Goal: Task Accomplishment & Management: Manage account settings

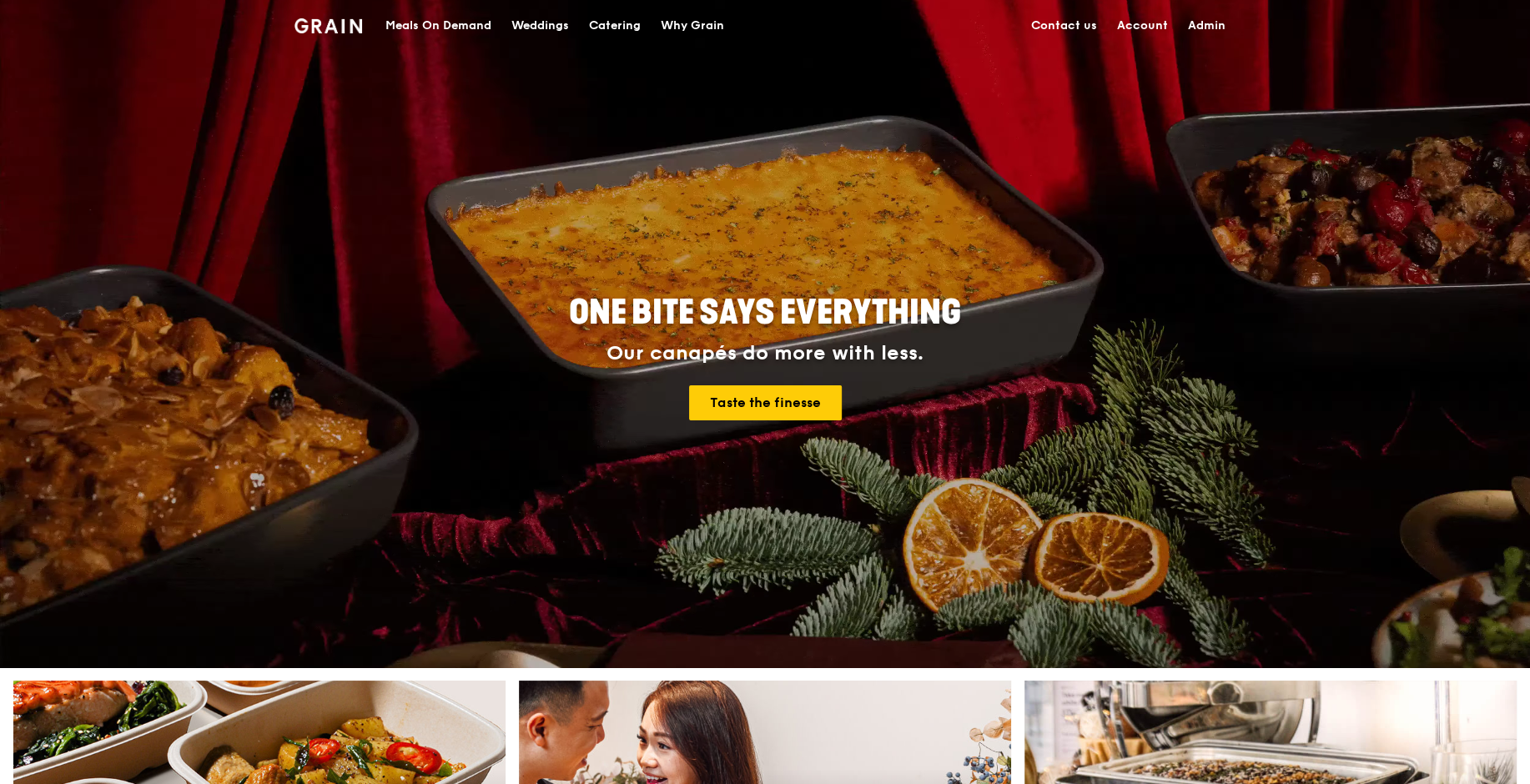
click at [1217, 20] on link "Admin" at bounding box center [1207, 25] width 58 height 50
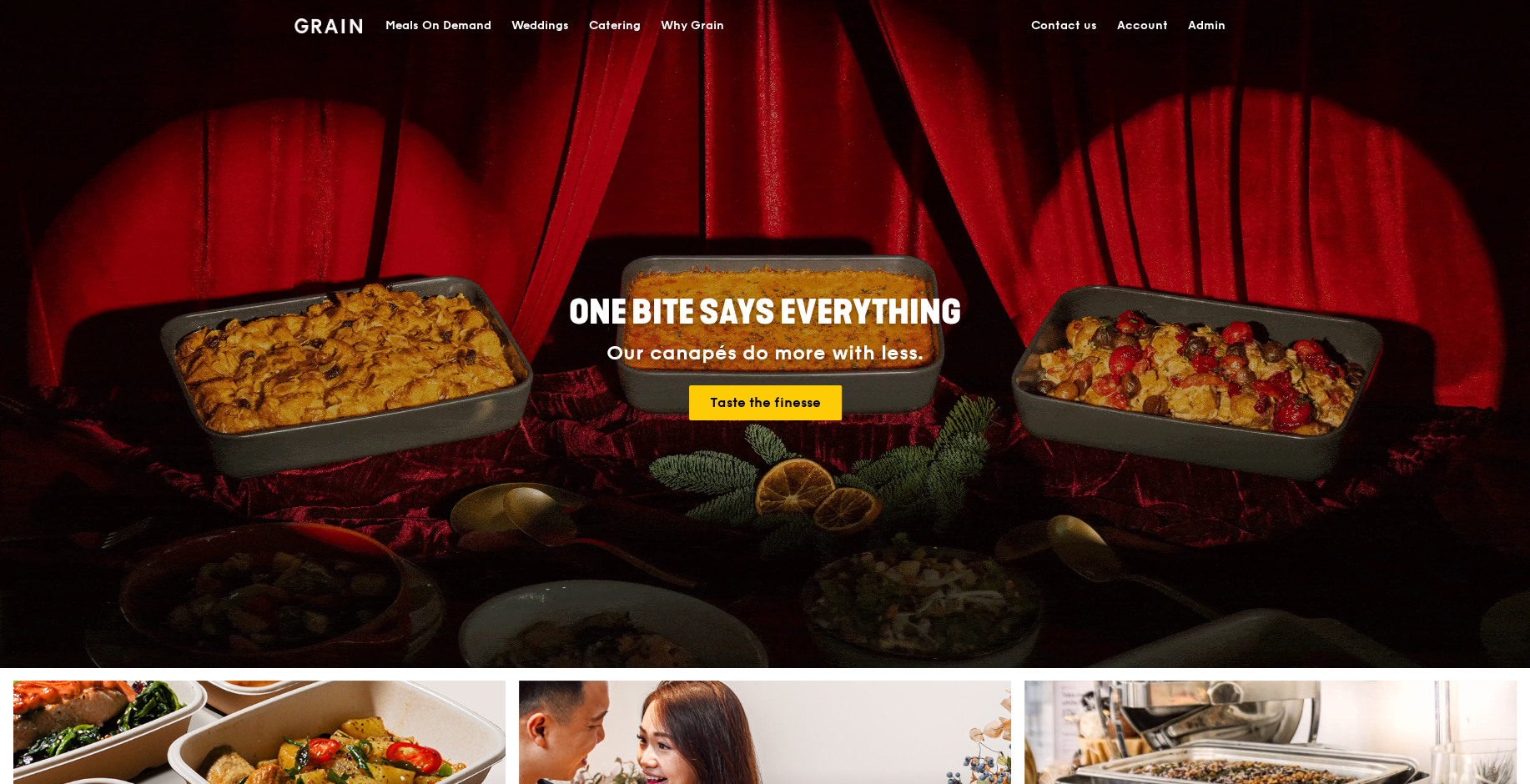
select select "100"
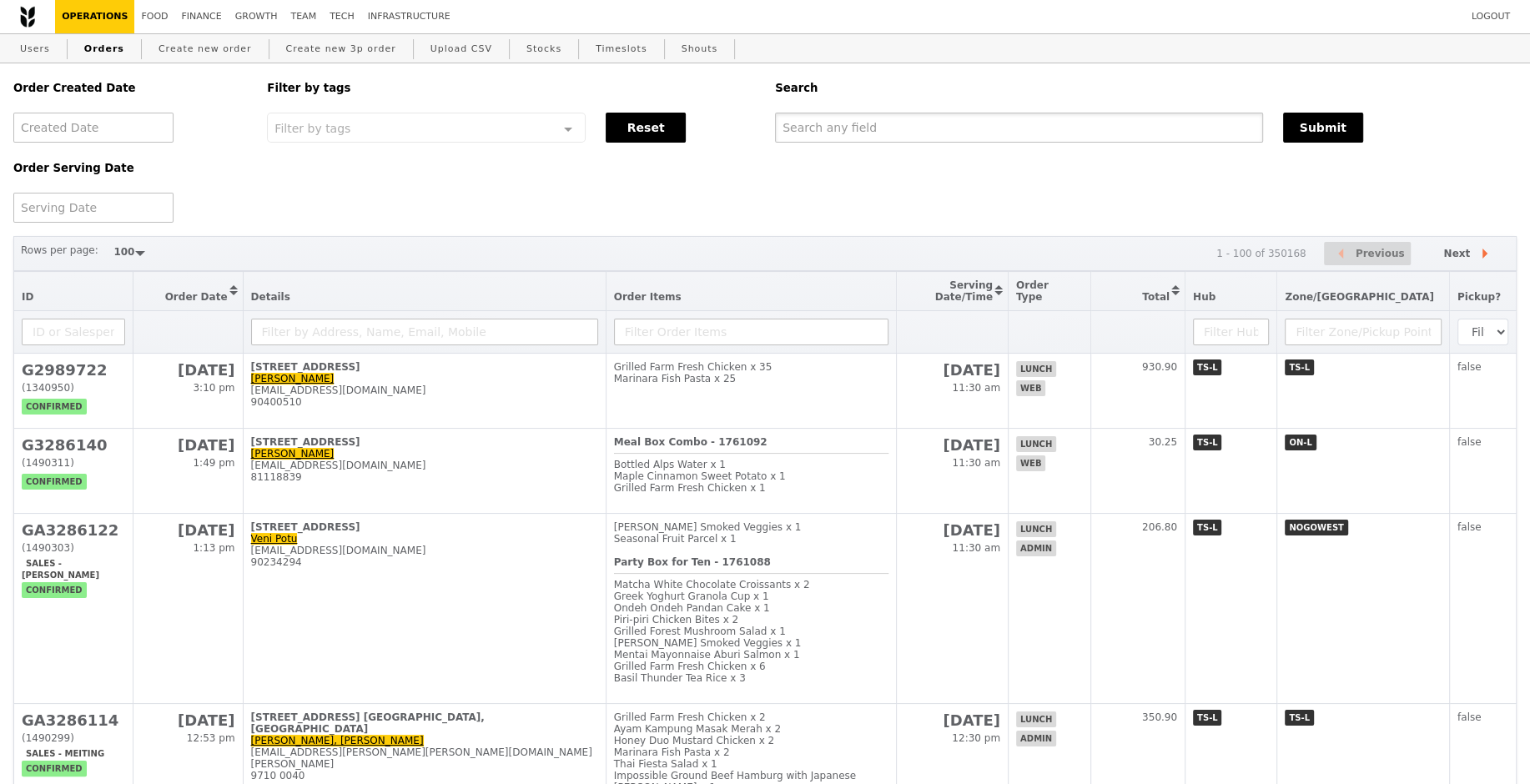
click at [930, 123] on input "text" at bounding box center [1019, 128] width 488 height 30
paste input "[EMAIL_ADDRESS][DOMAIN_NAME]"
type input "[EMAIL_ADDRESS][DOMAIN_NAME]"
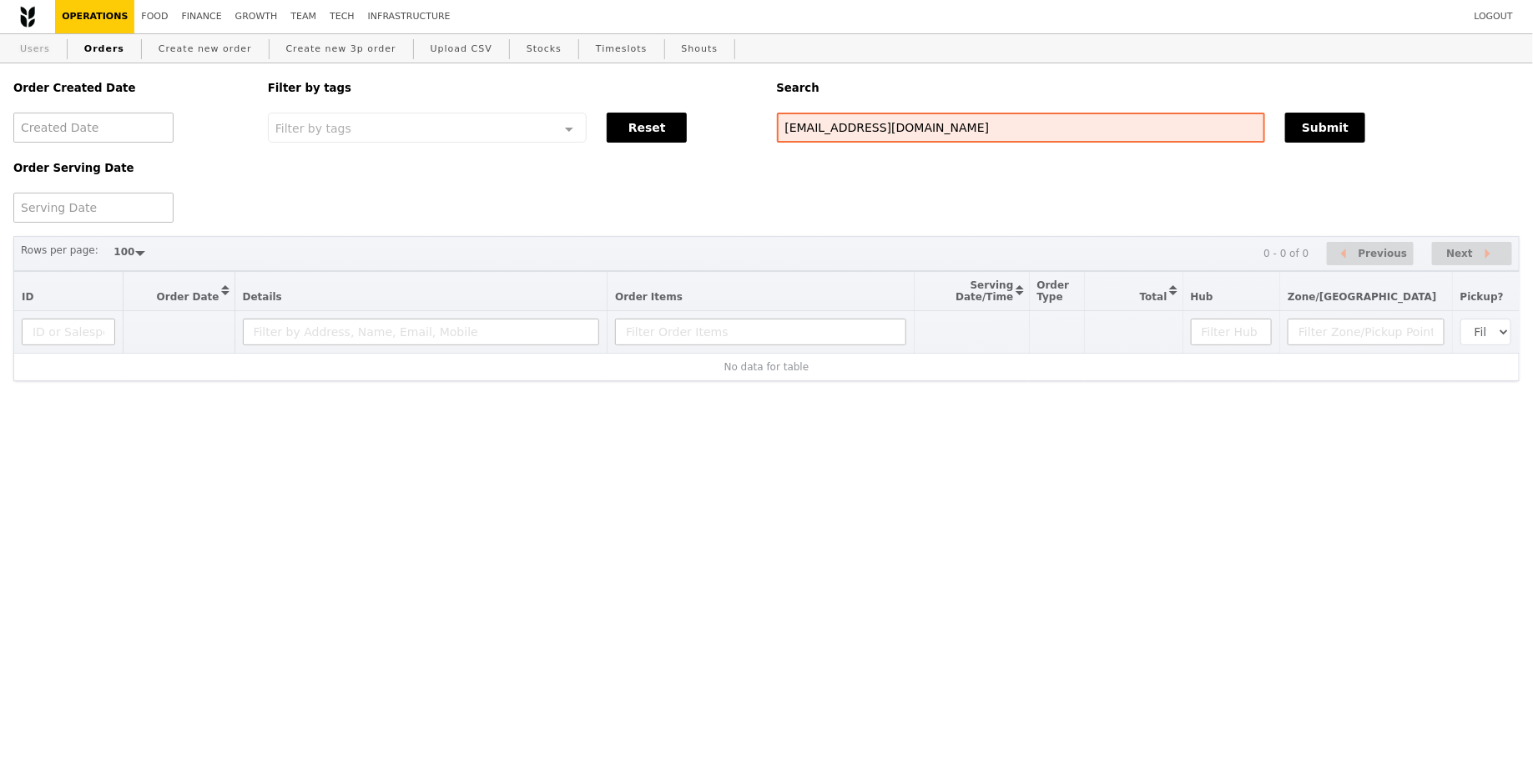
click at [36, 46] on link "Users" at bounding box center [35, 49] width 43 height 30
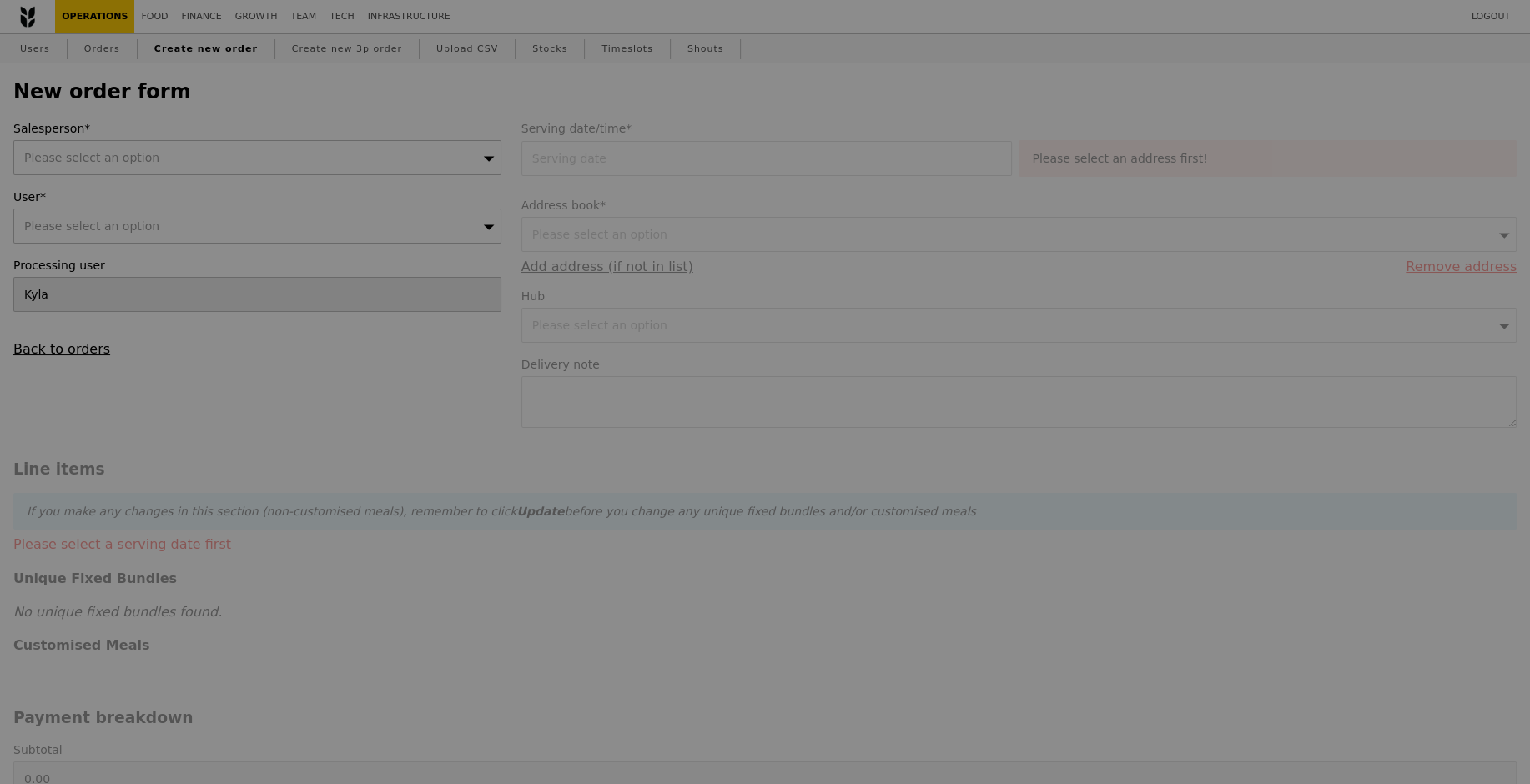
type input "Confirm"
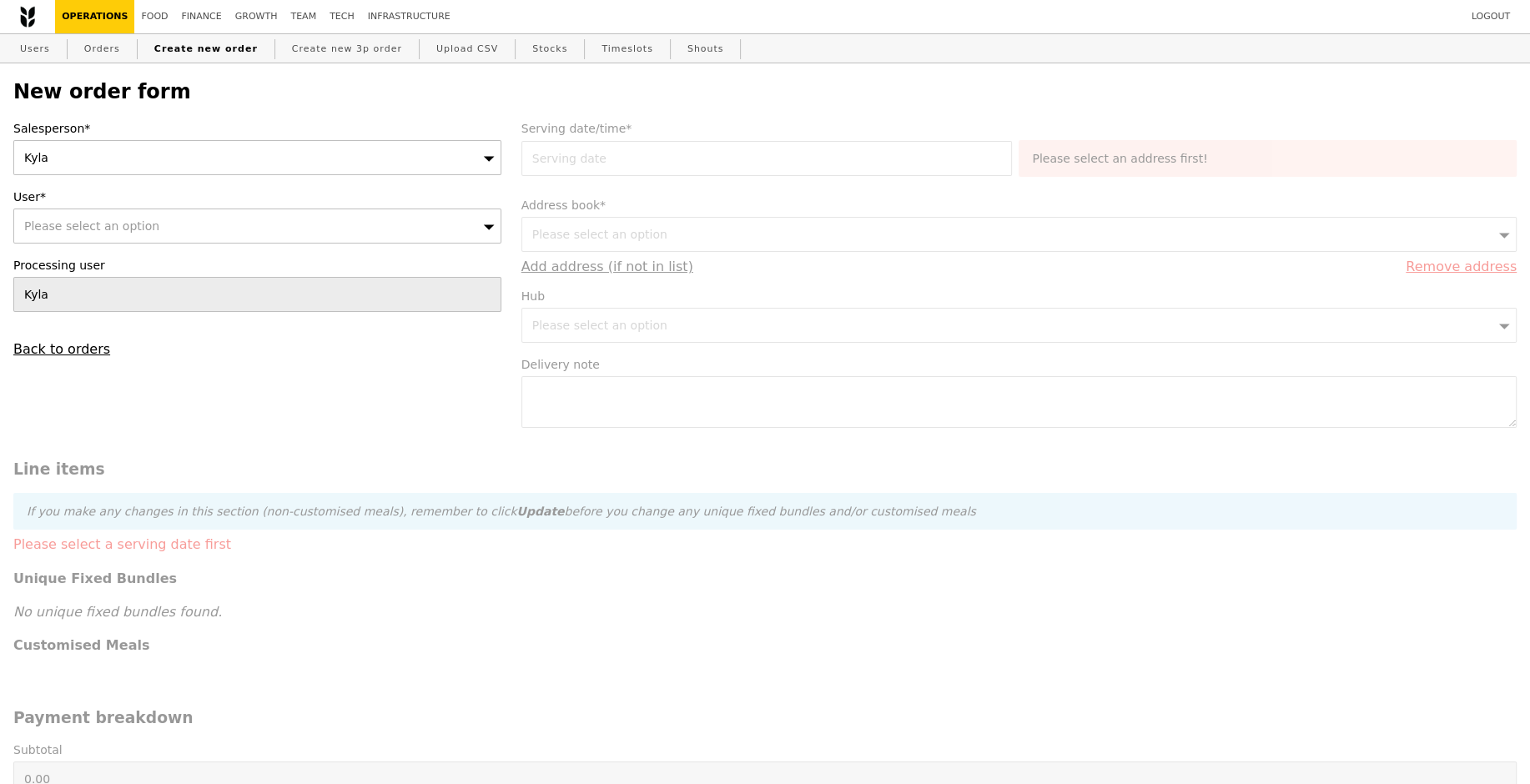
click at [126, 222] on span "Please select an option" at bounding box center [91, 226] width 135 height 14
type input "[EMAIL_ADDRESS][DOMAIN_NAME]"
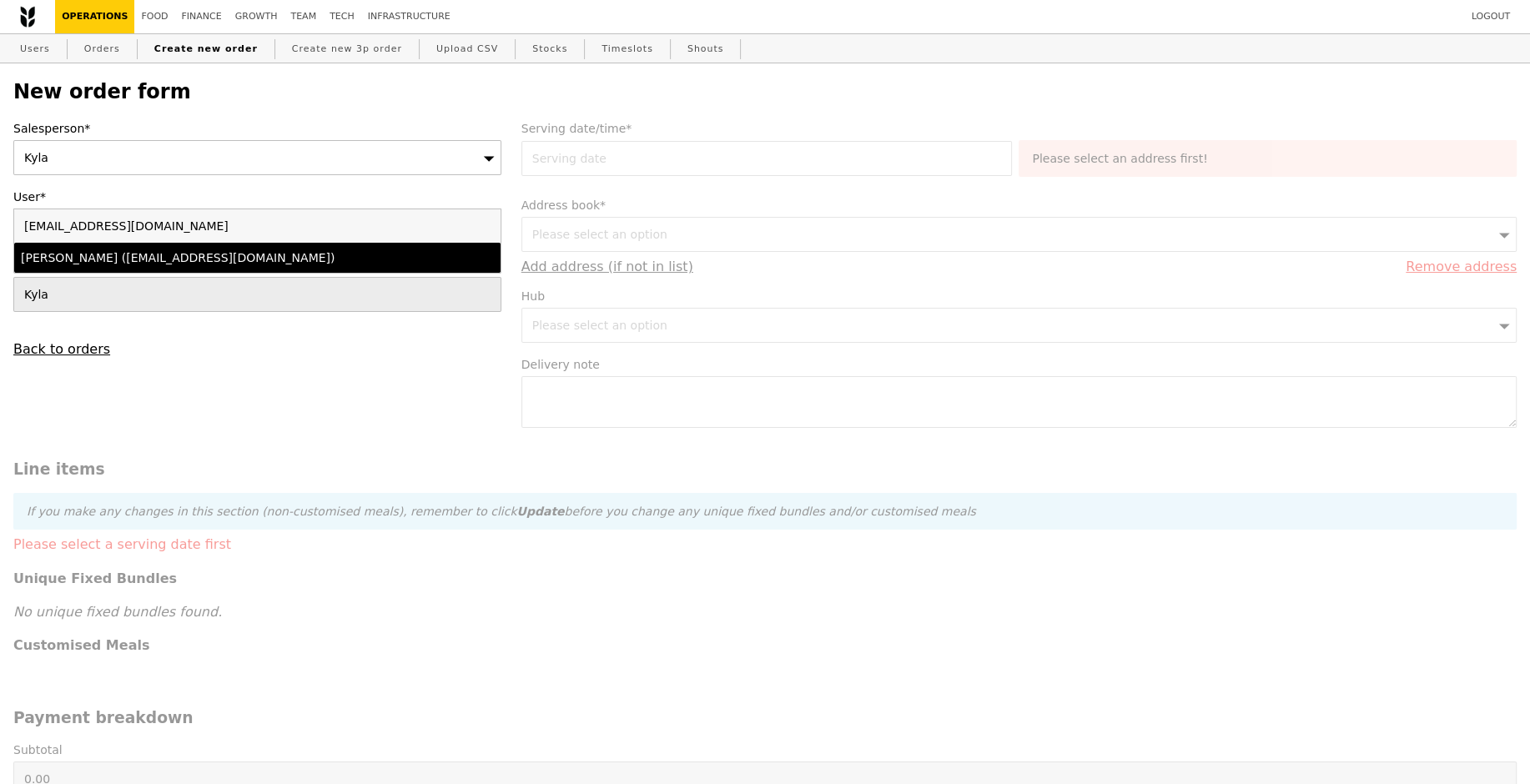
click at [147, 250] on div "Hannah Lim (faslimh@nus.edu.sg)" at bounding box center [198, 258] width 354 height 16
type input "Loading..."
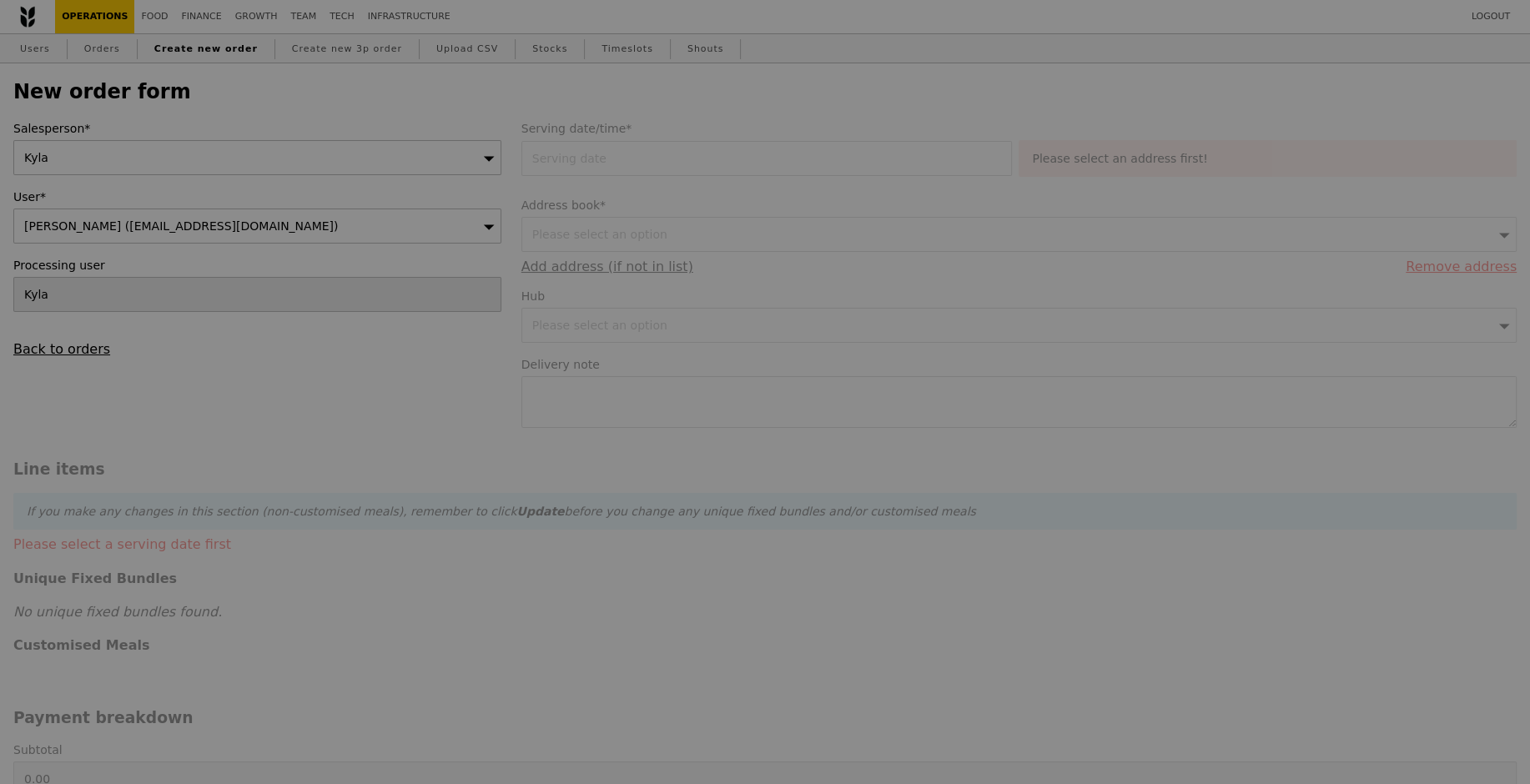
type input "13.76"
type input "15.00"
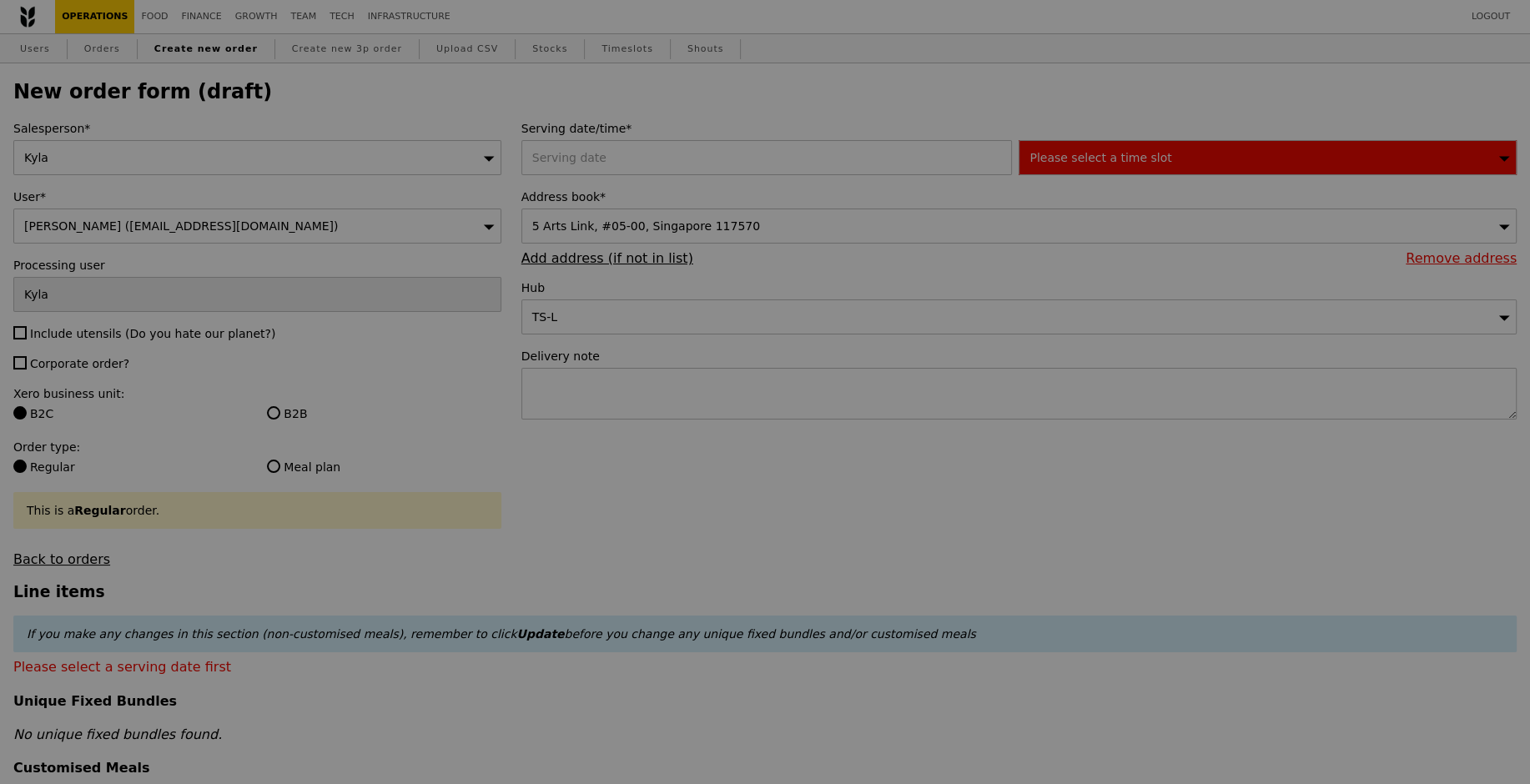
type input "Confirm"
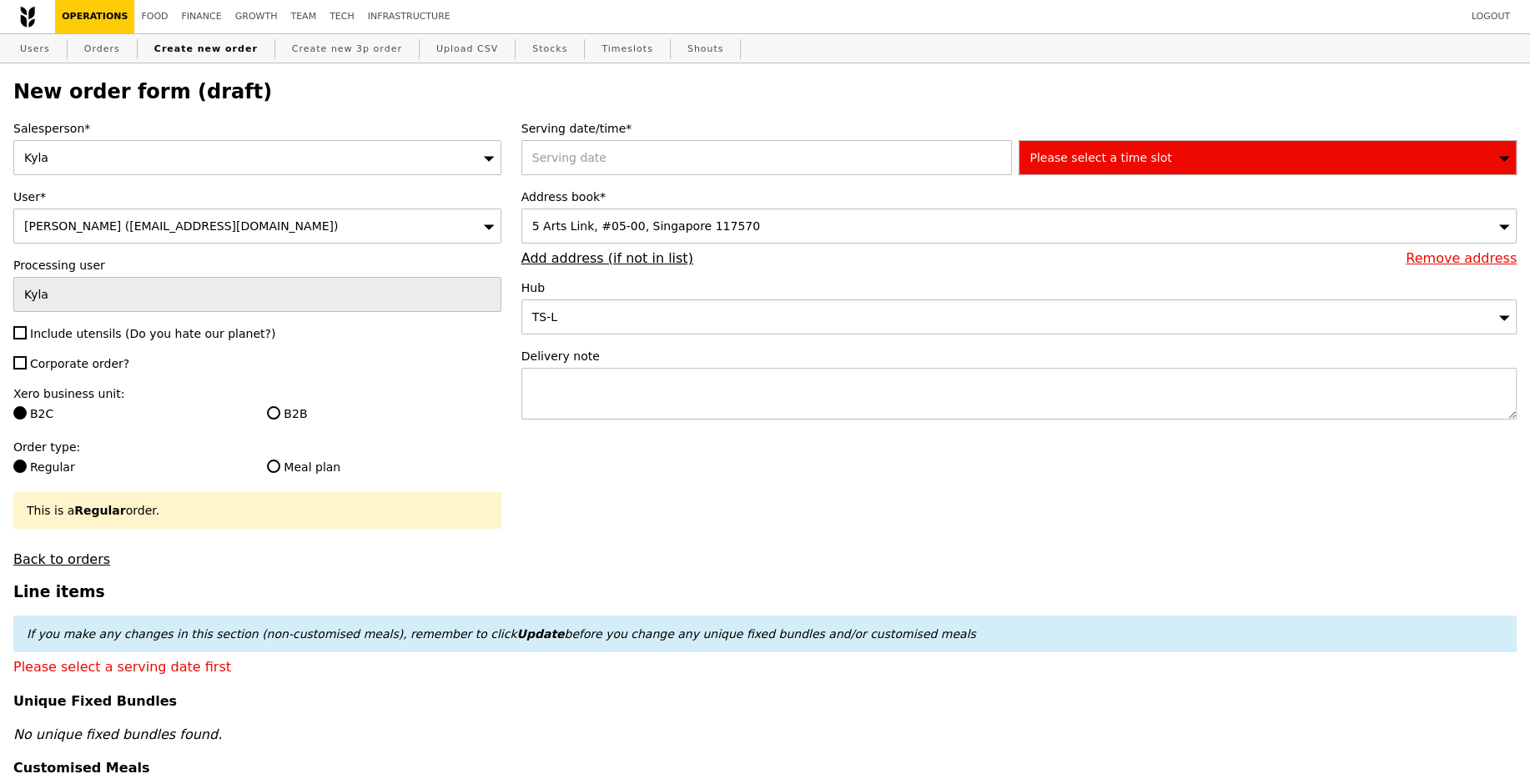
click at [83, 343] on div "Salesperson* Kyla User* Hannah Lim (faslimh@nus.edu.sg) Processing user Kyla In…" at bounding box center [258, 344] width 508 height 448
click at [77, 364] on span "Corporate order?" at bounding box center [80, 364] width 99 height 14
click at [27, 364] on input "Corporate order?" at bounding box center [20, 363] width 14 height 14
checkbox input "true"
click at [110, 327] on span "Include utensils (Do you hate our planet?)" at bounding box center [152, 334] width 245 height 14
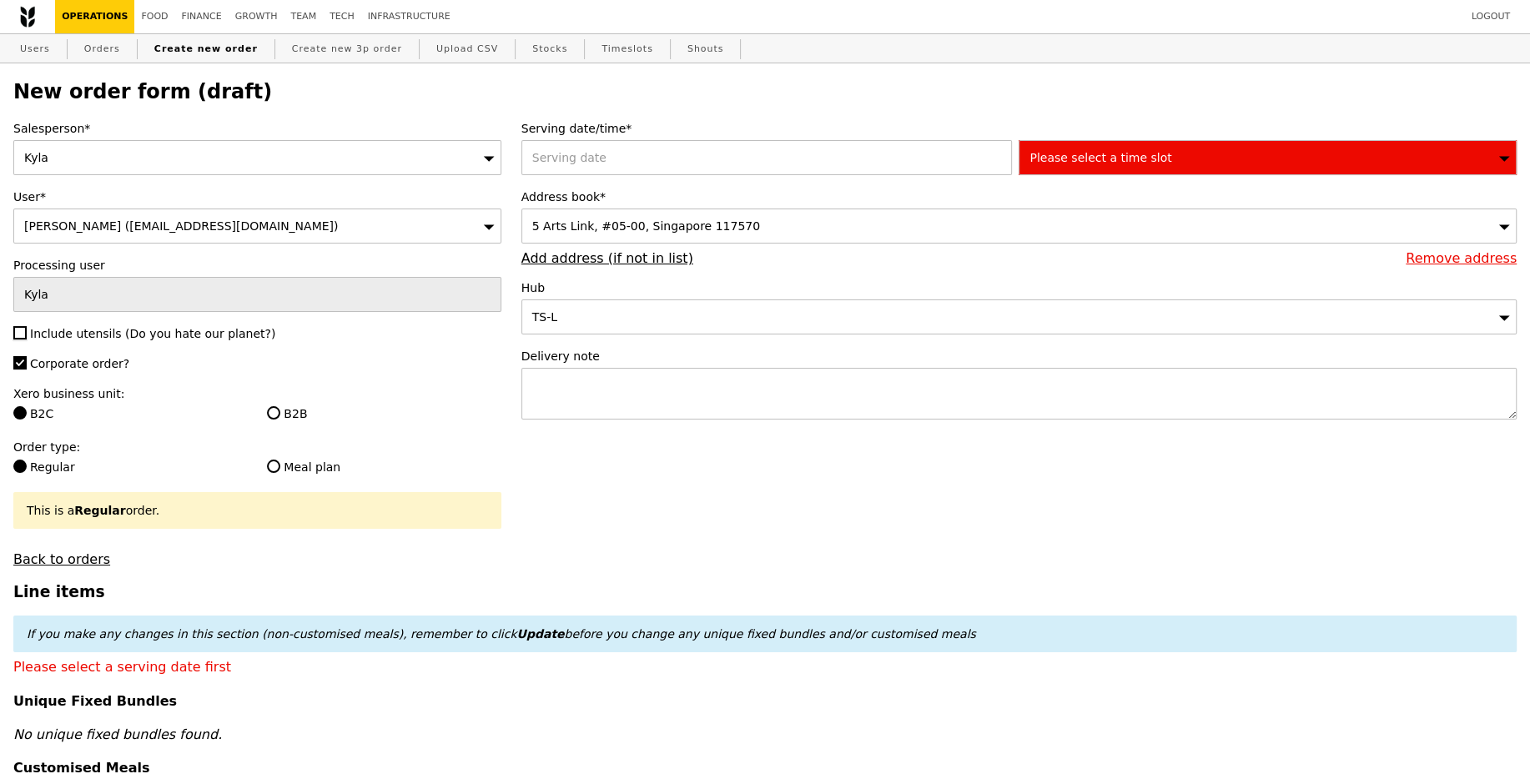
click at [27, 326] on input "Include utensils (Do you hate our planet?)" at bounding box center [20, 333] width 14 height 14
checkbox input "true"
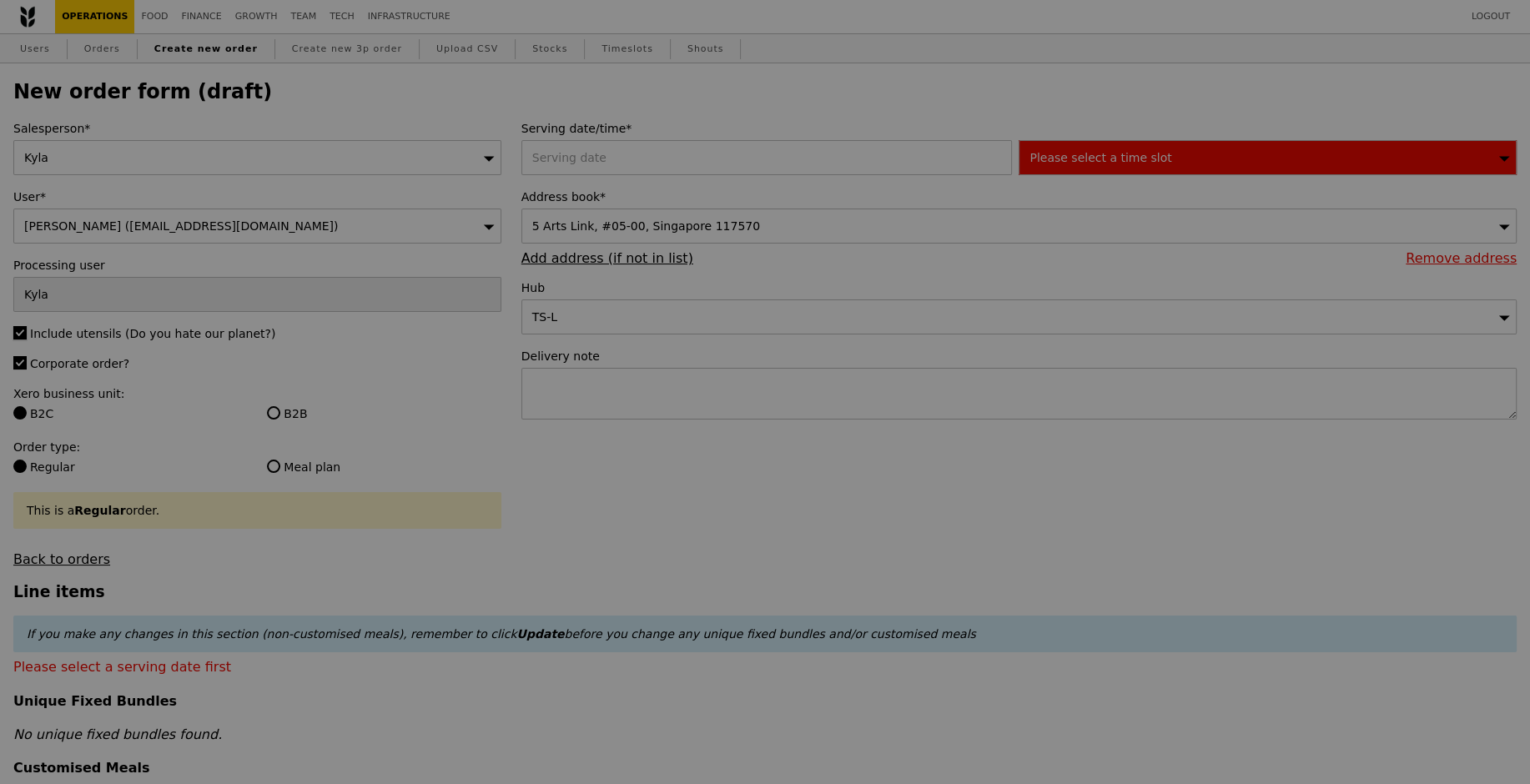
type input "Confirm"
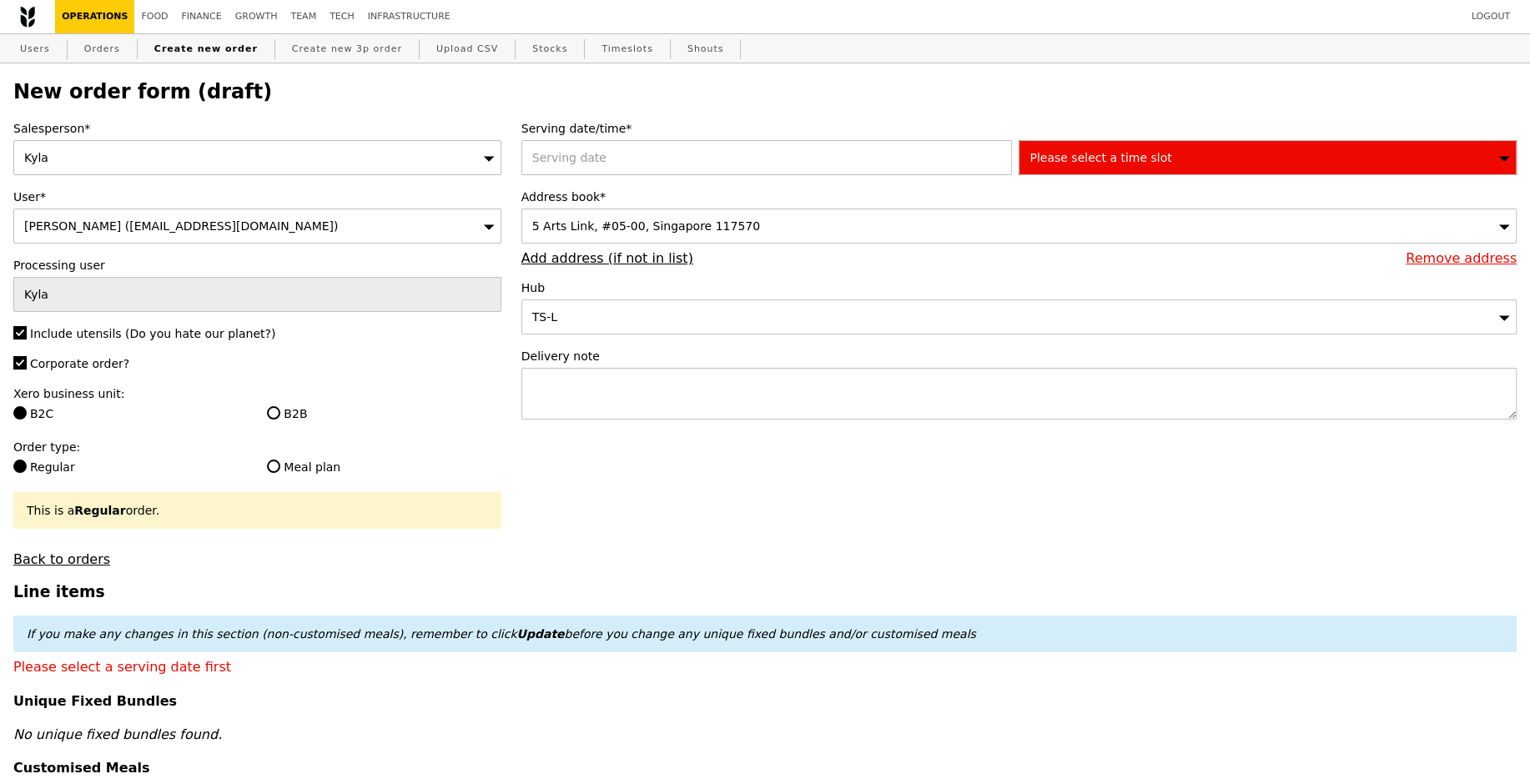
click at [286, 420] on label "B2B" at bounding box center [383, 413] width 233 height 16
click at [280, 420] on input "B2B" at bounding box center [273, 412] width 14 height 14
radio input "true"
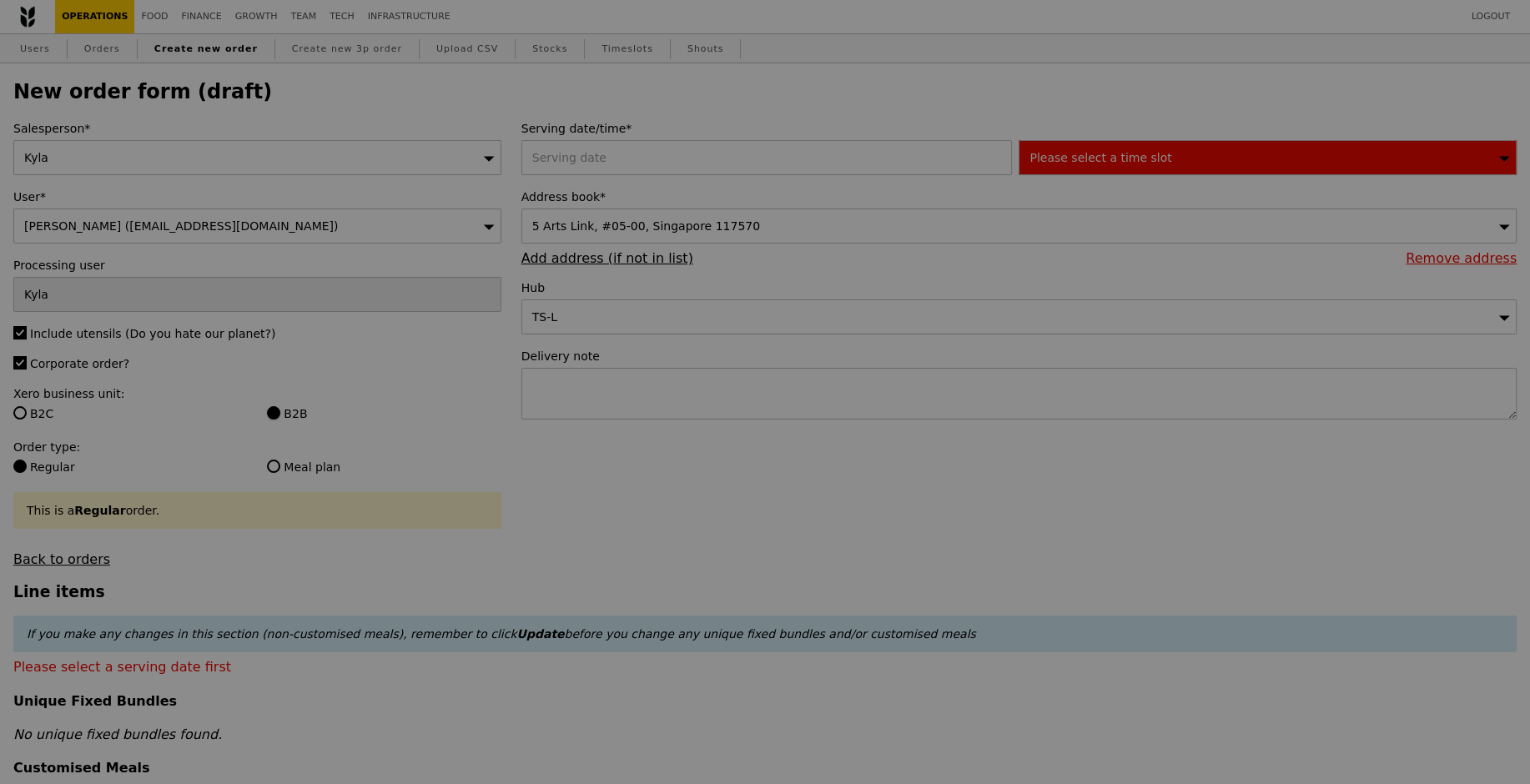
type input "Confirm"
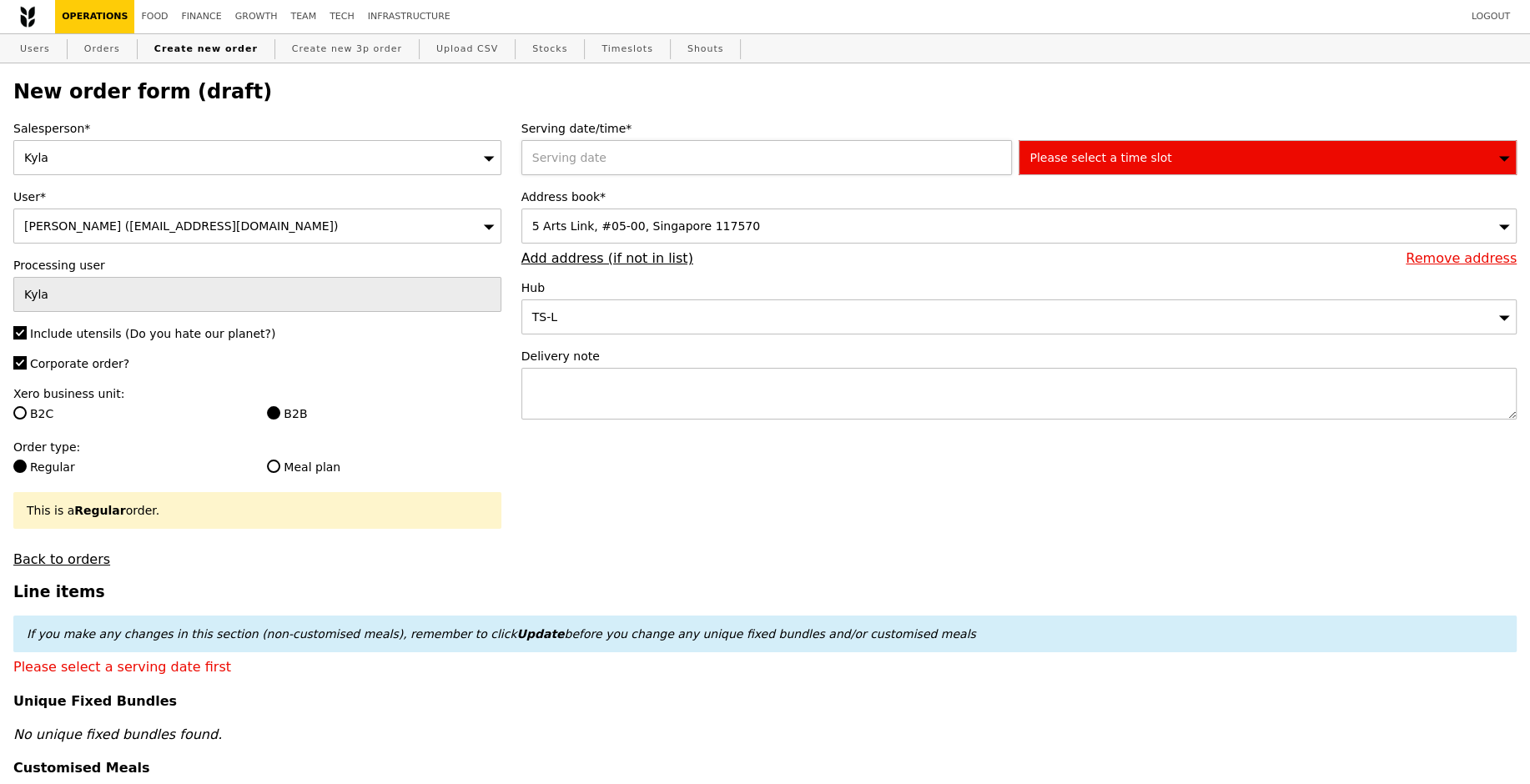
click at [638, 174] on div at bounding box center [770, 157] width 498 height 35
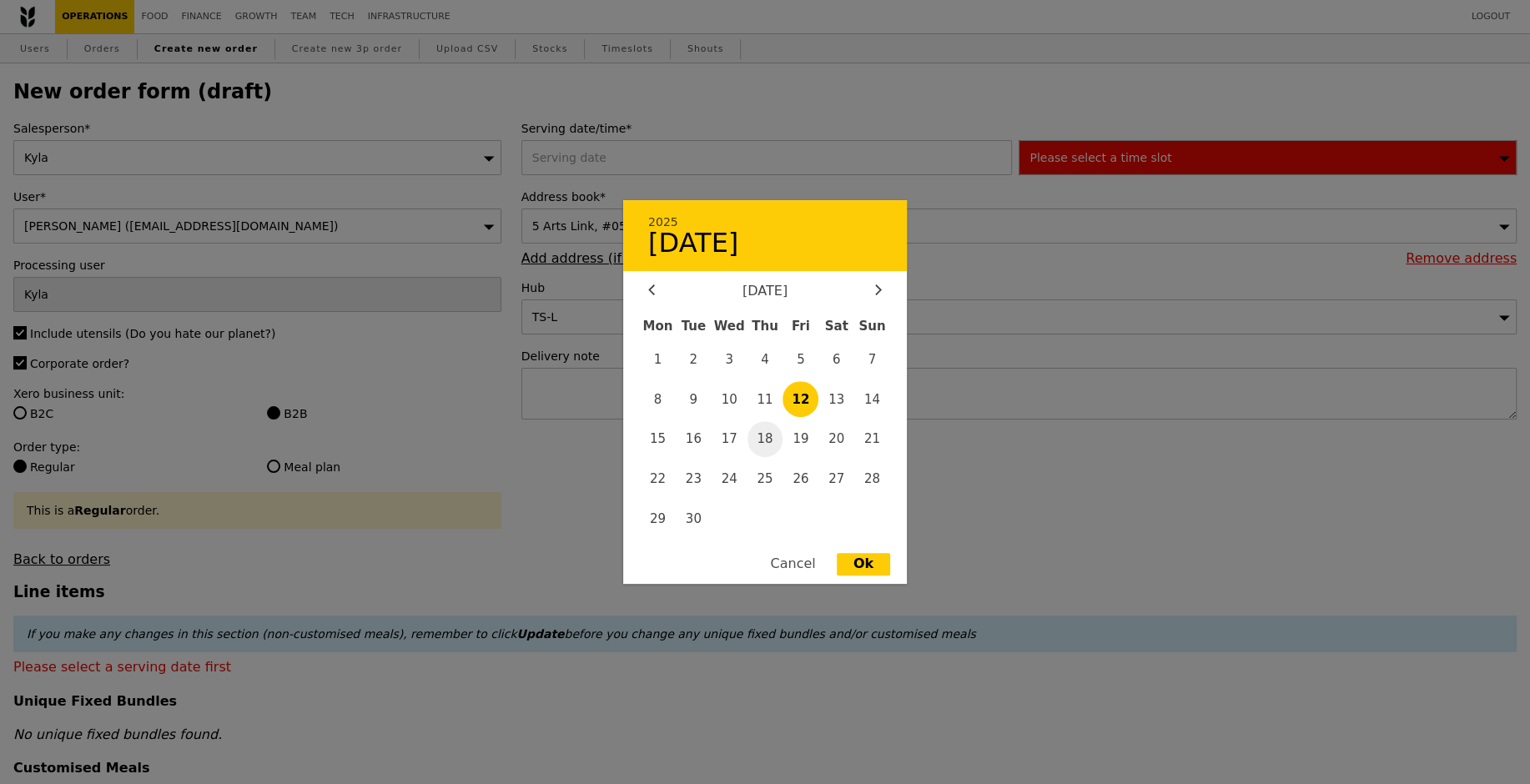
click at [761, 423] on span "18" at bounding box center [766, 439] width 36 height 36
type input "18 Sep 2025"
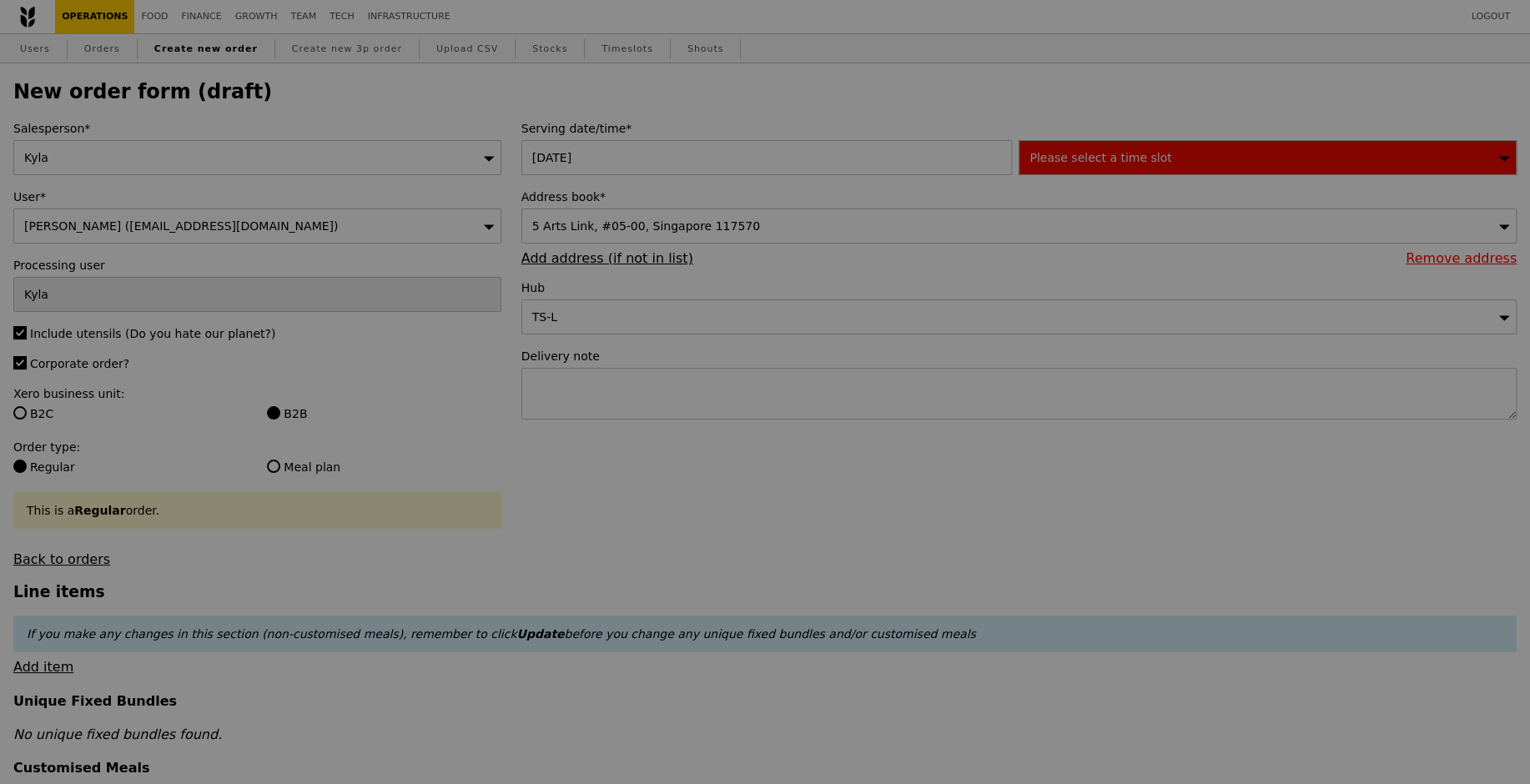
type input "Confirm"
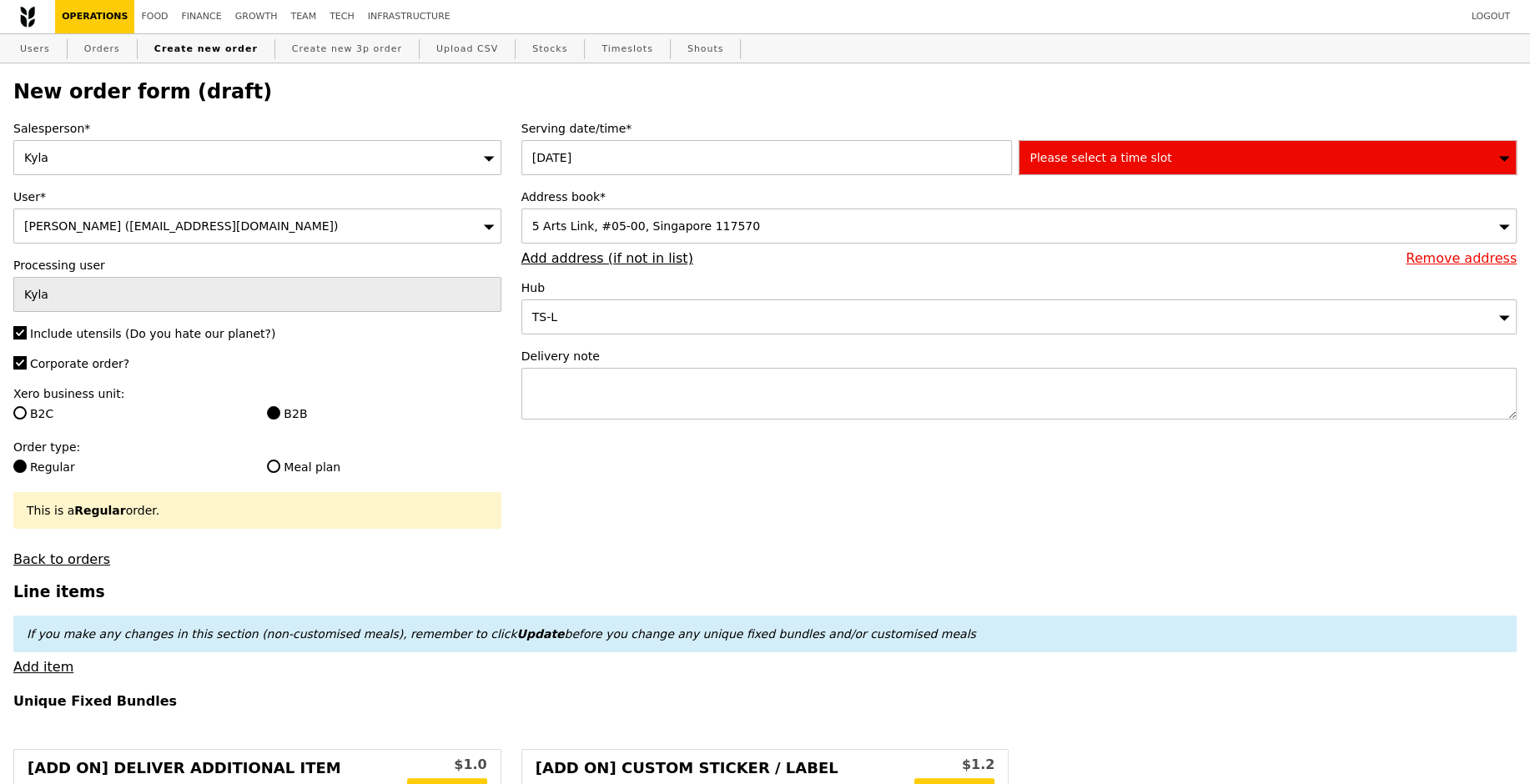
click at [1098, 148] on div "Please select a time slot" at bounding box center [1268, 157] width 498 height 35
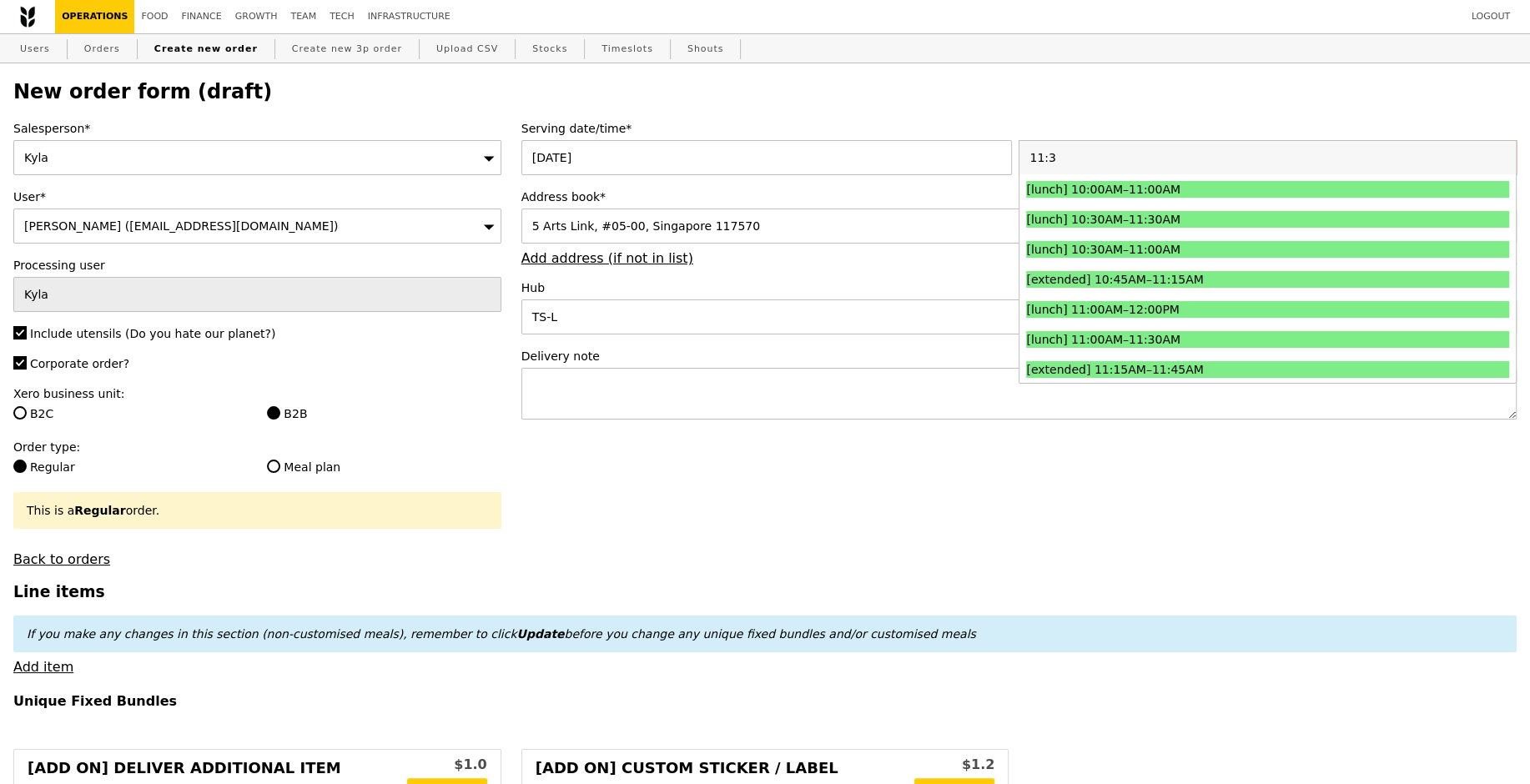
type input "11:30"
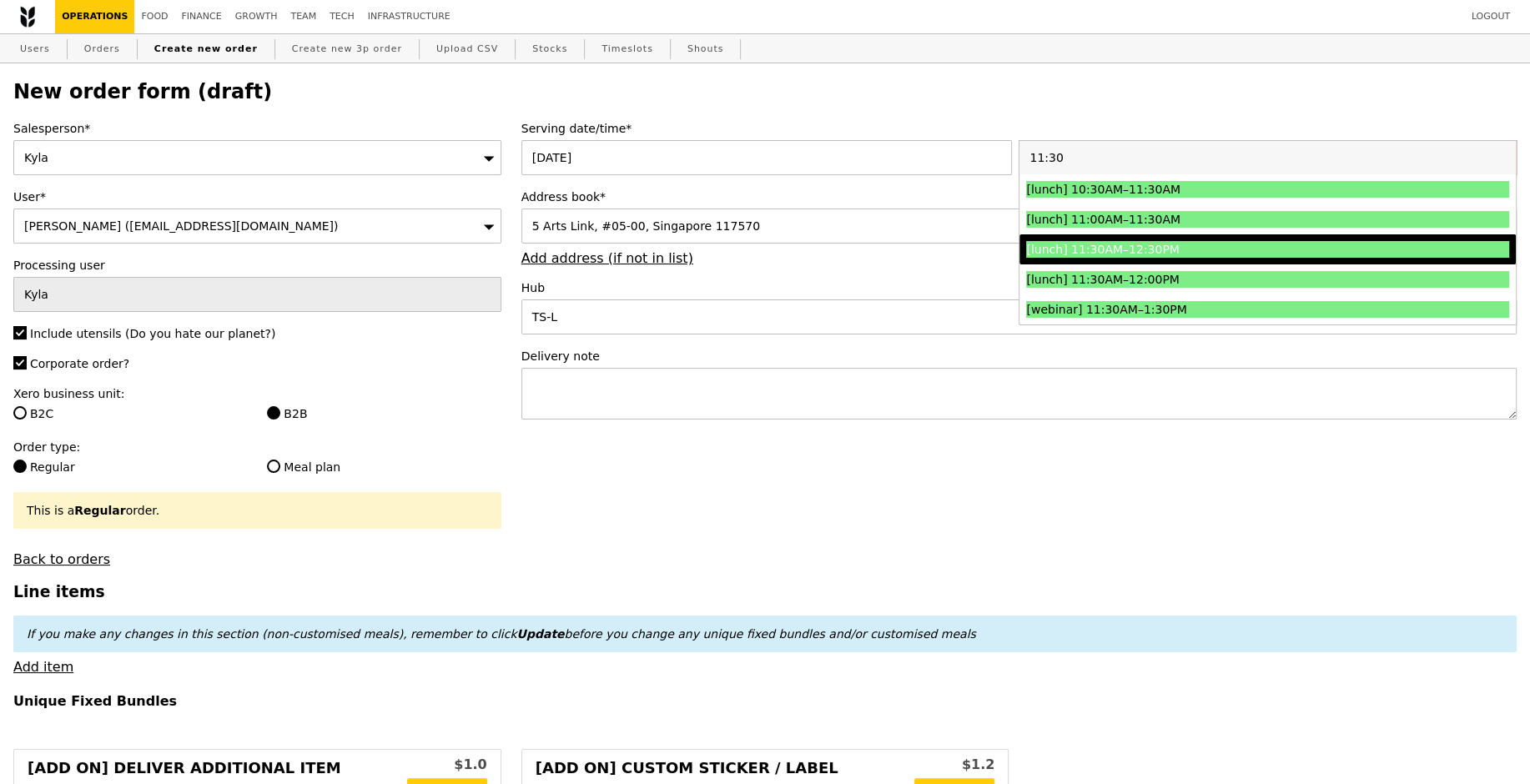
click at [1166, 241] on div "[lunch] 11:30AM–12:30PM" at bounding box center [1207, 250] width 362 height 16
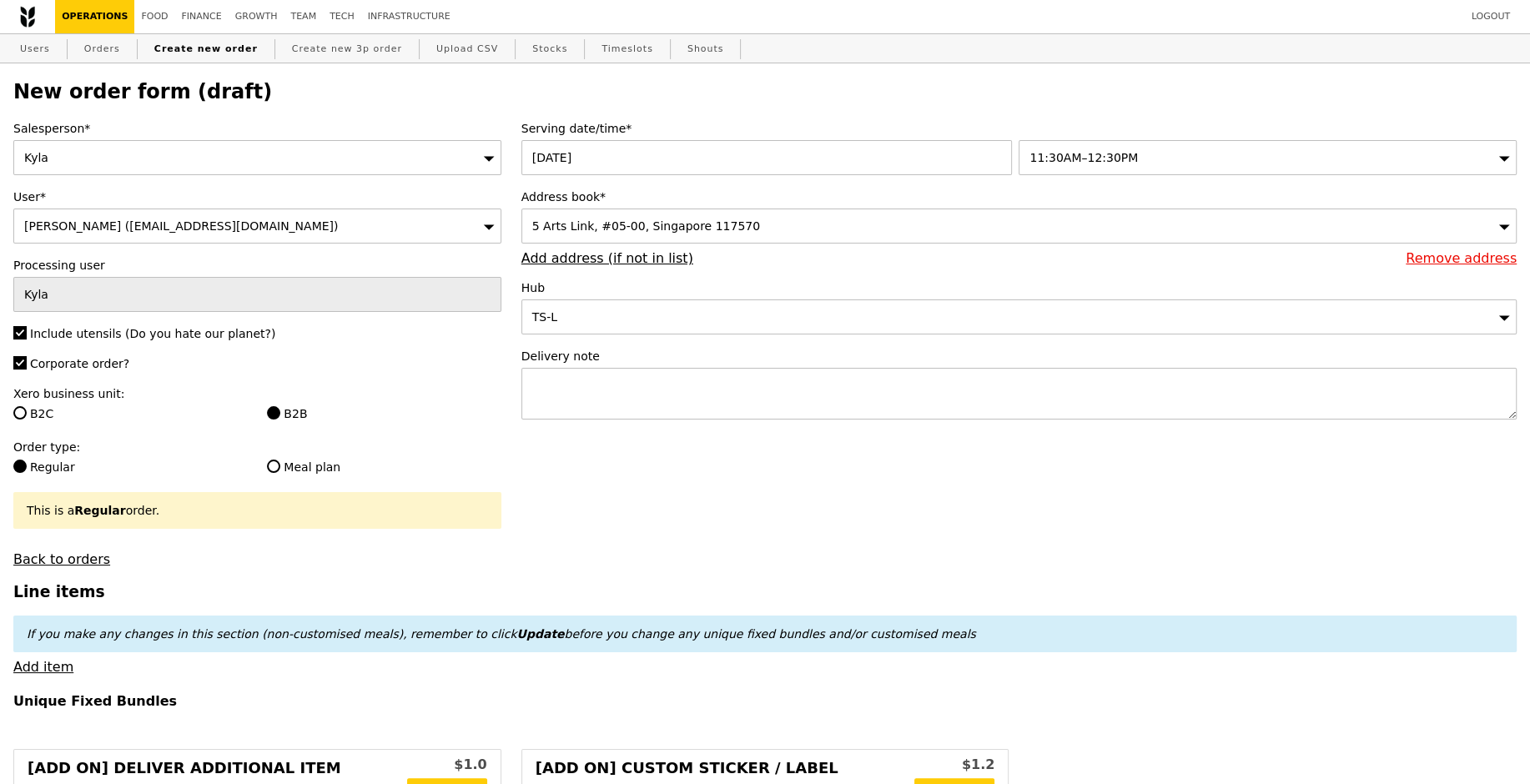
type input "Confirm"
paste textarea "The Shaw Foundation Building Block AS7"
click at [528, 406] on textarea "The Shaw Foundation Building Block AS7" at bounding box center [1019, 393] width 996 height 52
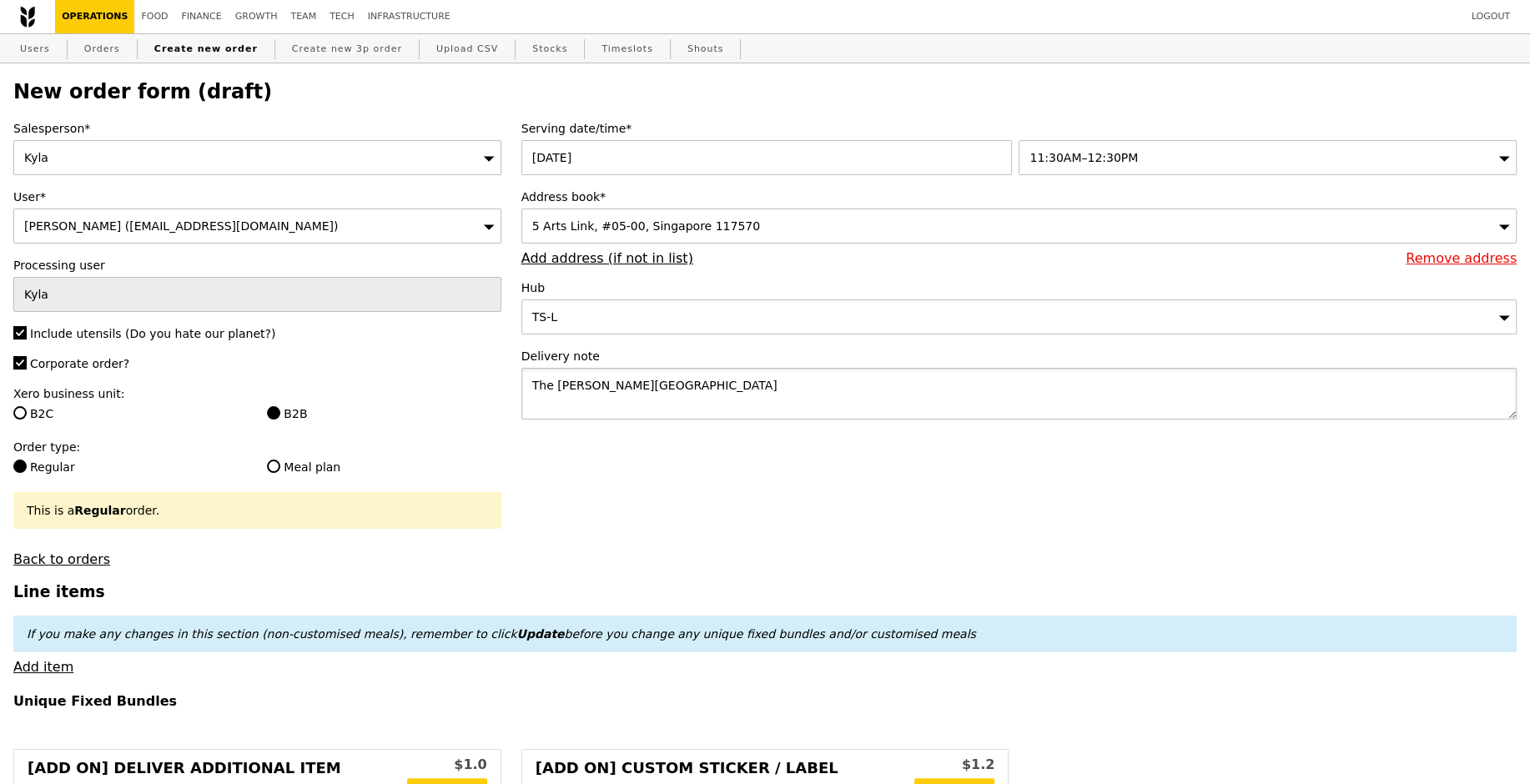
type textarea "The Shaw Foundation Building, Block AS7"
type input "Confirm"
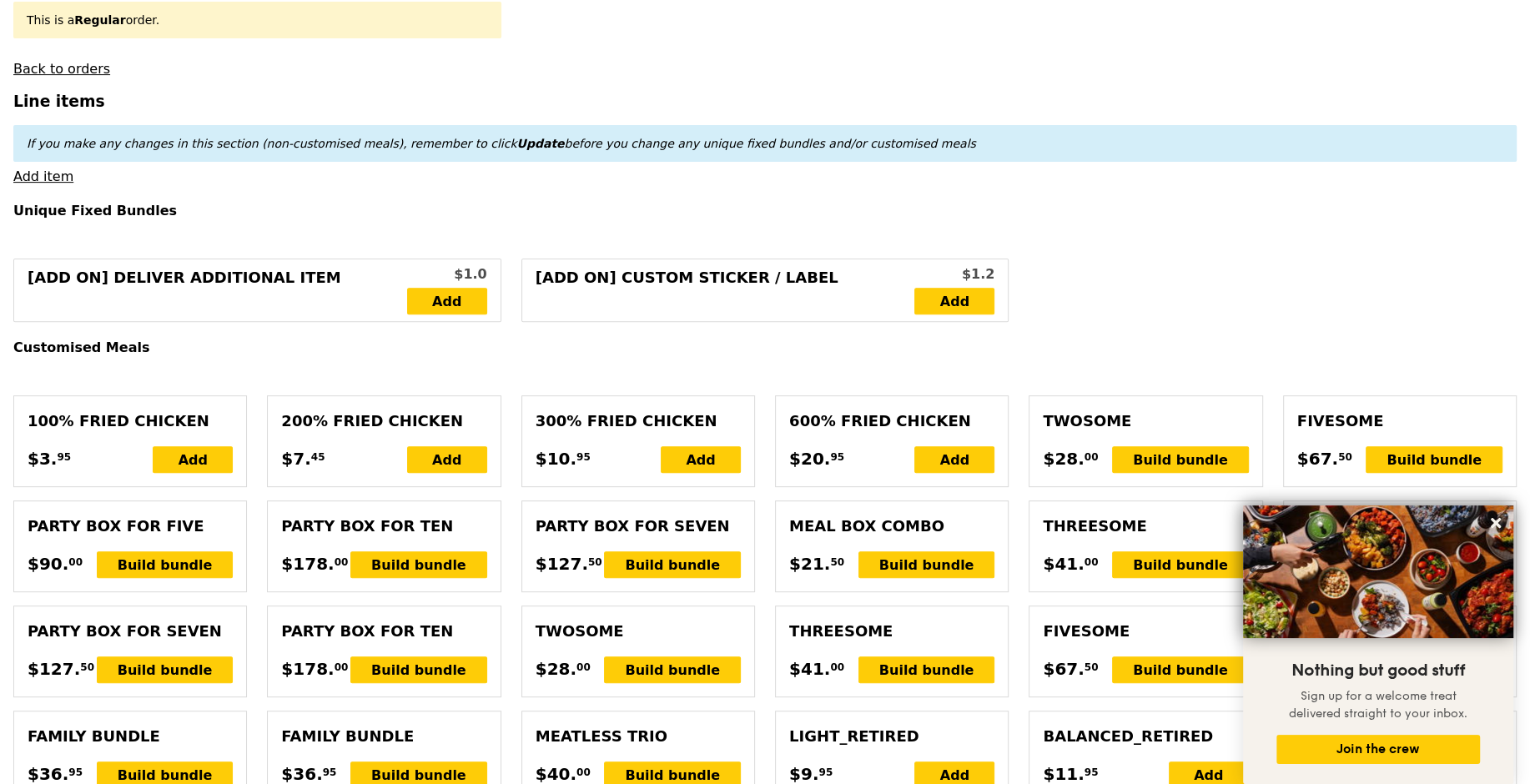
scroll to position [338, 0]
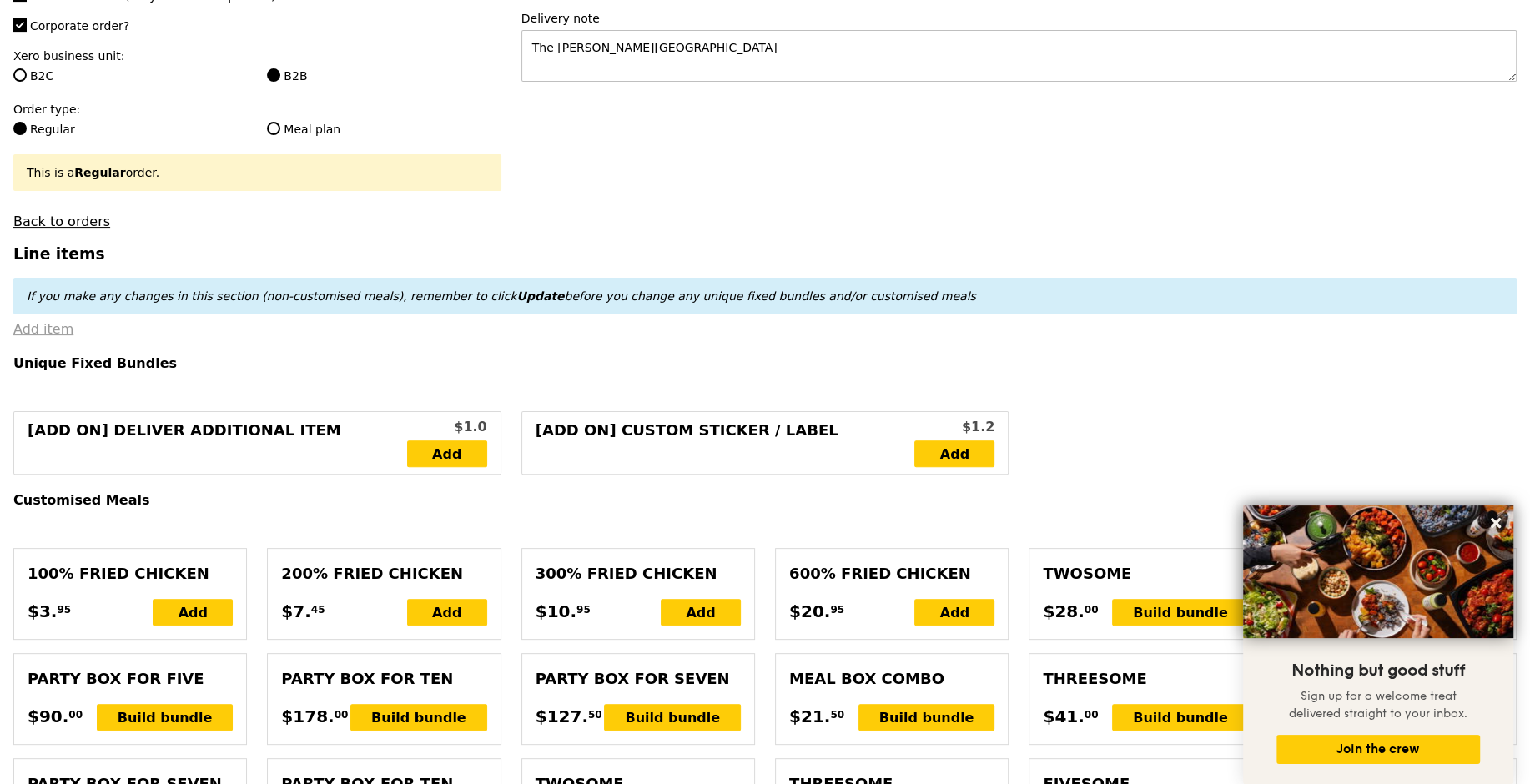
click at [37, 329] on link "Add item" at bounding box center [43, 329] width 60 height 16
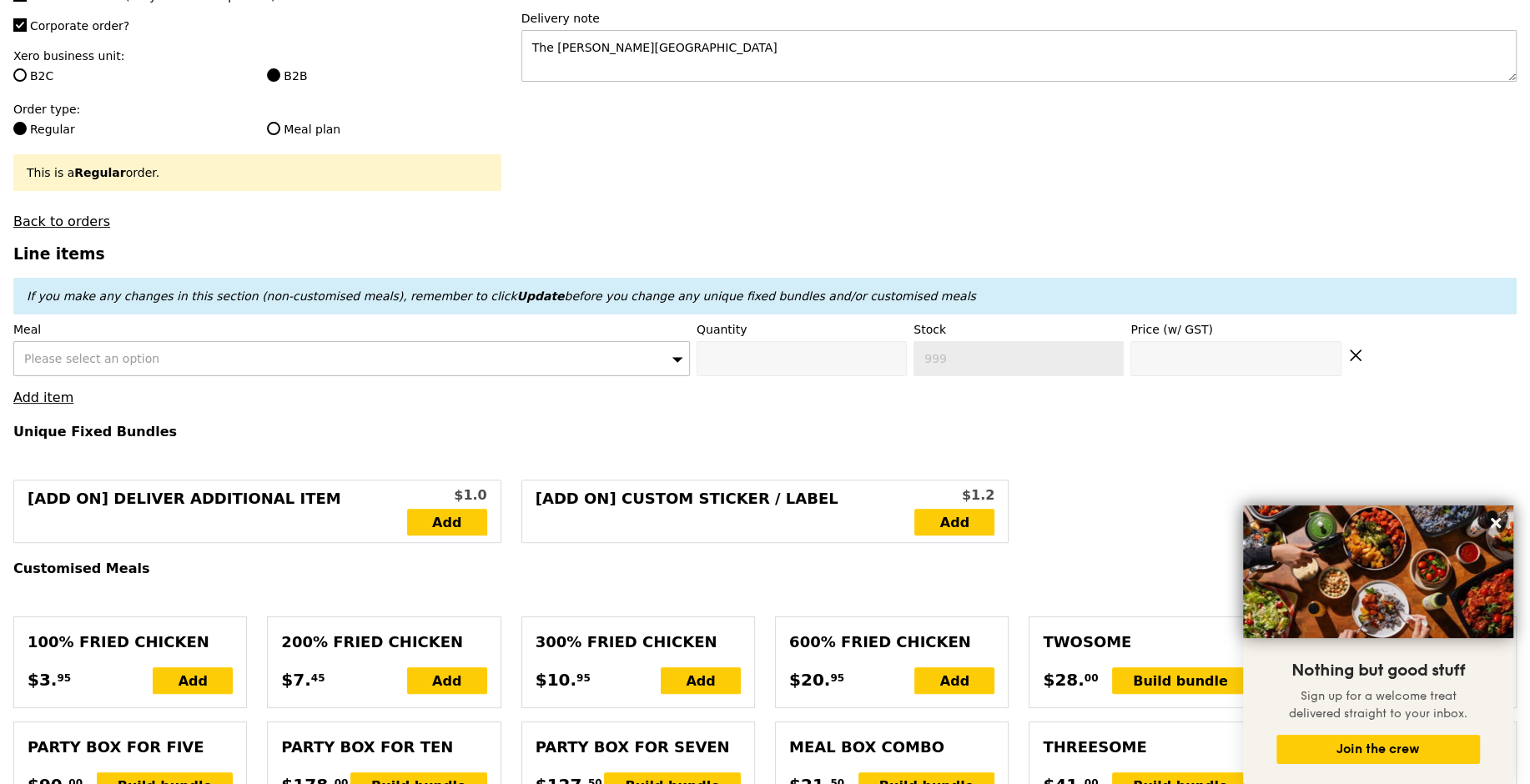
click at [207, 349] on div "Please select an option" at bounding box center [352, 358] width 676 height 35
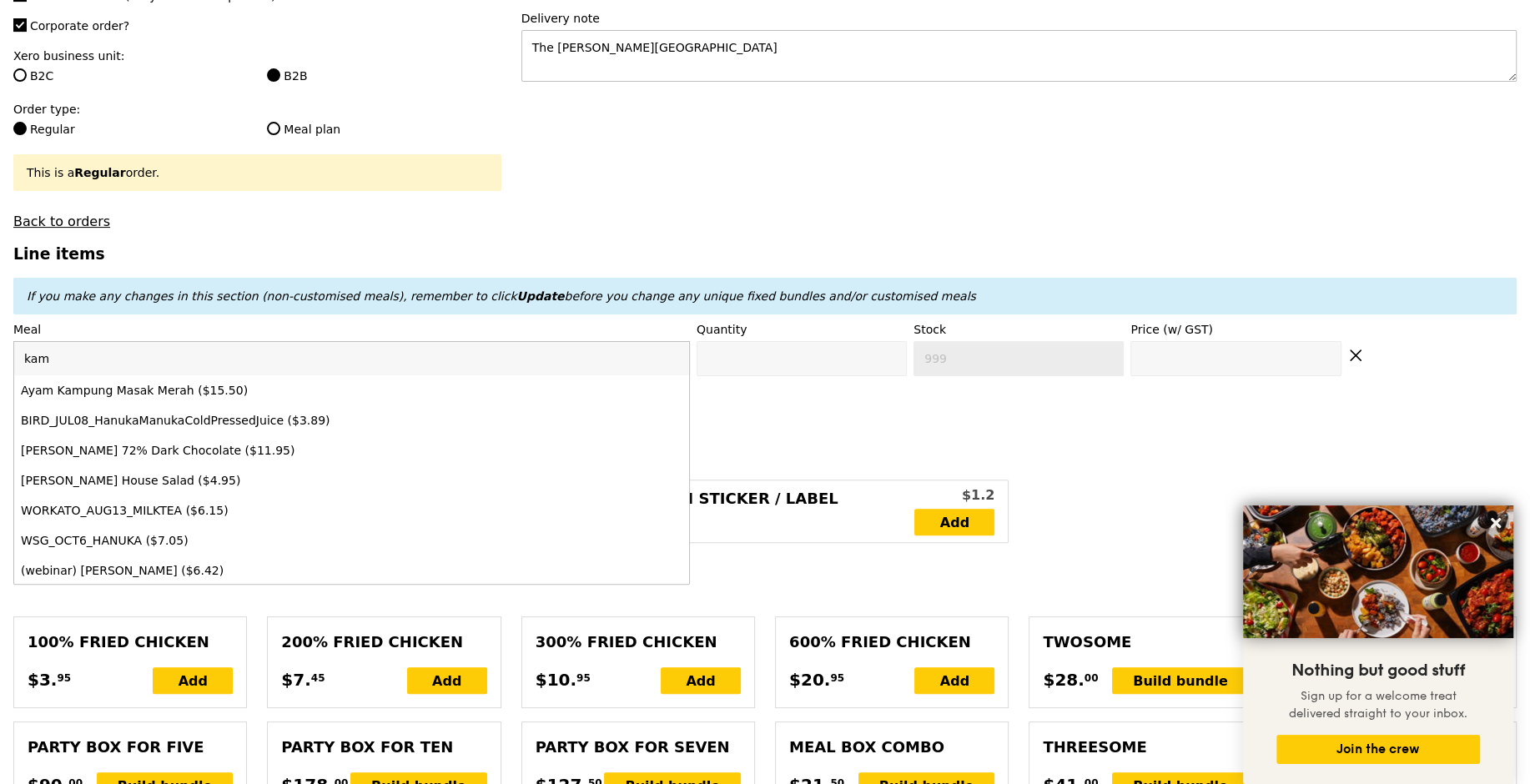
type input "kamp"
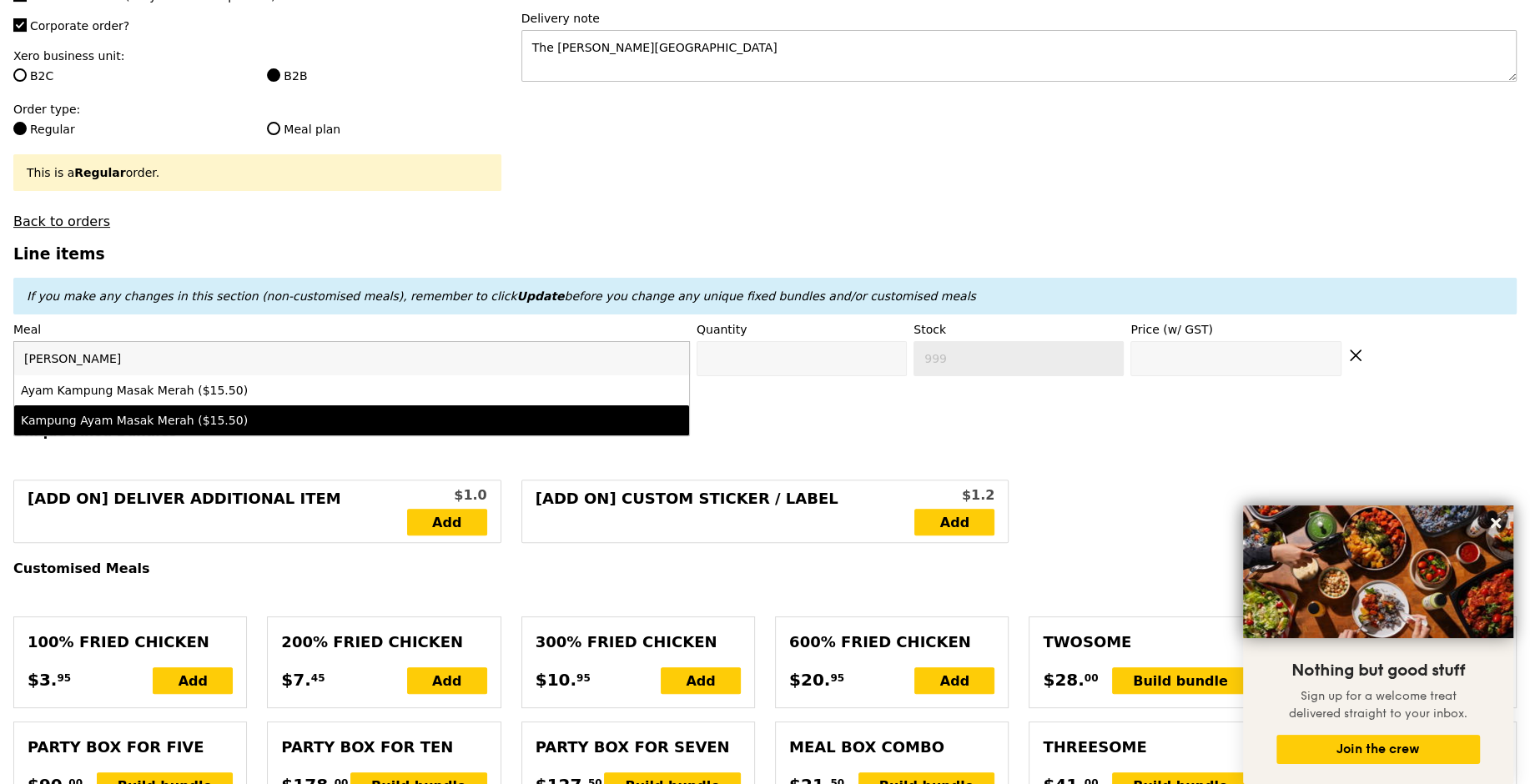
click at [307, 412] on div "Kampung Ayam Masak Merah ($15.50)" at bounding box center [269, 420] width 496 height 16
type input "Confirm anyway"
type input "0"
type input "15.5"
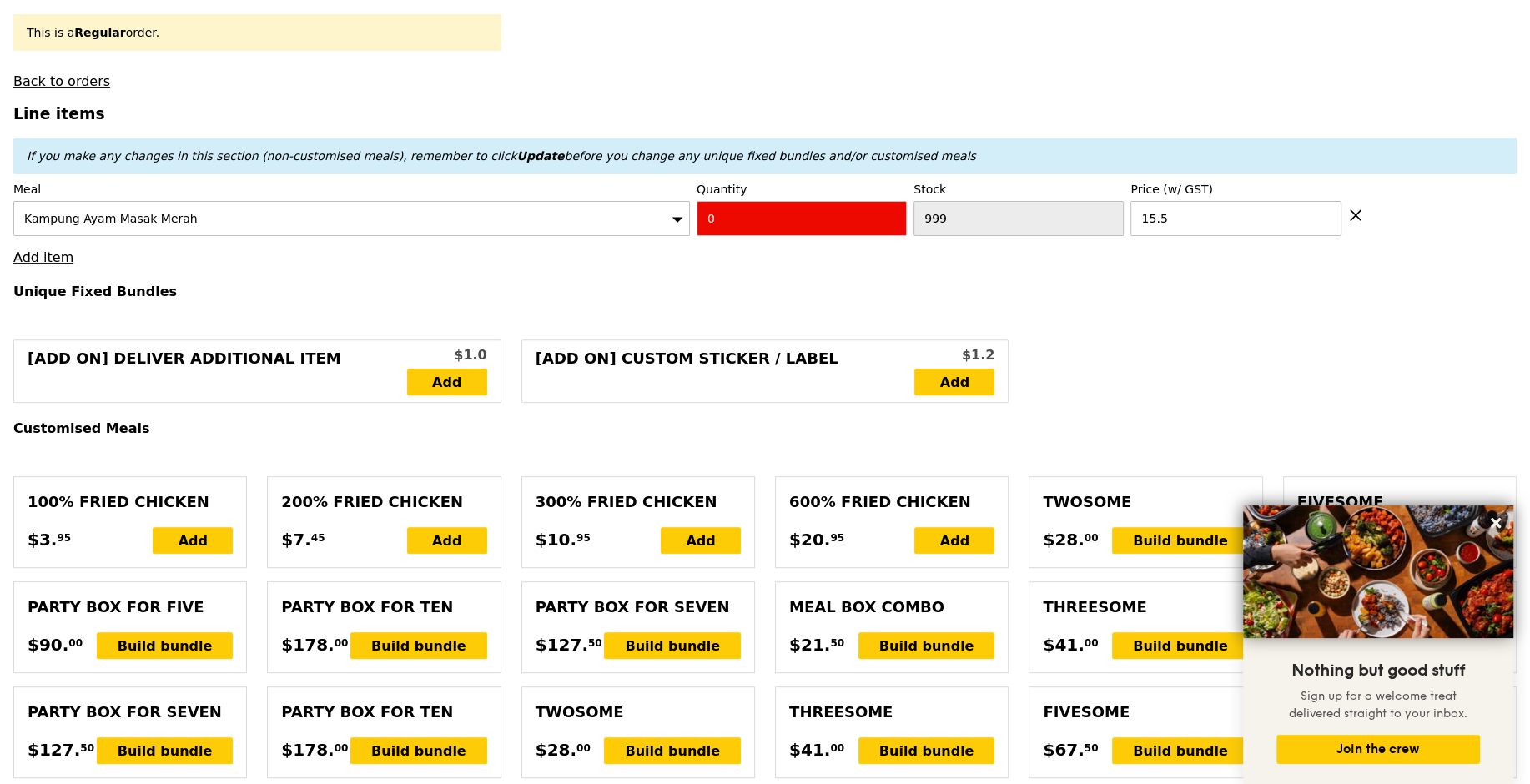
scroll to position [532, 0]
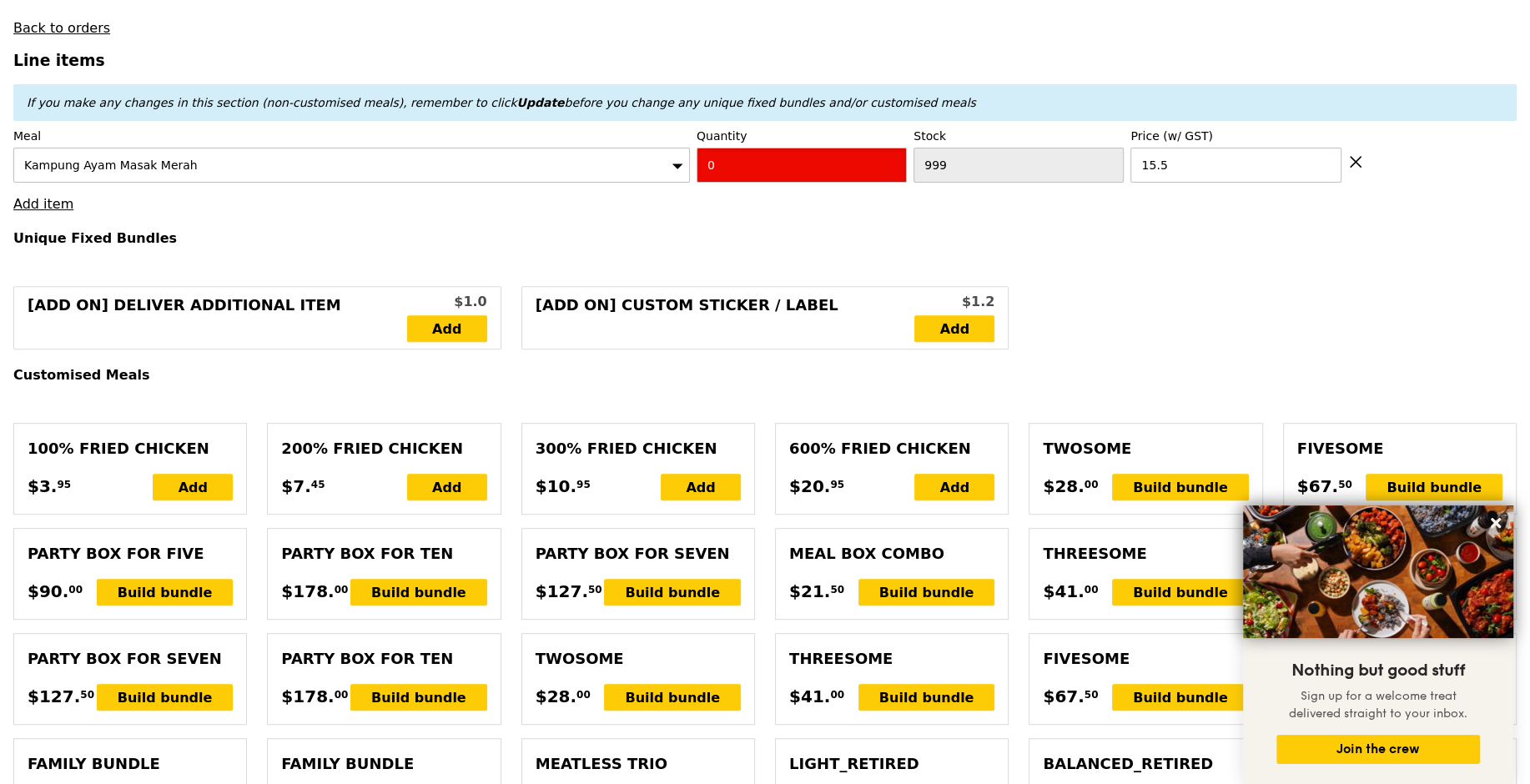
click at [759, 160] on input "0" at bounding box center [801, 165] width 211 height 35
type input "Confirm"
type input "2"
click at [741, 231] on h4 "Unique Fixed Bundles" at bounding box center [765, 239] width 1504 height 16
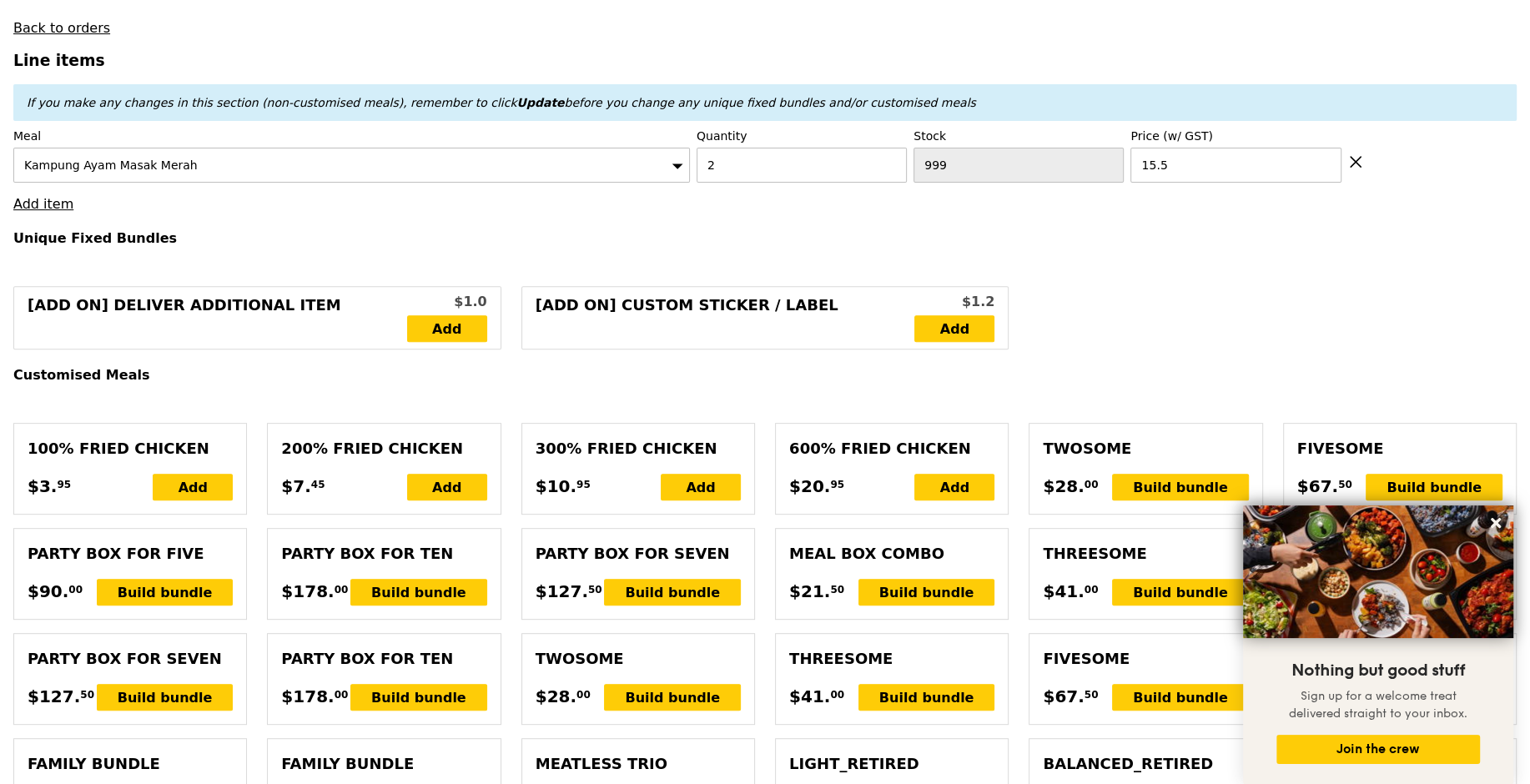
type input "Loading..."
type input "31.00"
type input "46.00"
click at [33, 197] on link "Add item" at bounding box center [43, 204] width 60 height 16
type input "Confirm"
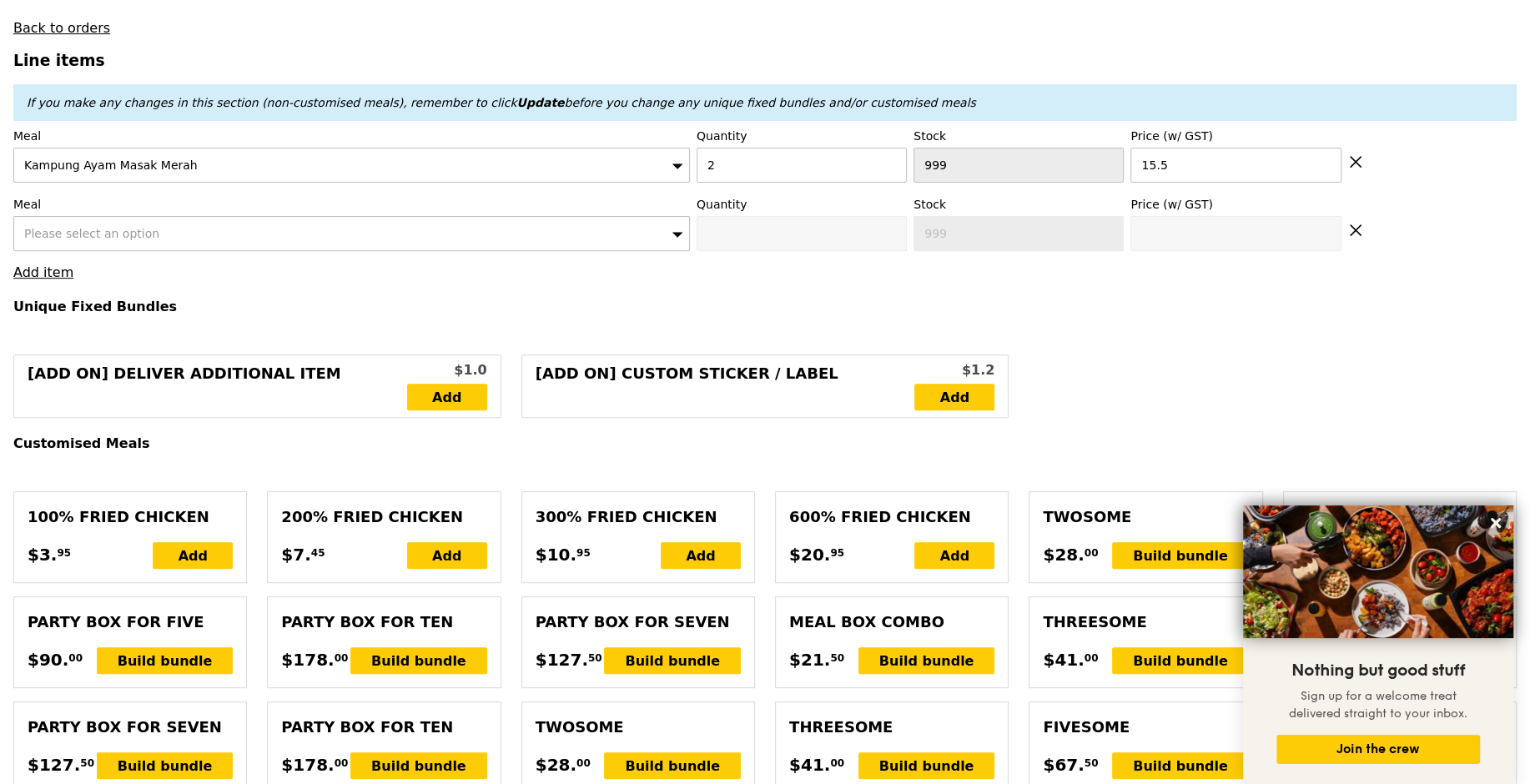
click at [81, 228] on span "Please select an option" at bounding box center [91, 233] width 135 height 14
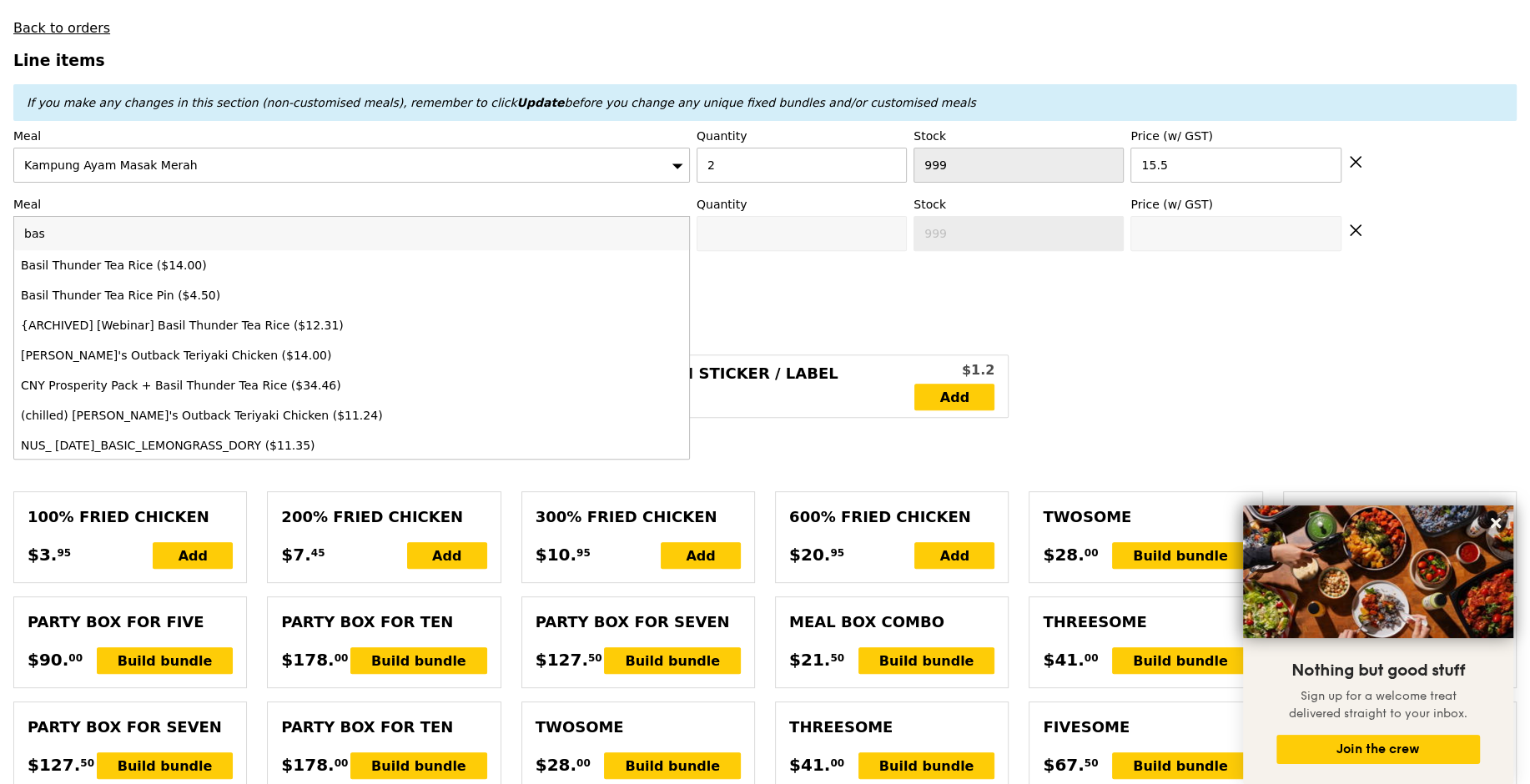
type input "basi"
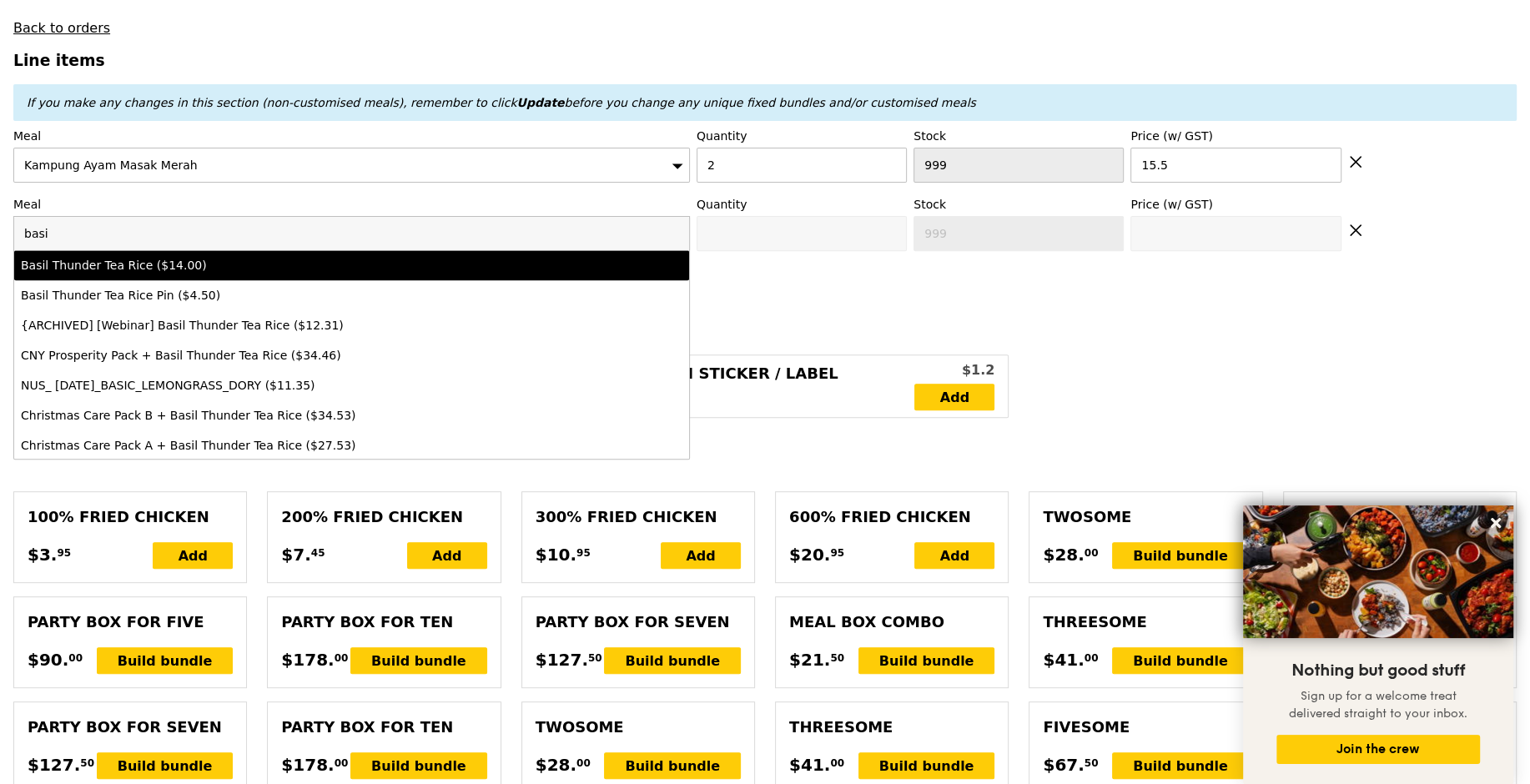
click at [147, 264] on div "Basil Thunder Tea Rice ($14.00)" at bounding box center [269, 265] width 496 height 16
type input "Confirm anyway"
type input "0"
type input "500"
type input "14.0"
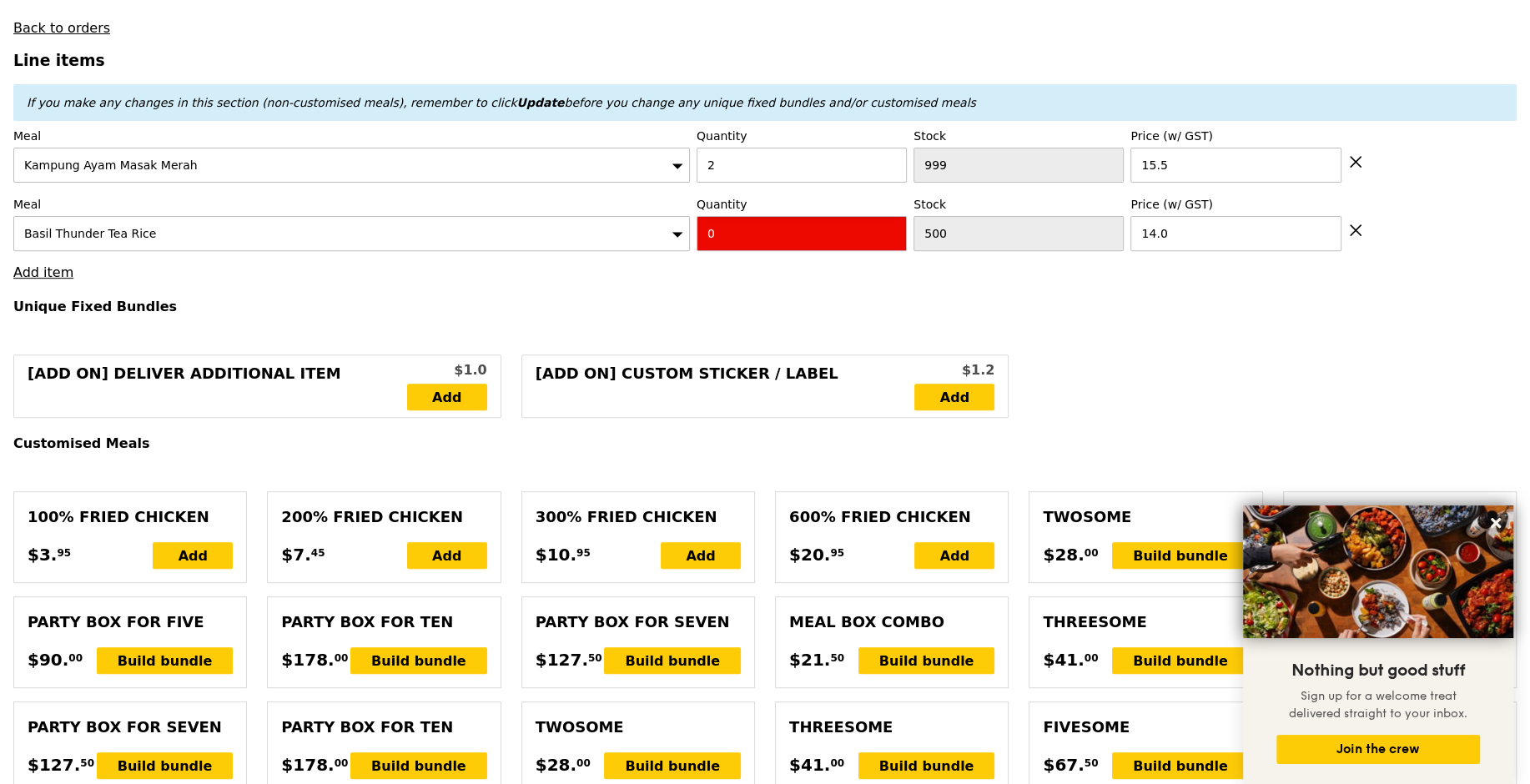
click at [790, 242] on input "0" at bounding box center [801, 233] width 211 height 35
type input "Confirm"
type input "1"
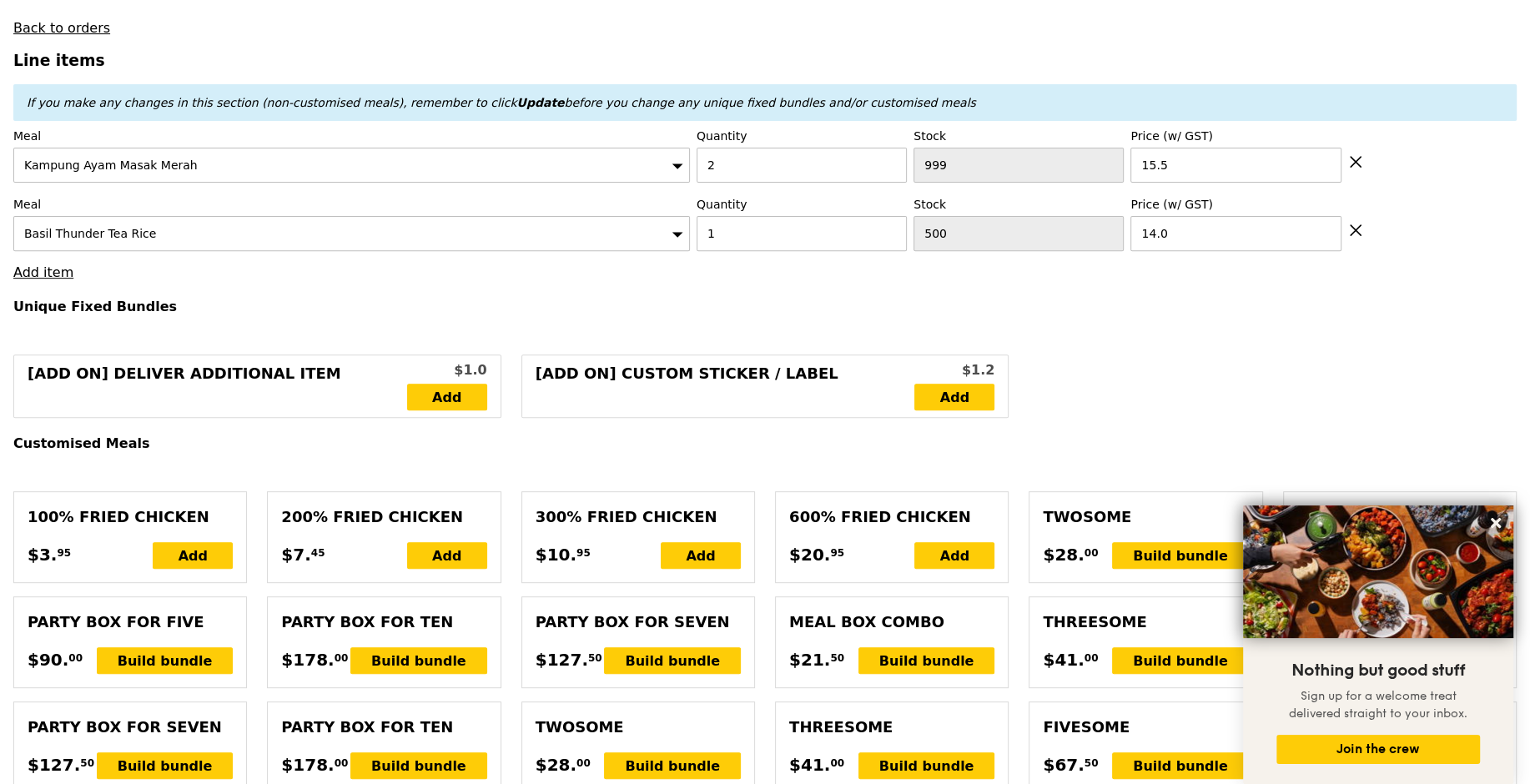
type input "Loading..."
type input "45.00"
type input "13.21"
type input "14.40"
type input "59.40"
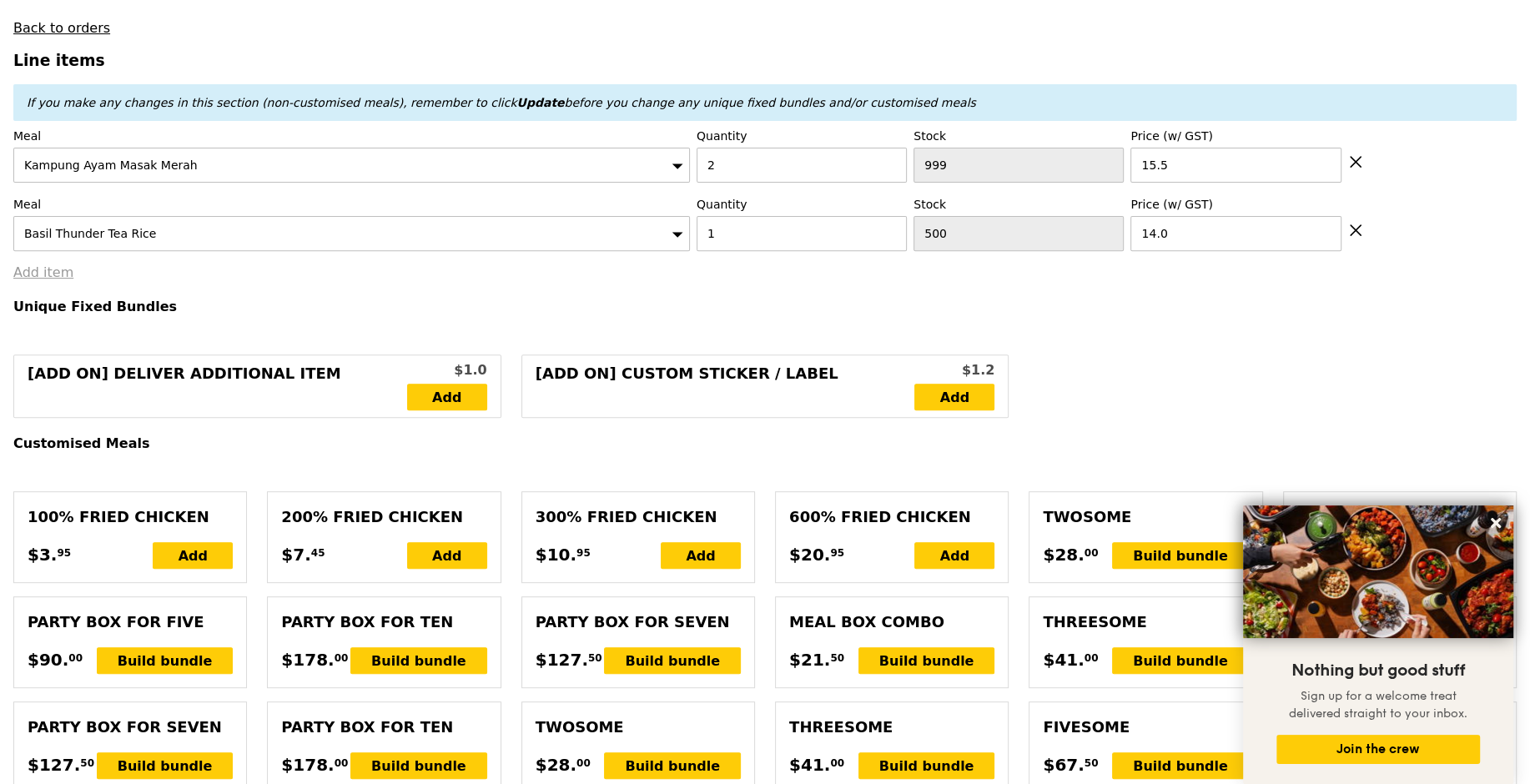
type input "Confirm"
click at [52, 264] on link "Add item" at bounding box center [43, 272] width 60 height 16
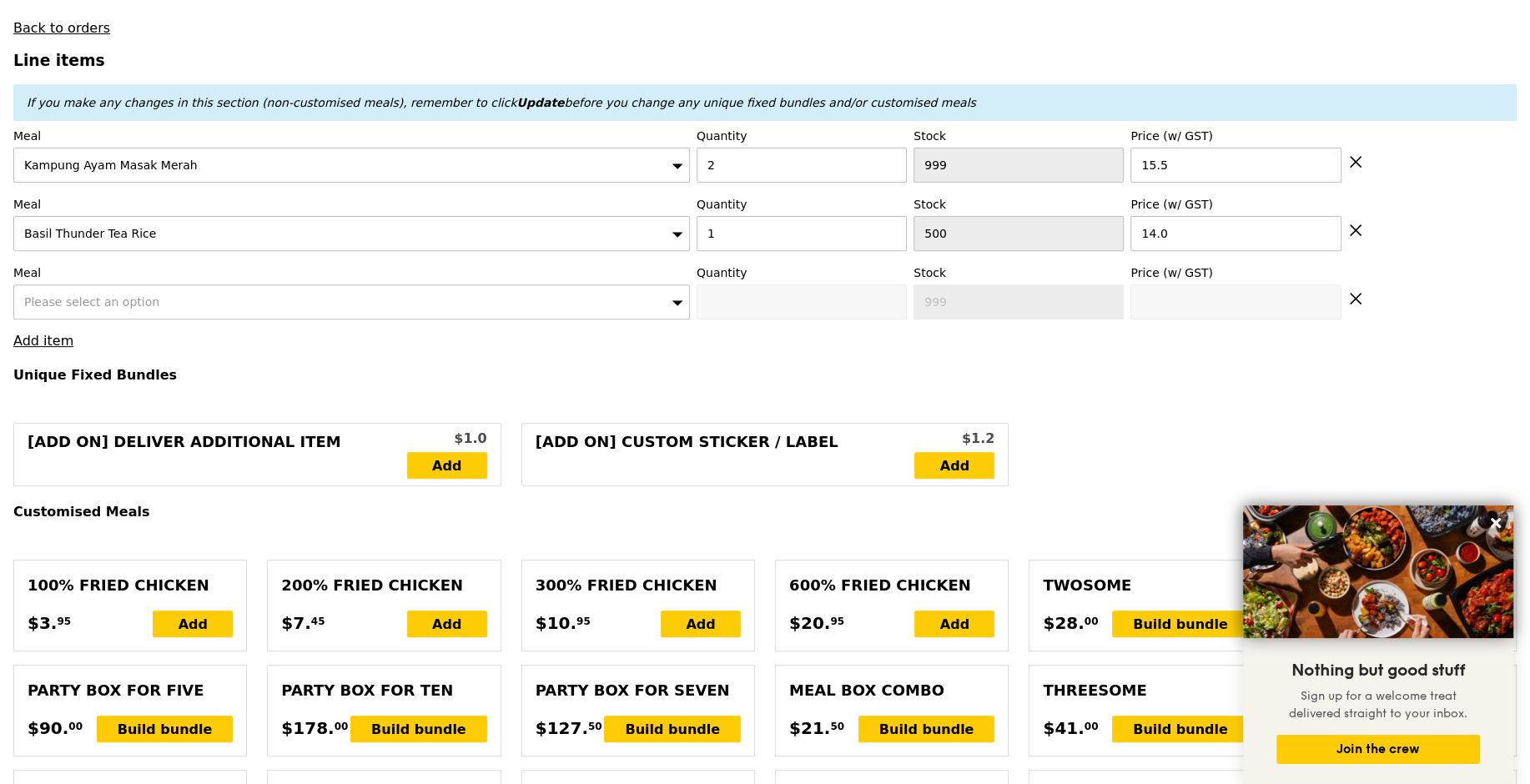
click at [66, 296] on span "Please select an option" at bounding box center [91, 302] width 135 height 14
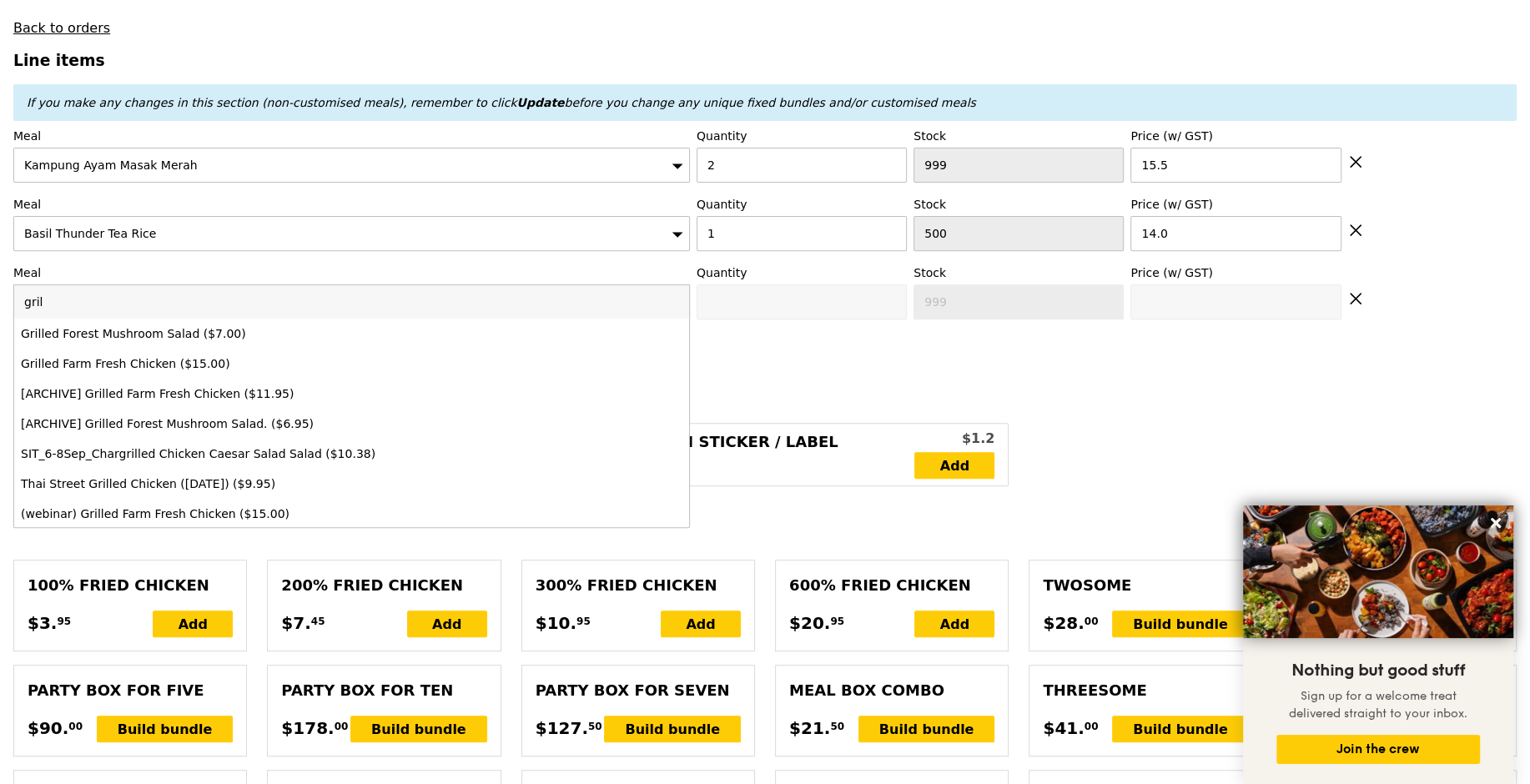
type input "grill"
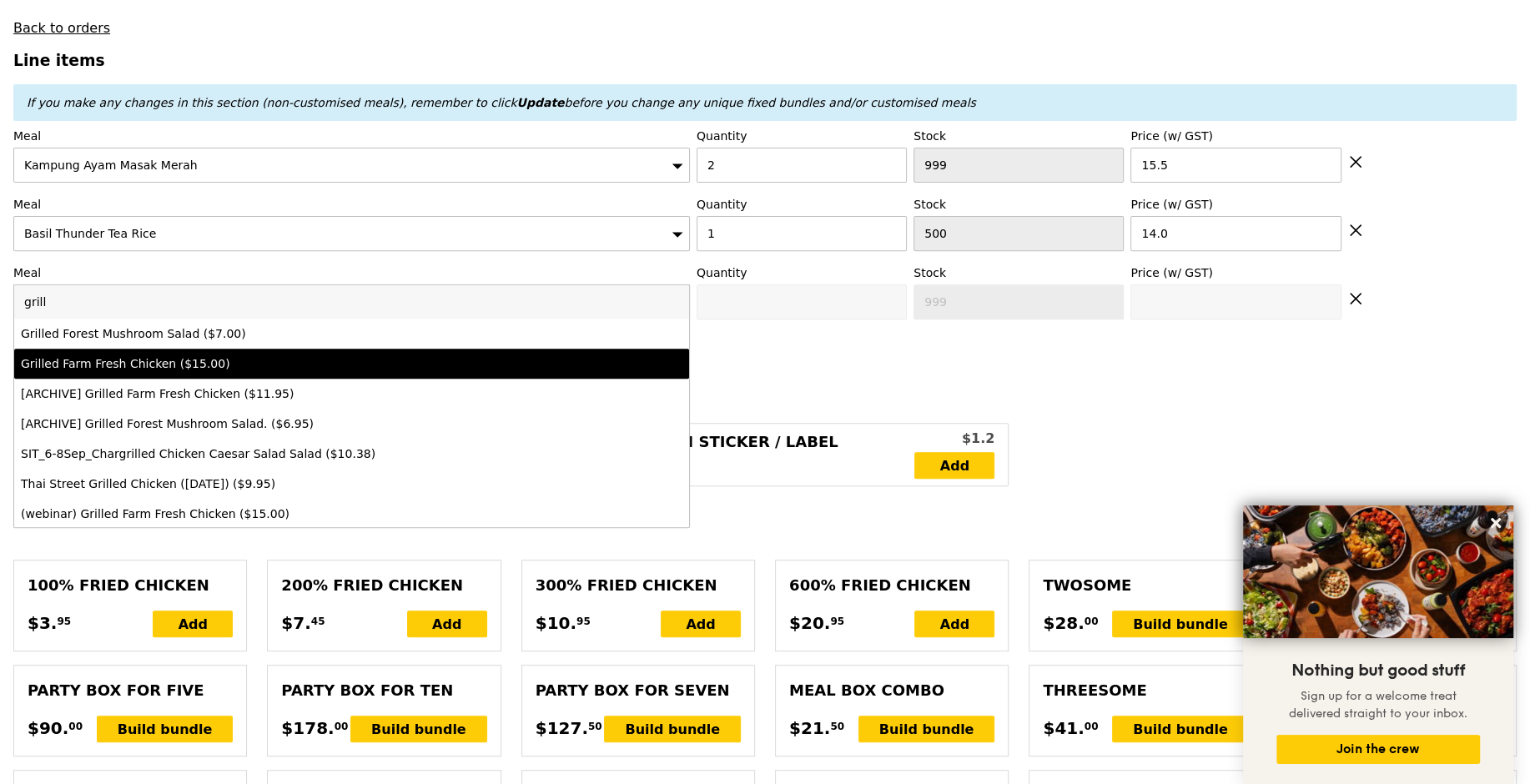
click at [146, 364] on div "Grilled Farm Fresh Chicken ($15.00)" at bounding box center [269, 364] width 496 height 16
type input "Confirm anyway"
type input "0"
type input "493"
type input "15.0"
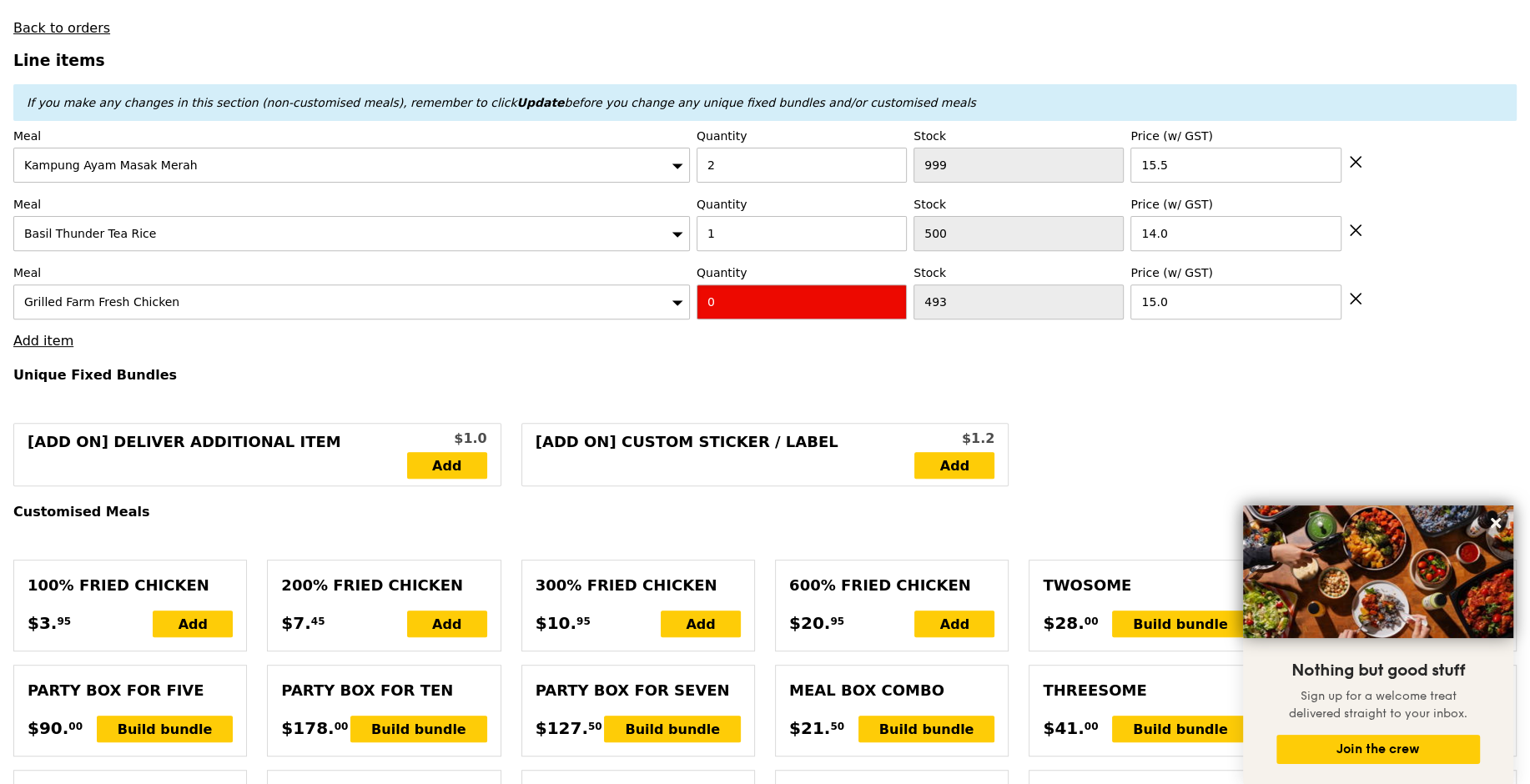
click at [759, 312] on input "0" at bounding box center [801, 302] width 211 height 35
type input "Confirm"
type input "2"
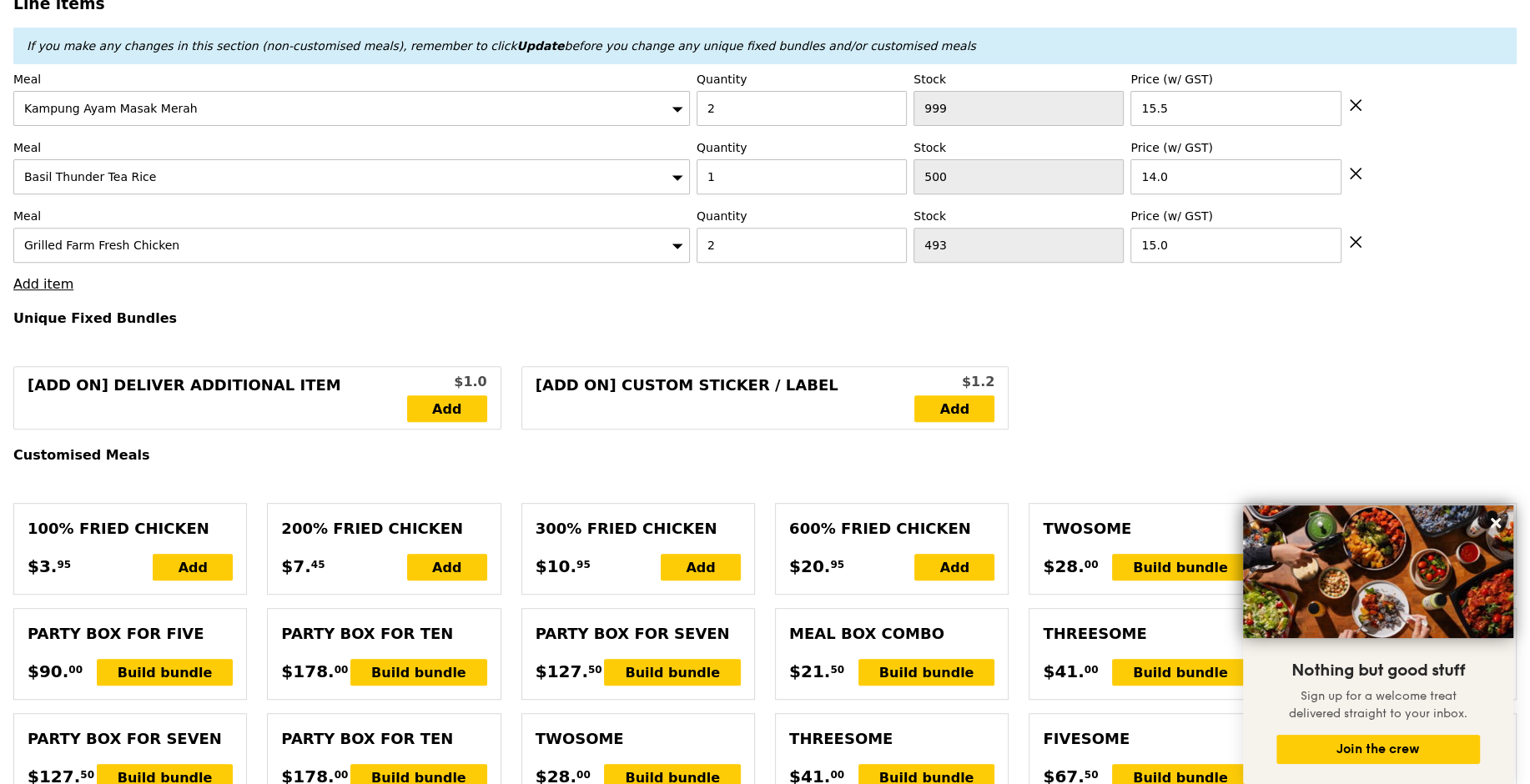
scroll to position [599, 0]
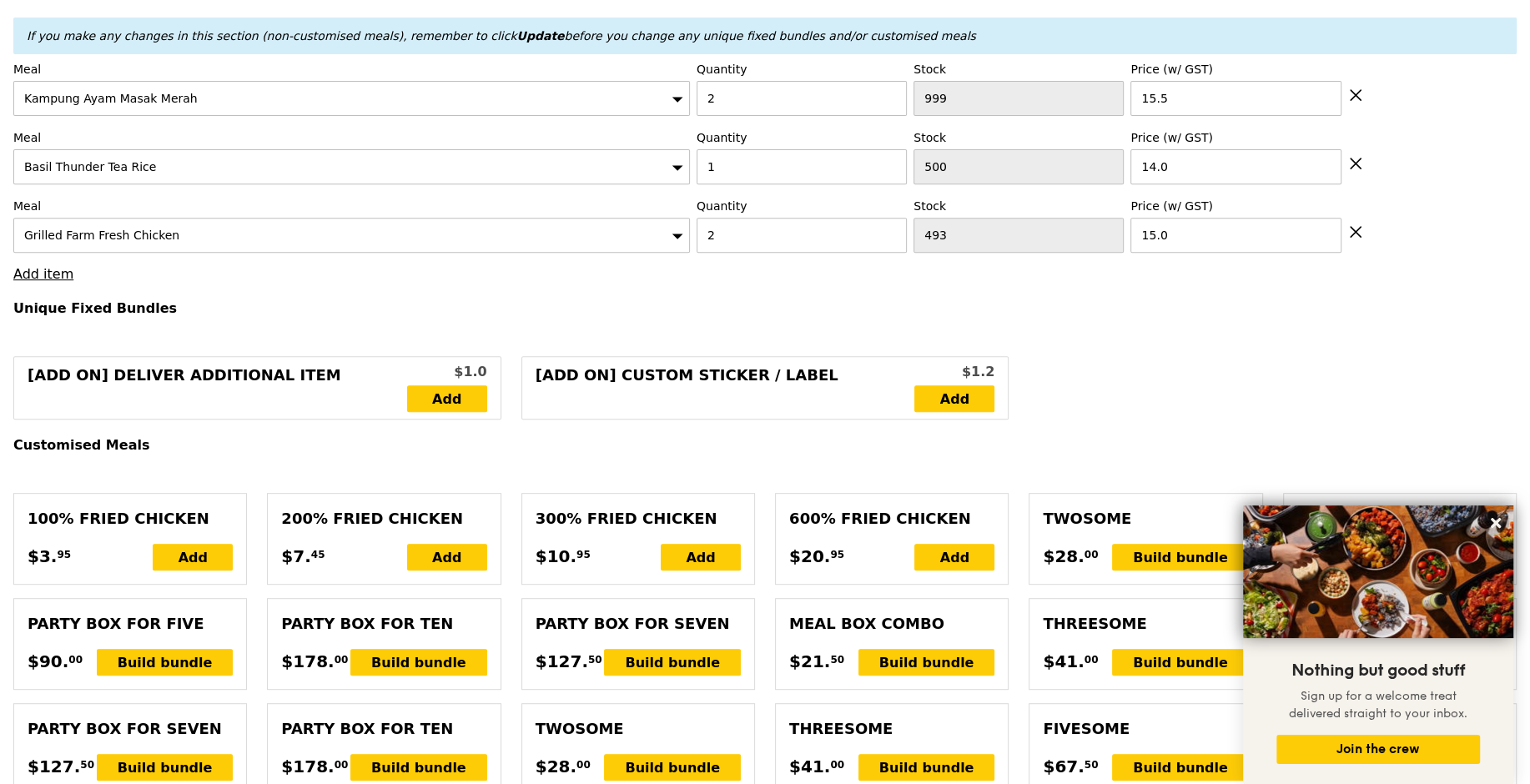
type input "Loading..."
type input "75.00"
type input "10.46"
type input "11.40"
type input "86.40"
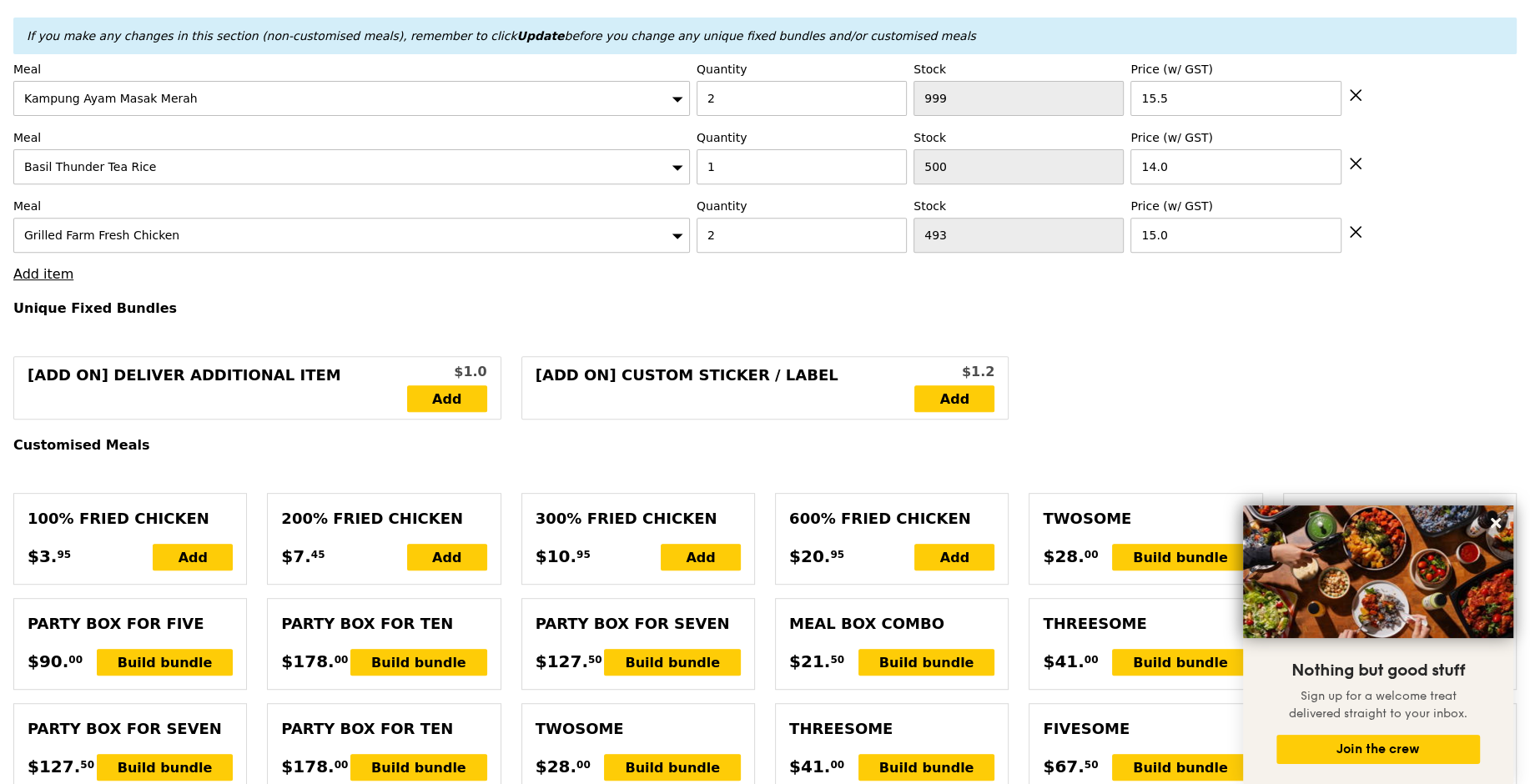
type input "Confirm"
click at [32, 271] on link "Add item" at bounding box center [43, 274] width 60 height 16
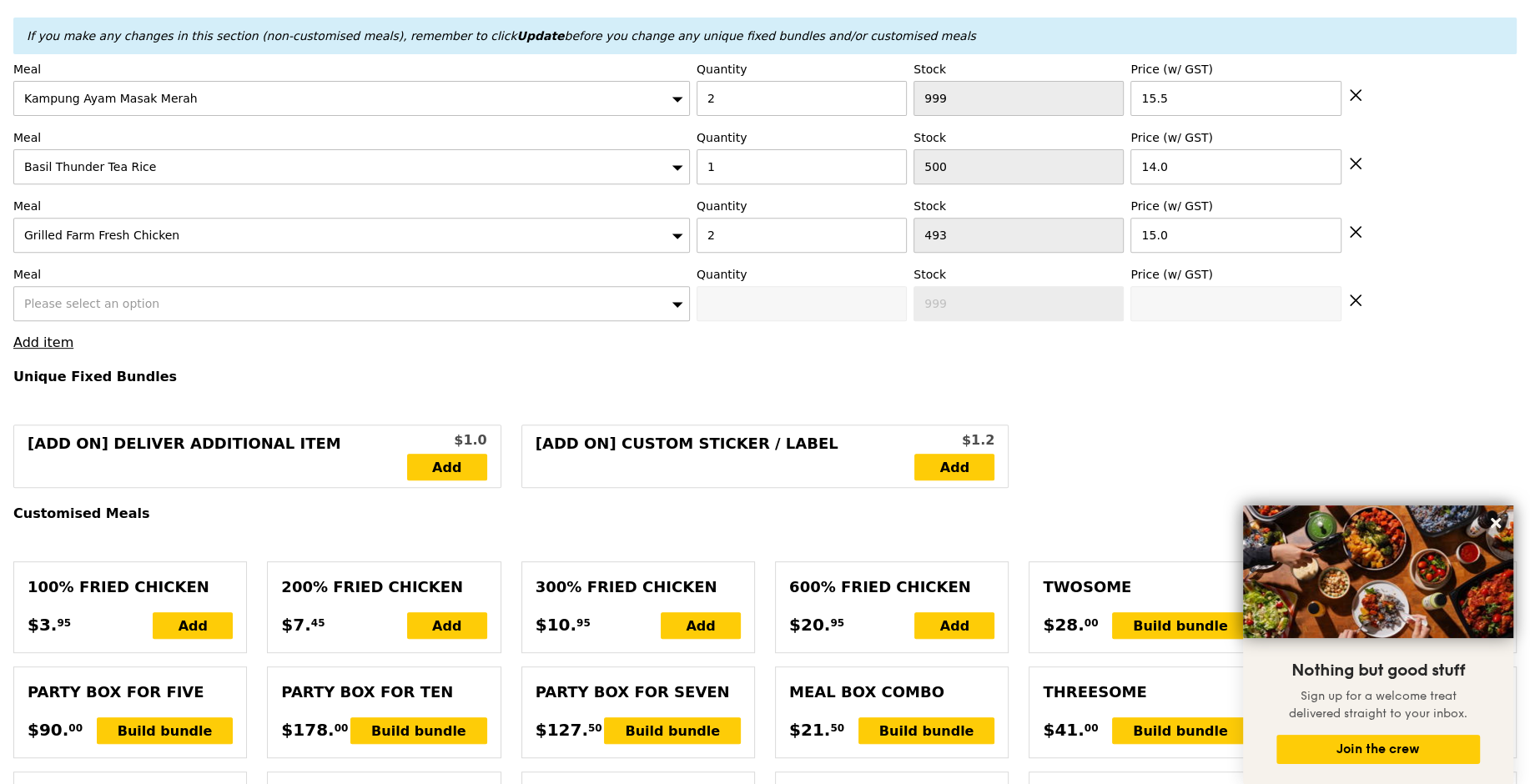
click at [79, 298] on span "Please select an option" at bounding box center [91, 303] width 135 height 14
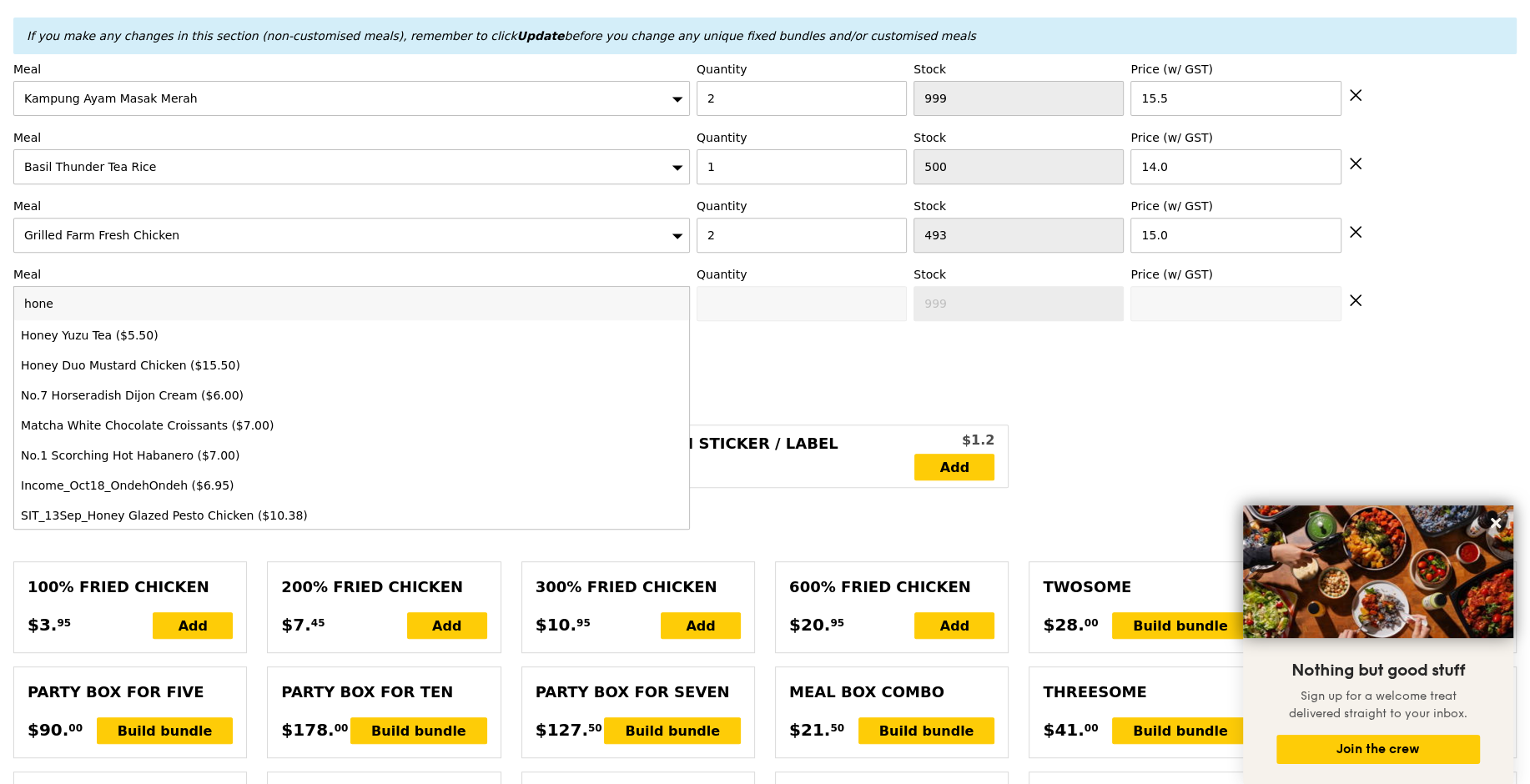
type input "honey"
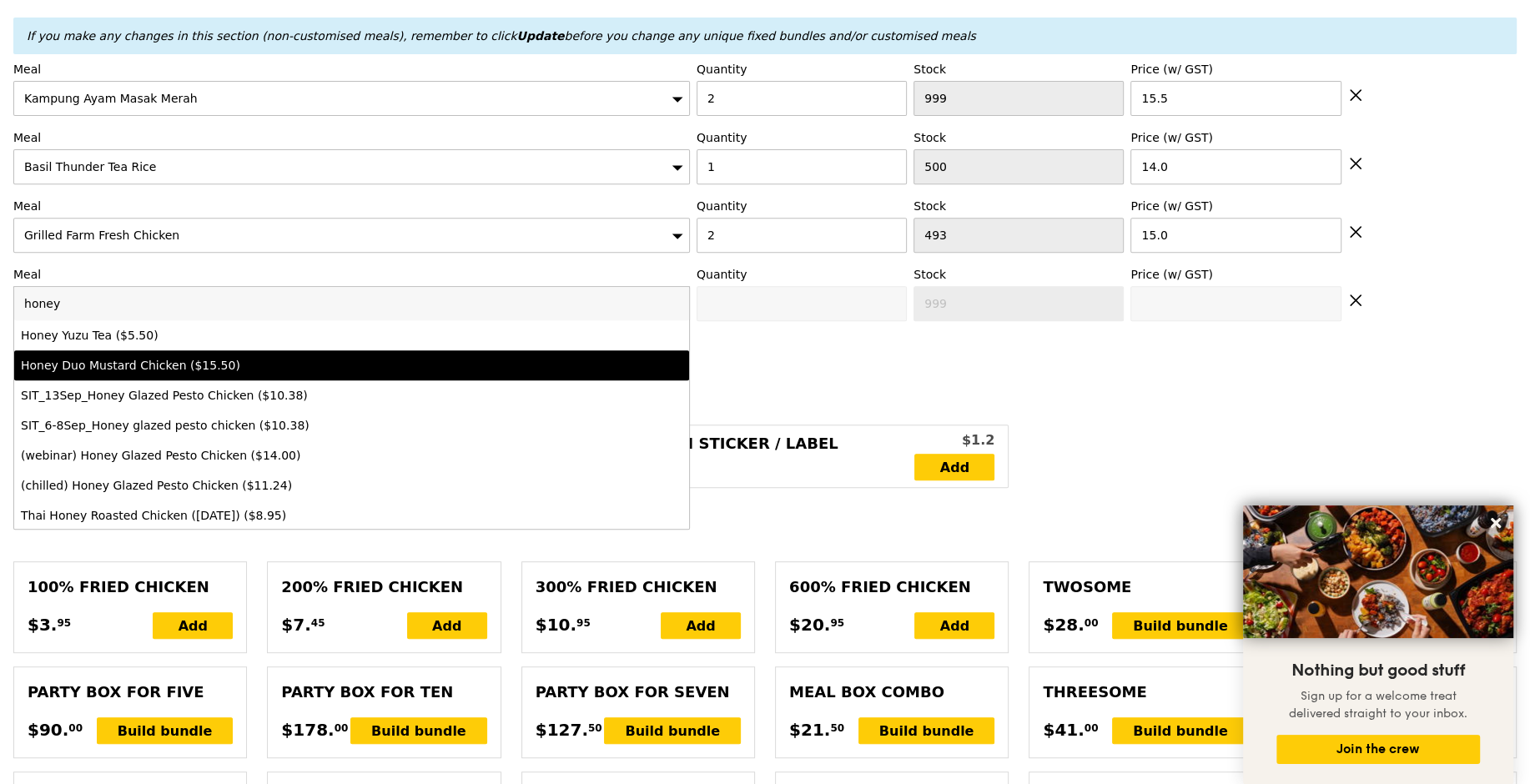
click at [248, 359] on div "Honey Duo Mustard Chicken ($15.50)" at bounding box center [269, 365] width 496 height 16
type input "Confirm anyway"
type input "0"
type input "495"
type input "15.5"
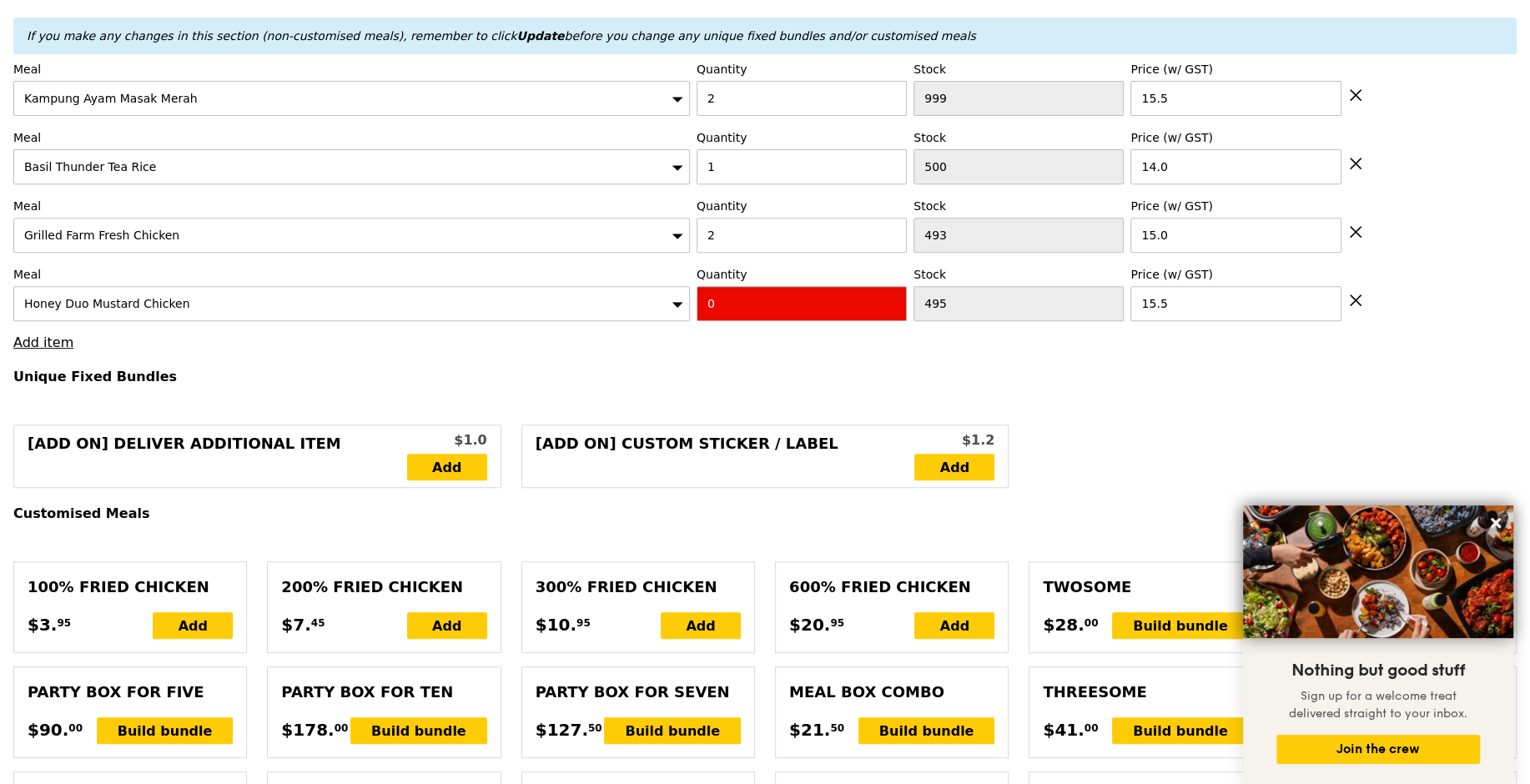
click at [783, 296] on input "0" at bounding box center [801, 303] width 211 height 35
type input "Confirm"
type input "3"
type input "Loading..."
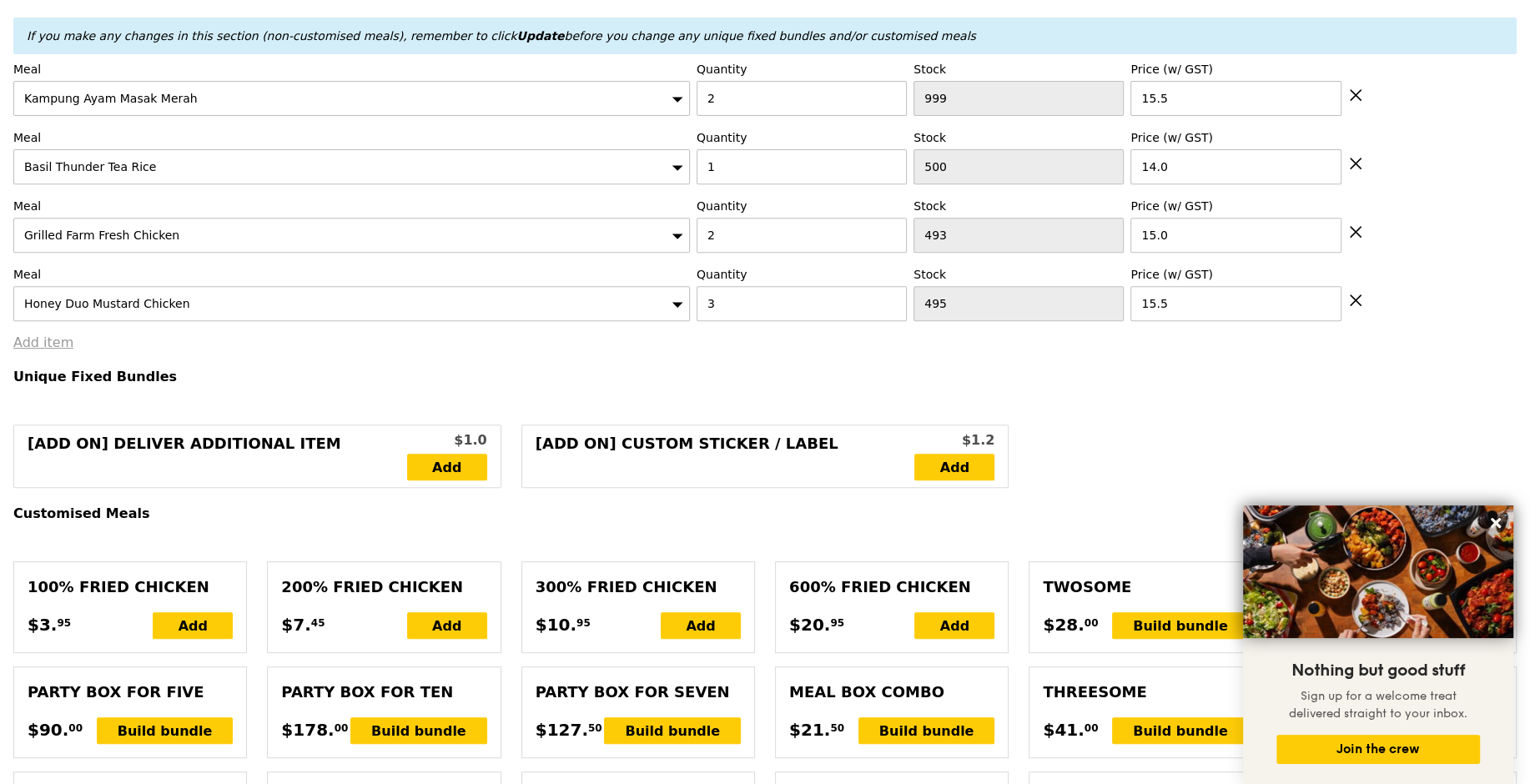
type input "121.50"
type input "6.19"
type input "6.75"
type input "128.25"
click at [42, 336] on link "Add item" at bounding box center [43, 343] width 60 height 16
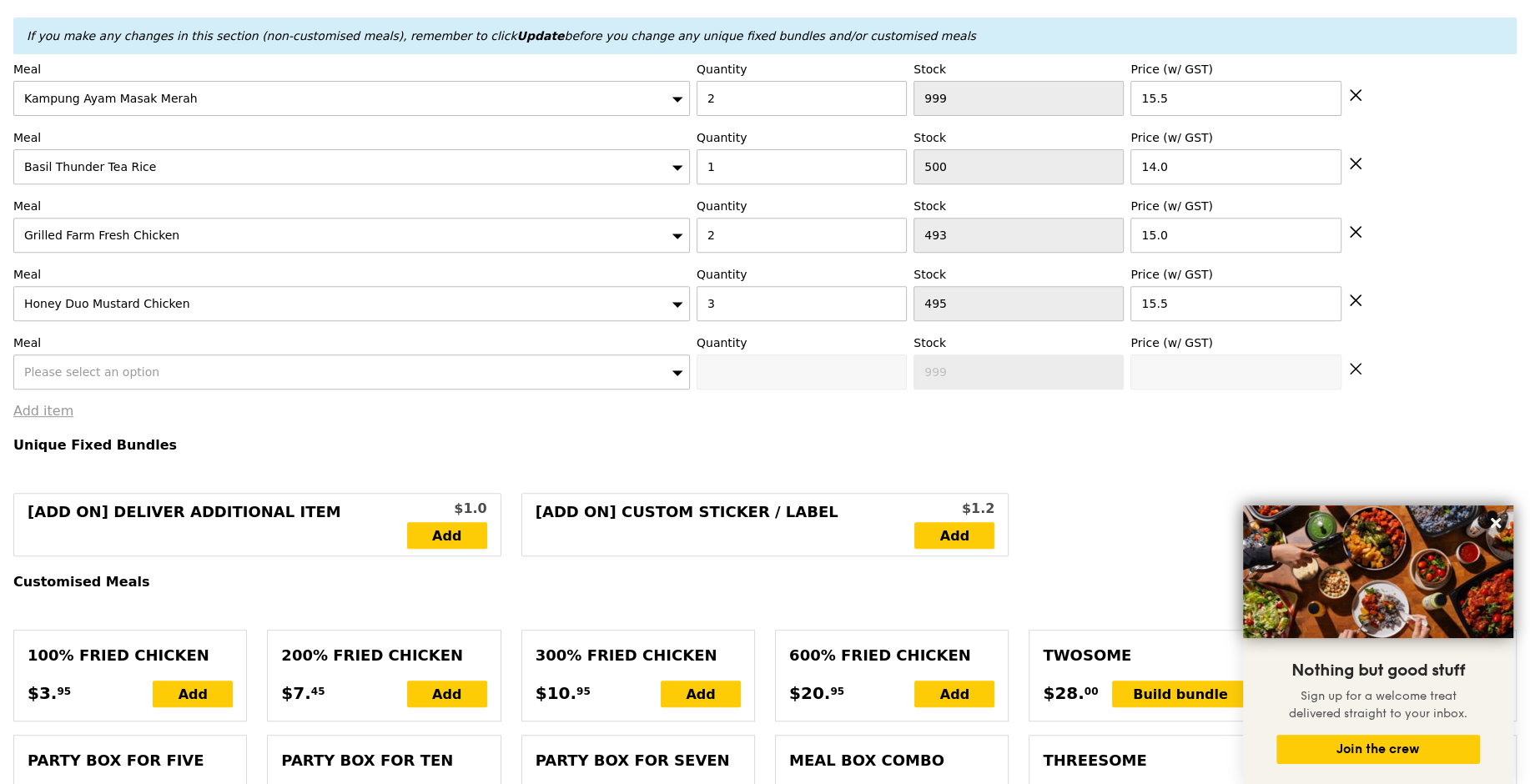
type input "Confirm"
click at [134, 379] on div "Please select an option" at bounding box center [352, 372] width 676 height 35
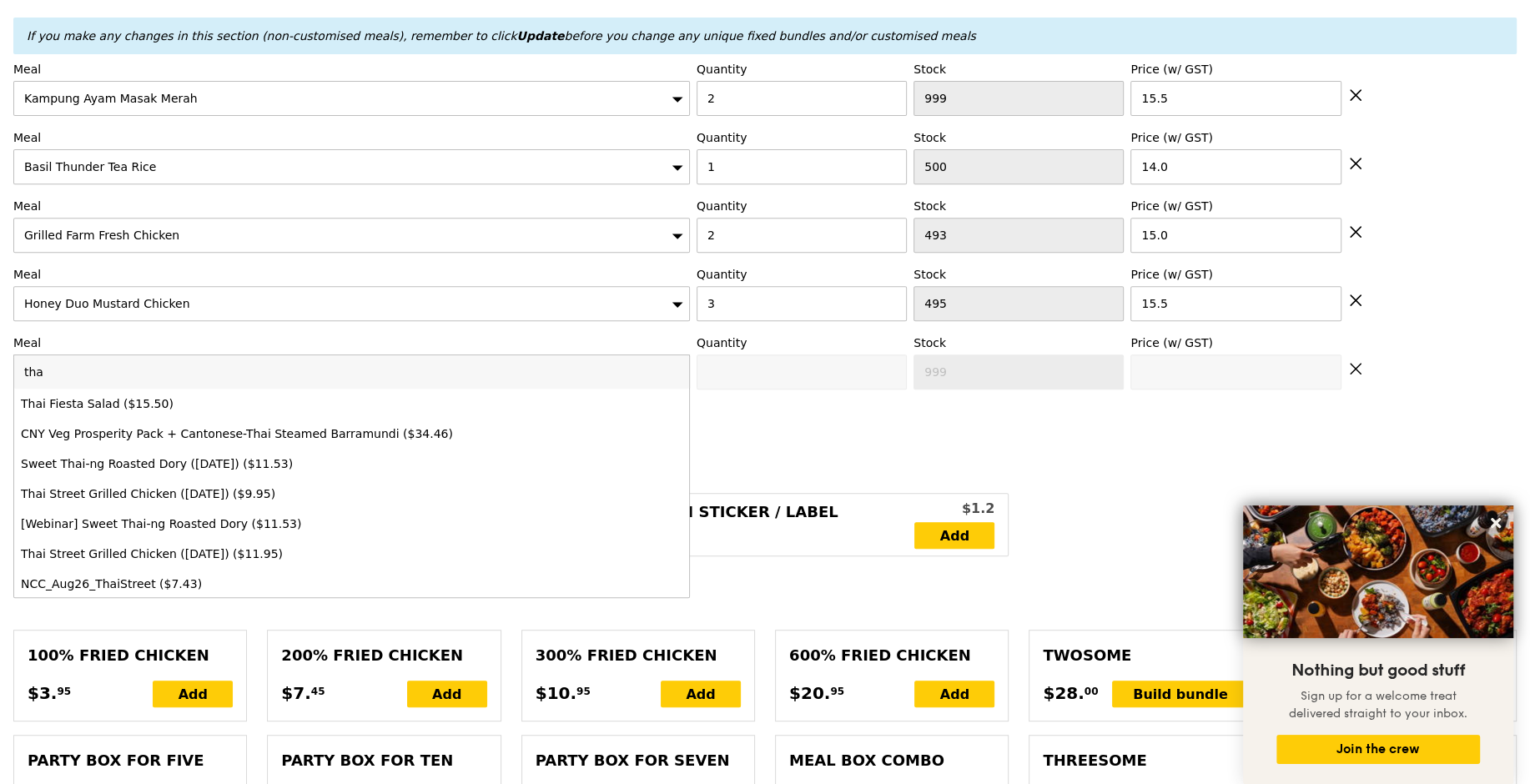
type input "thai"
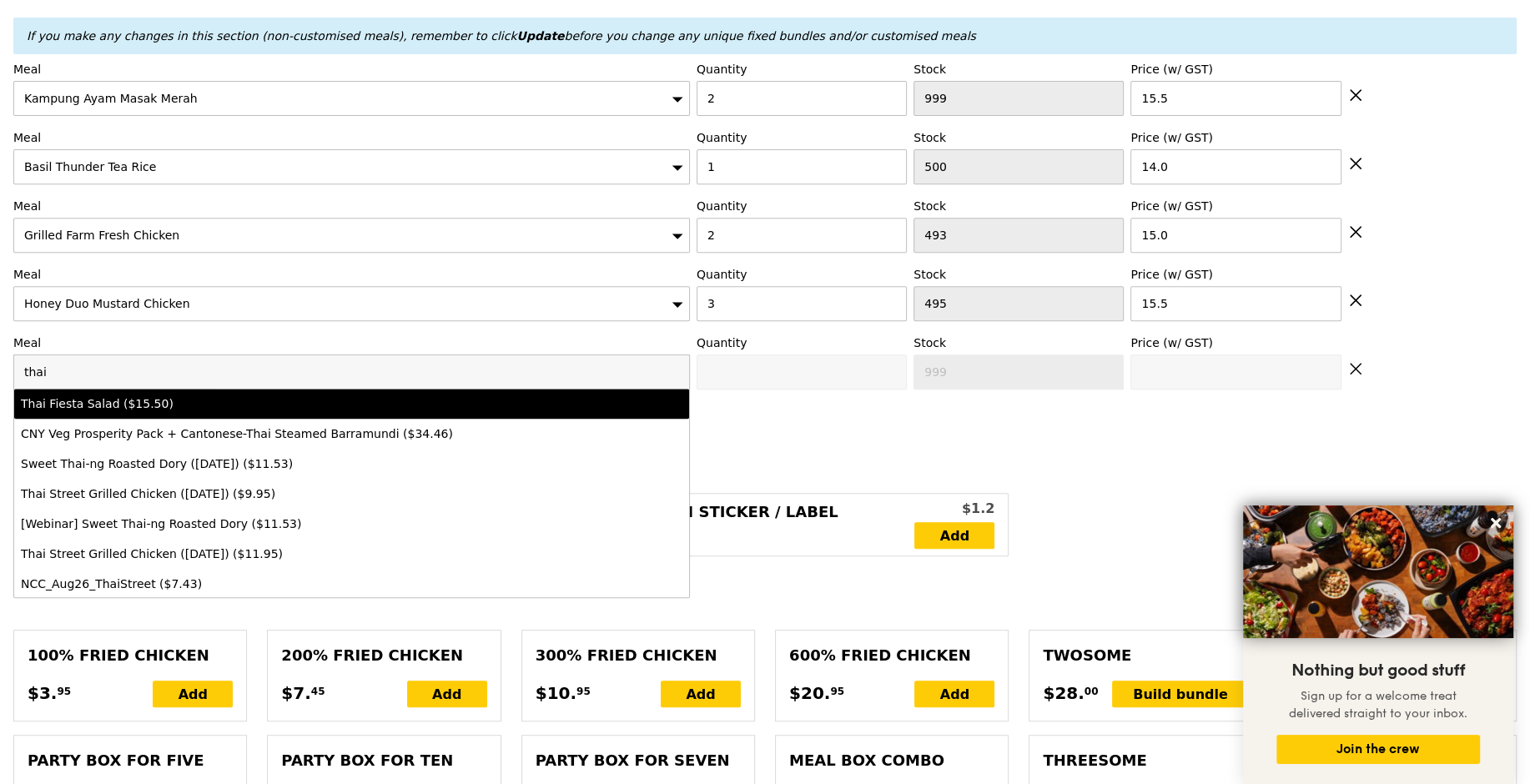
click at [179, 405] on div "Thai Fiesta Salad ($15.50)" at bounding box center [269, 403] width 496 height 16
type input "Confirm anyway"
type input "0"
type input "500"
type input "15.5"
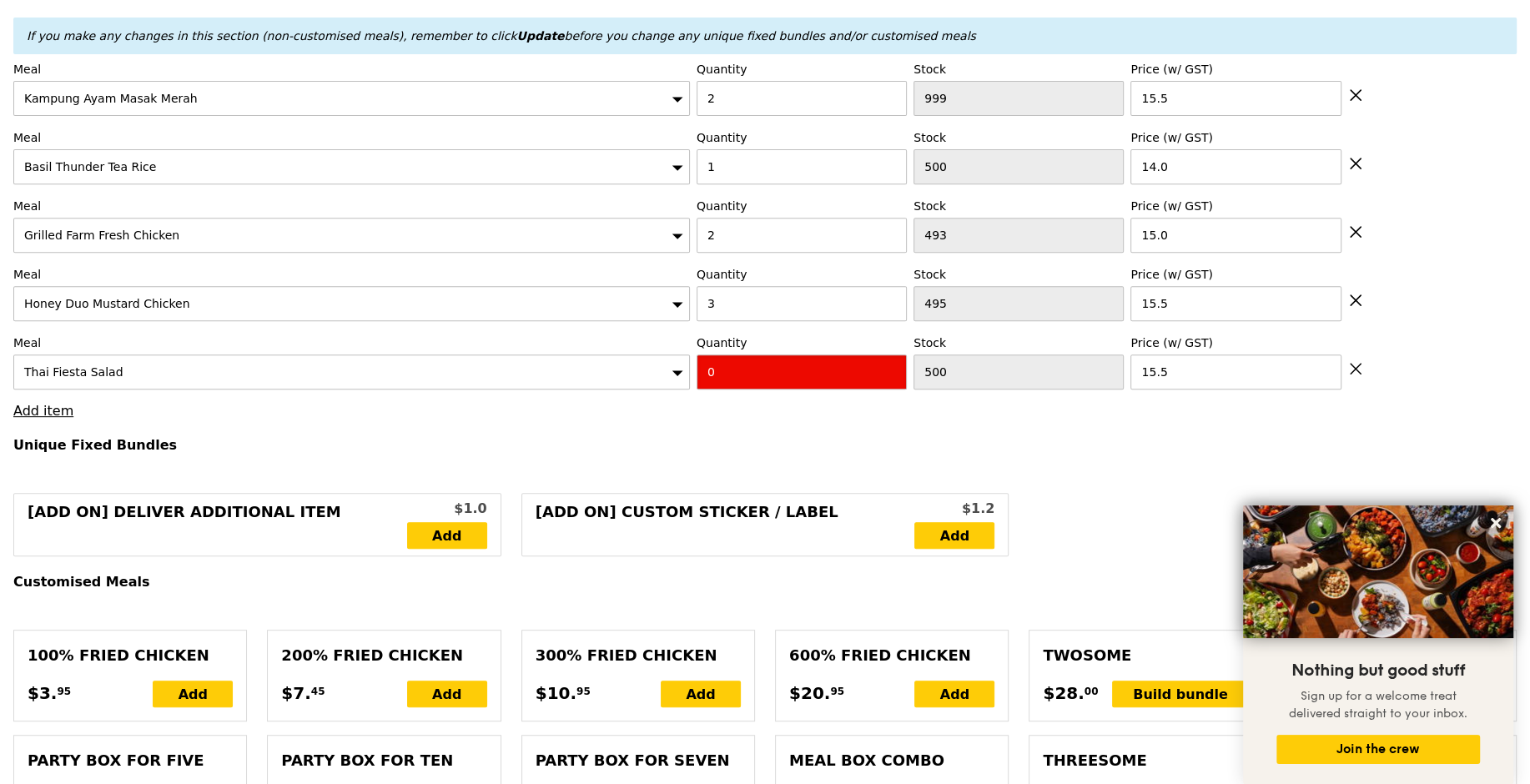
click at [722, 379] on input "0" at bounding box center [801, 372] width 211 height 35
type input "Confirm"
type input "1"
click at [709, 444] on h4 "Unique Fixed Bundles" at bounding box center [765, 445] width 1504 height 16
type input "Loading..."
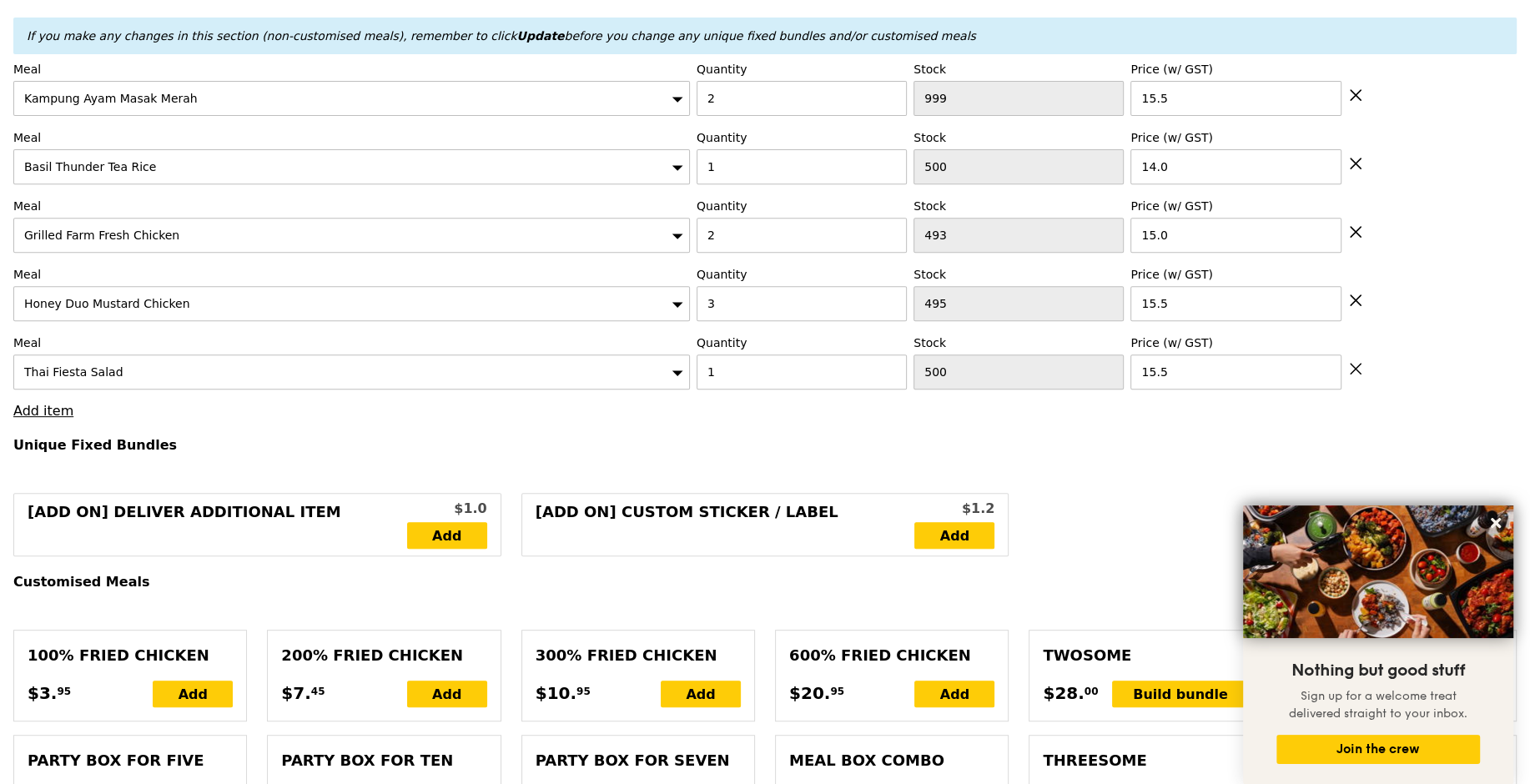
type input "137.00"
type input "4.77"
type input "5.20"
type input "142.20"
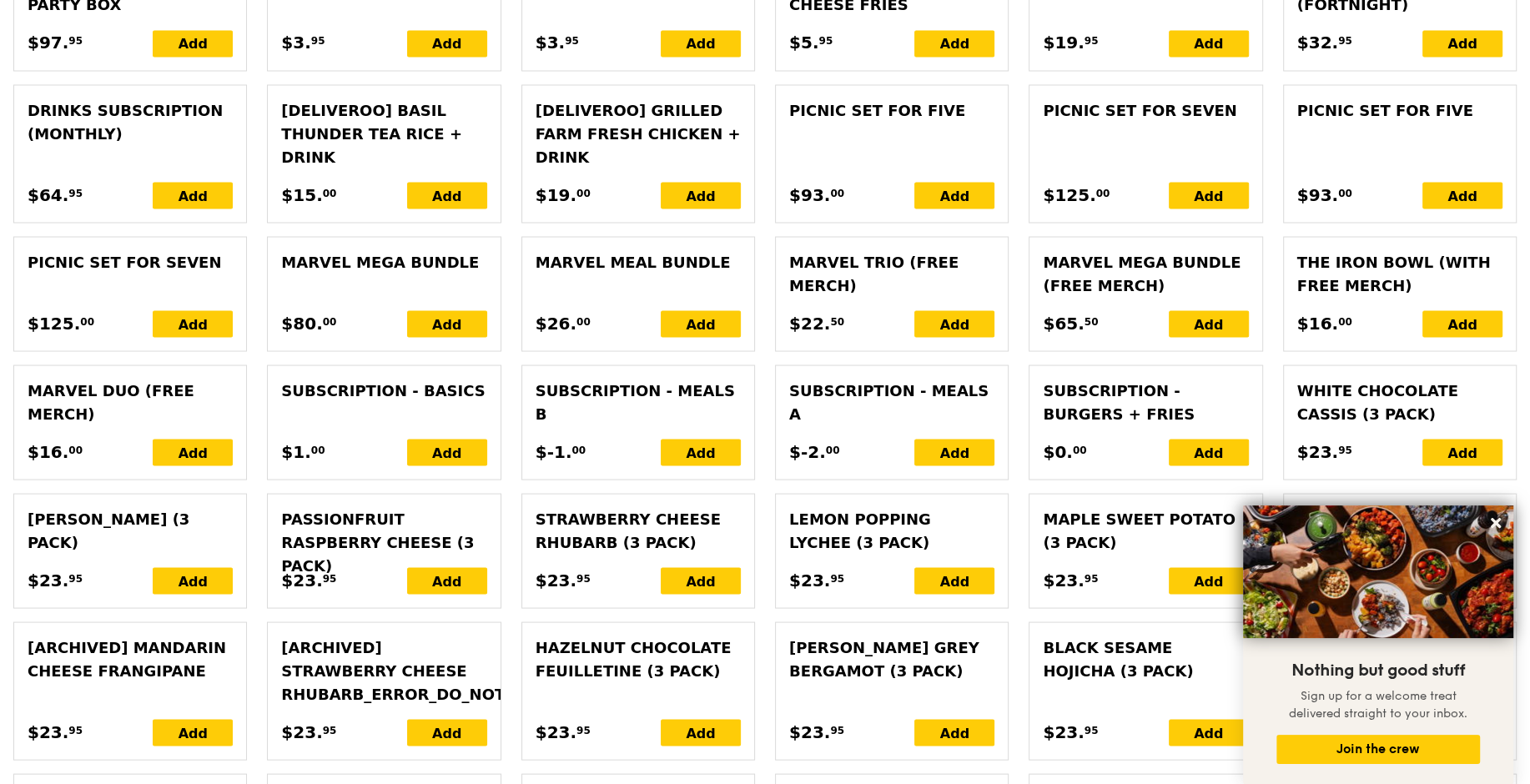
scroll to position [3948, 0]
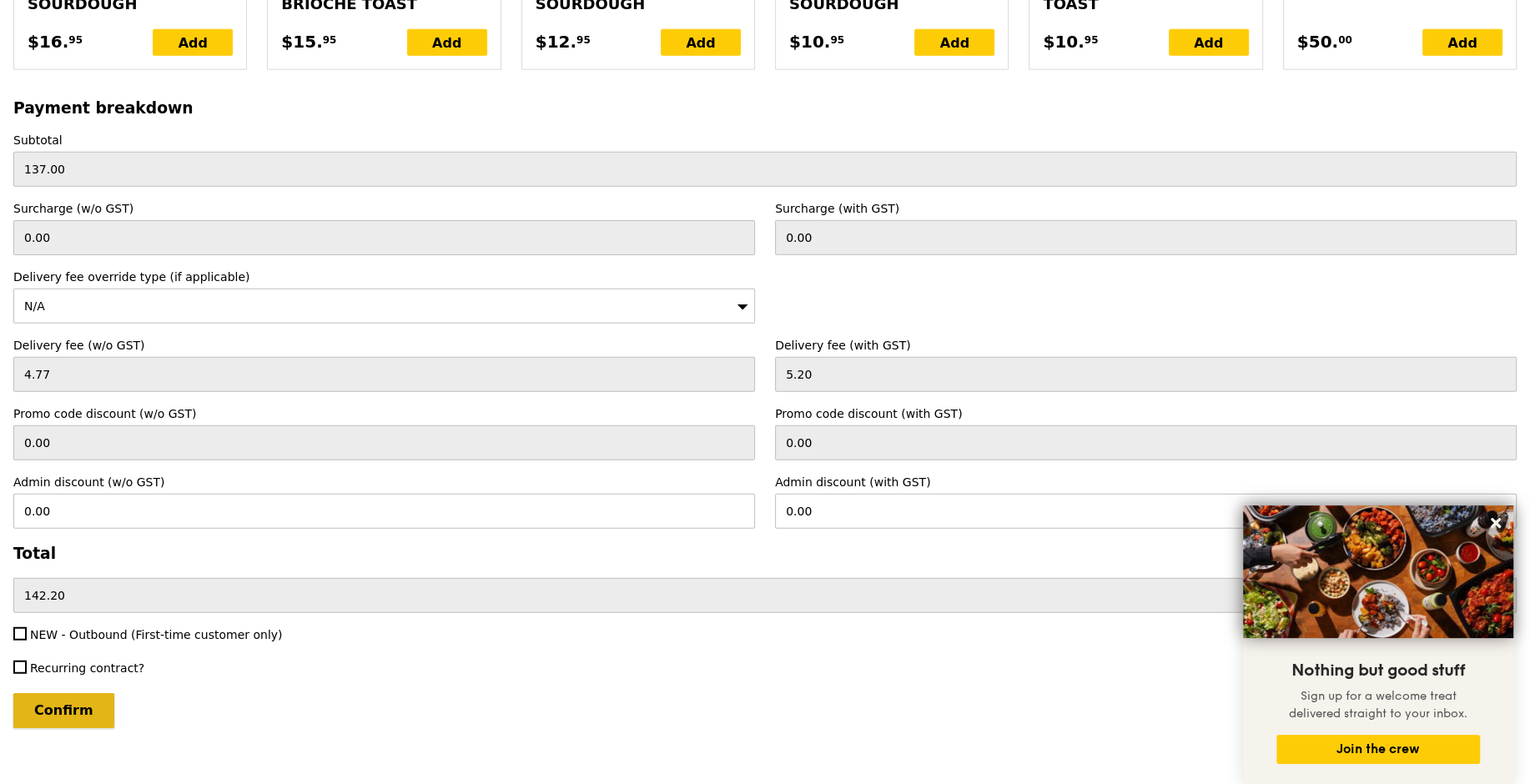
click at [69, 694] on input "Confirm" at bounding box center [64, 711] width 101 height 35
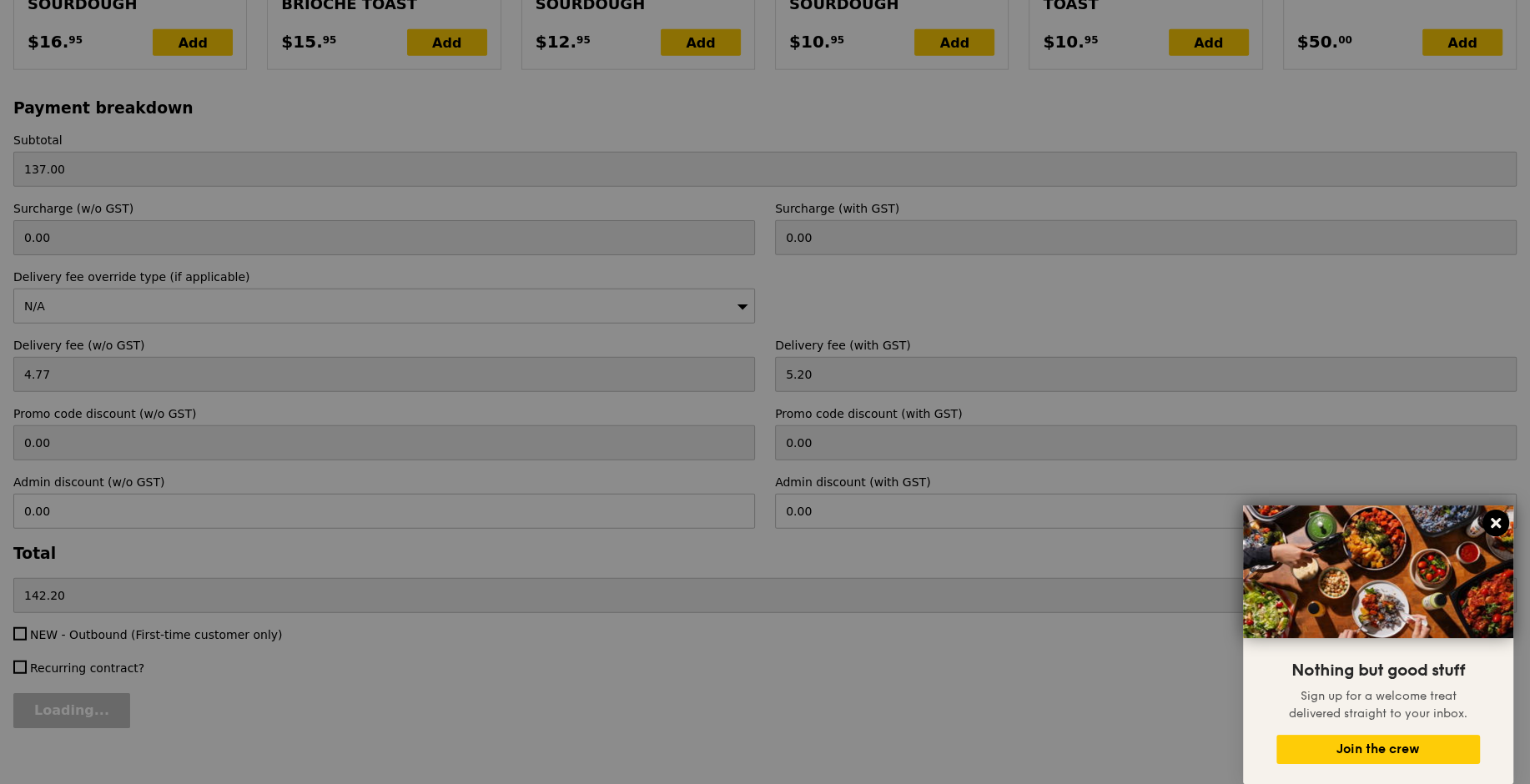
click at [1495, 523] on icon at bounding box center [1496, 523] width 10 height 10
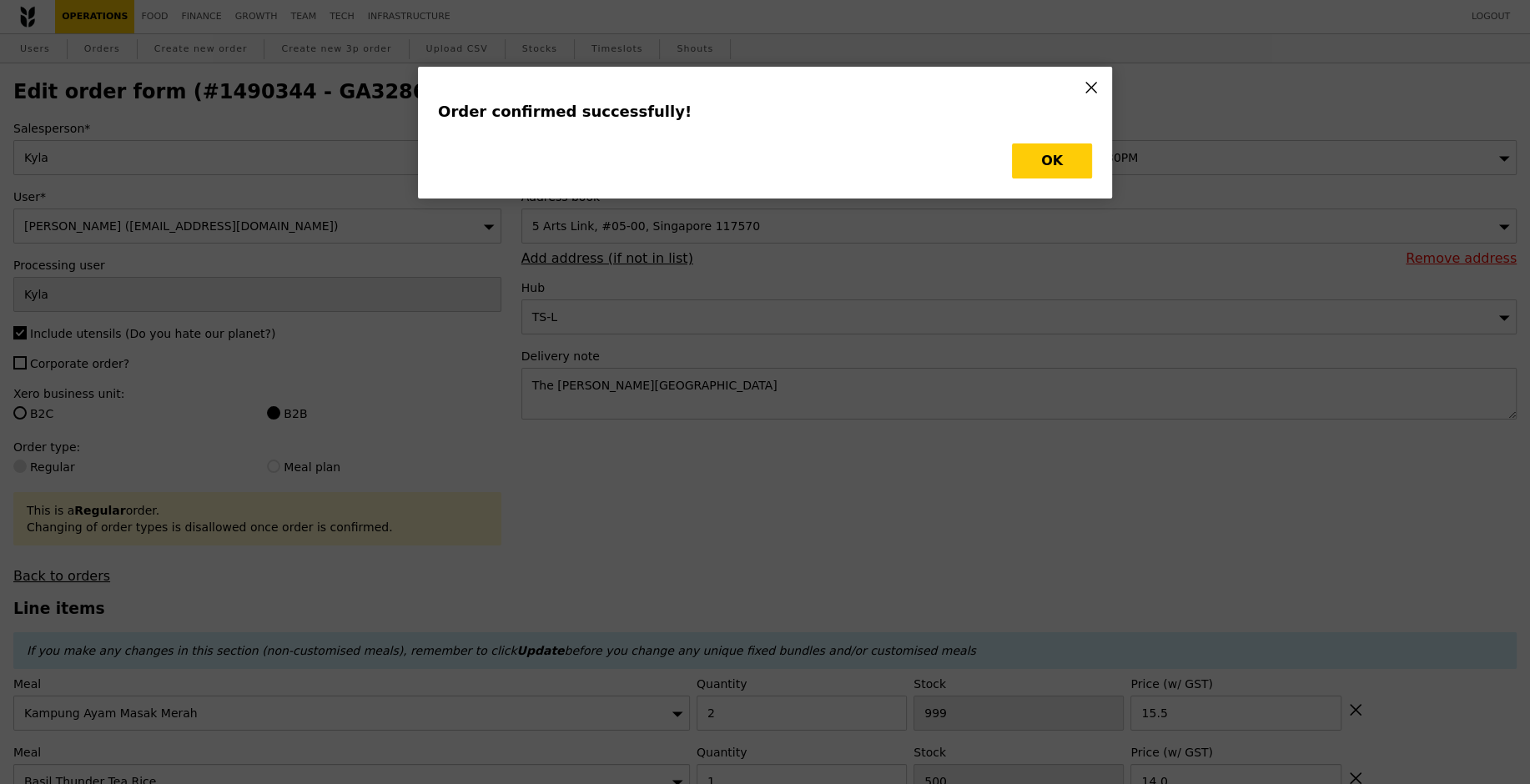
click at [1035, 151] on button "OK" at bounding box center [1052, 161] width 80 height 35
type input "Loading..."
checkbox input "false"
type input "1"
type input "500"
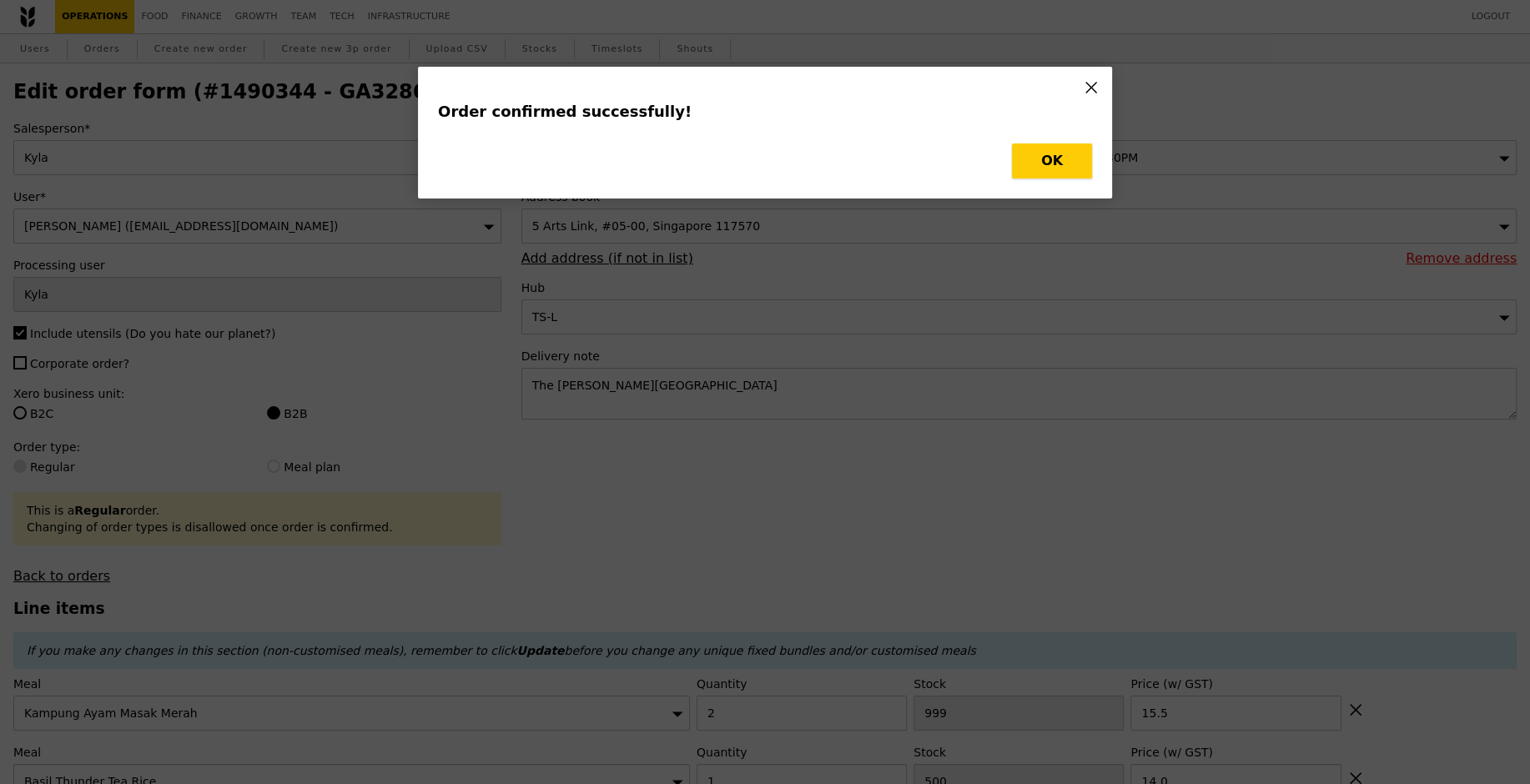
type input "15.50"
type input "3"
type input "495"
type input "15.50"
type input "15.00"
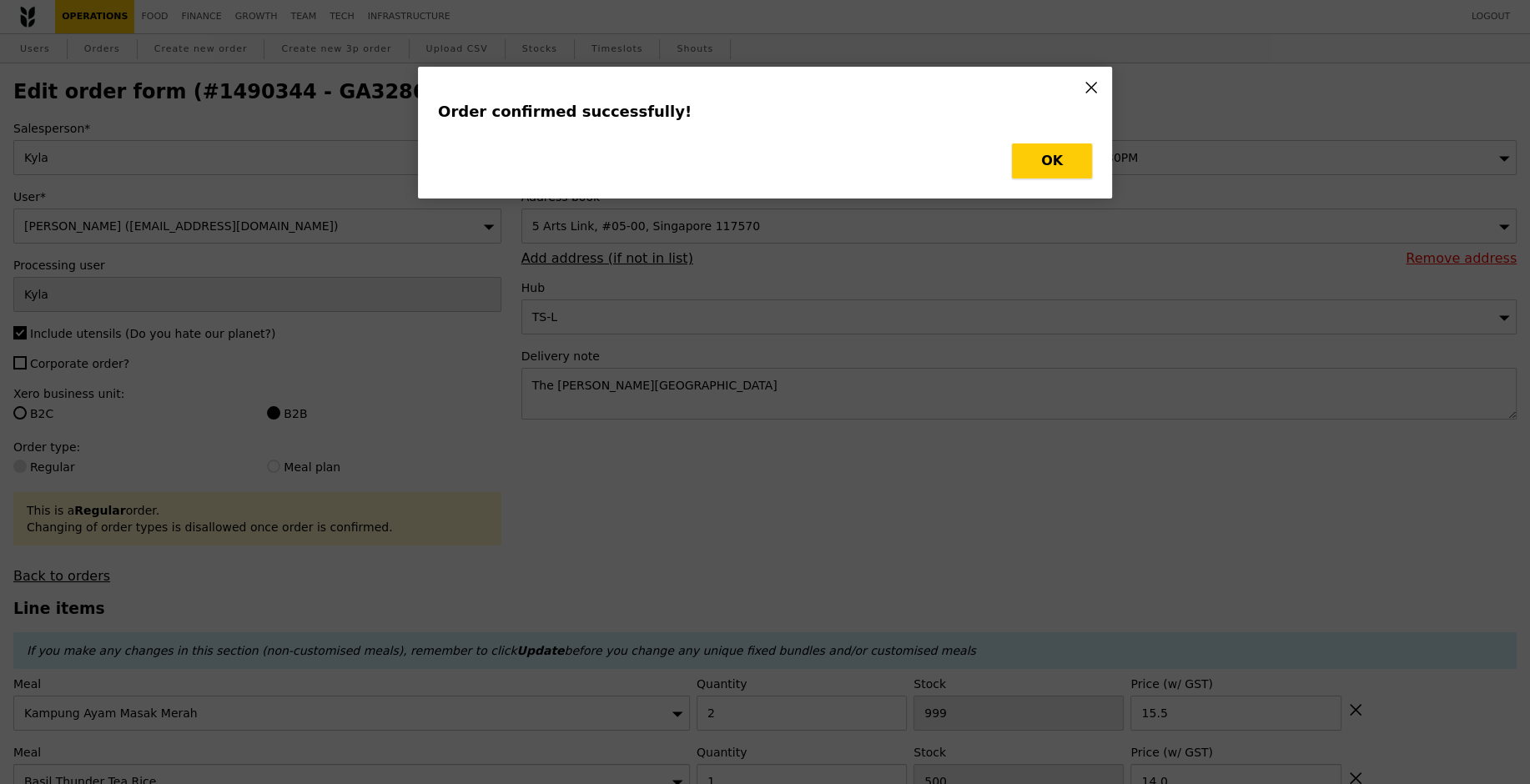
type input "1"
type input "500"
type input "14.00"
type input "2"
type input "1001"
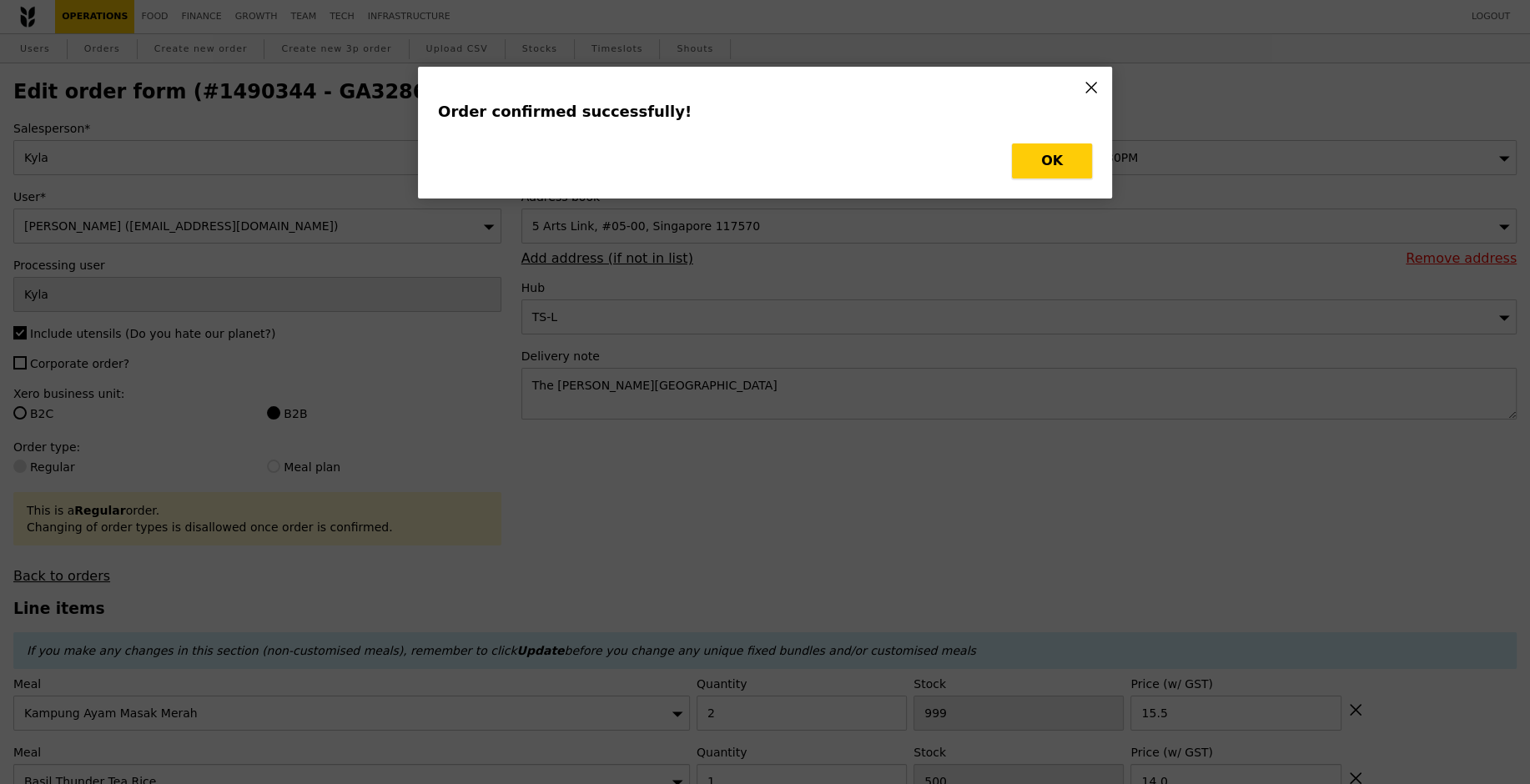
type input "15.50"
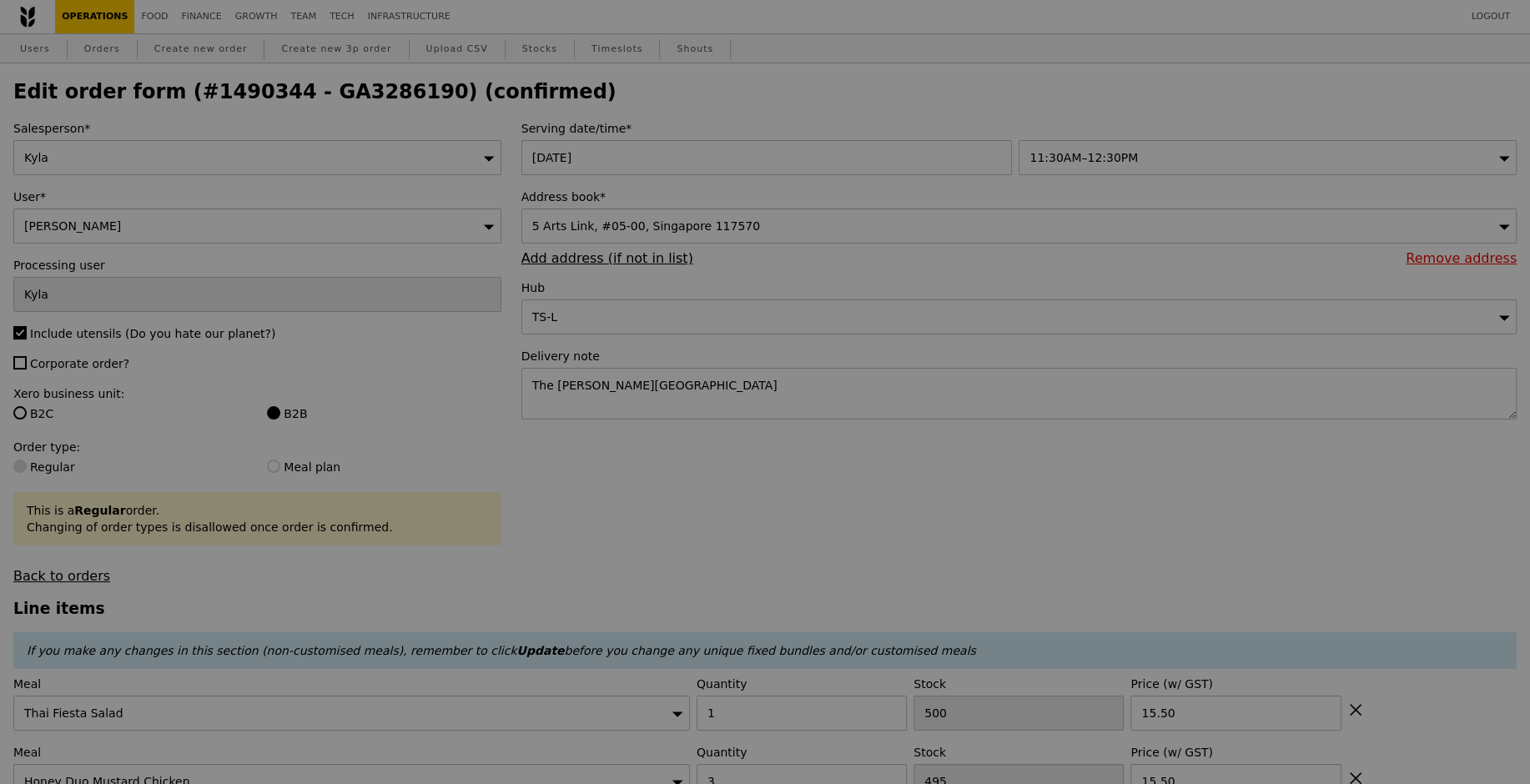
type input "499"
type input "492"
type input "491"
type input "499"
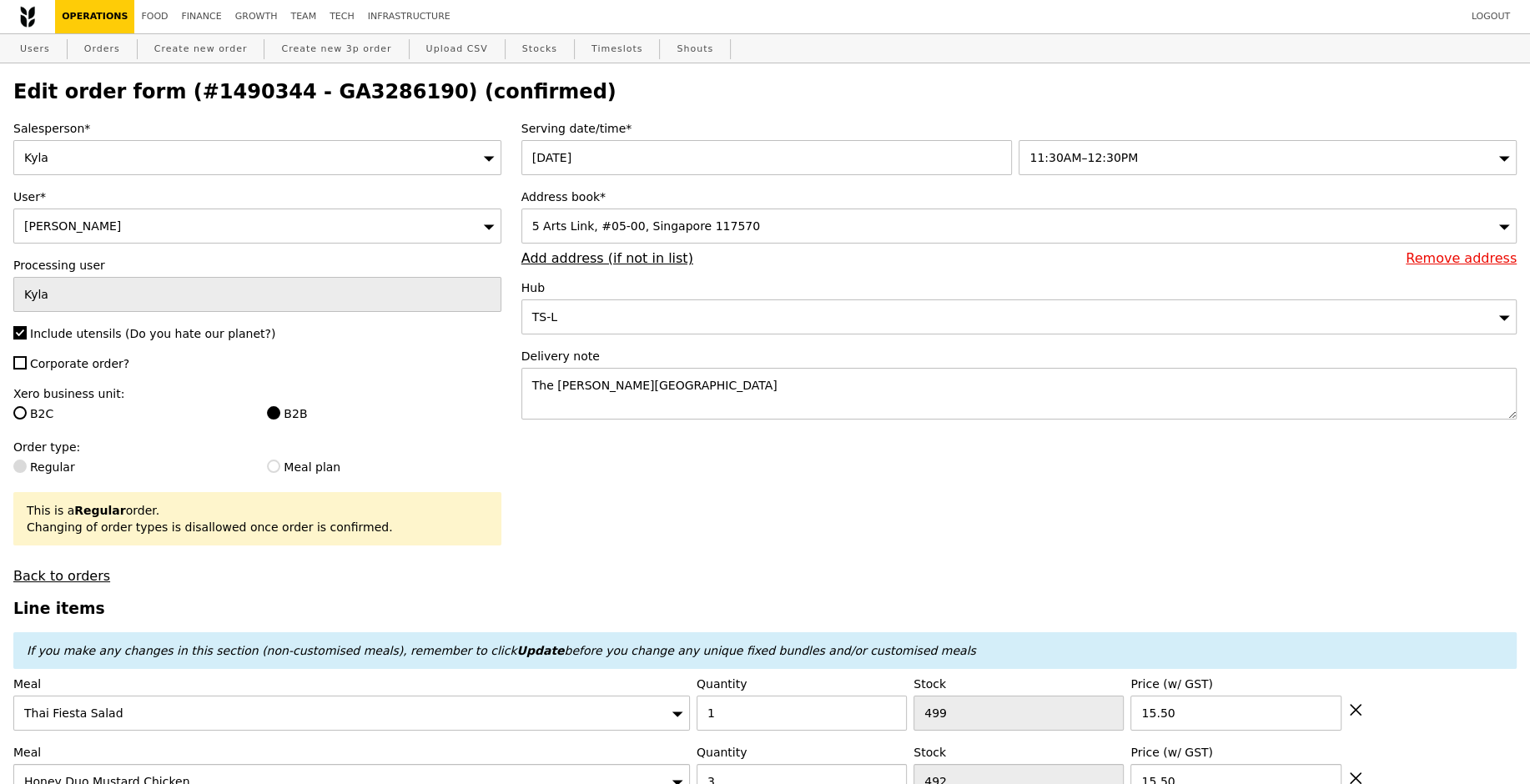
click at [351, 90] on h2 "Edit order form (#1490344 - GA3286190) (confirmed)" at bounding box center [765, 92] width 1504 height 24
copy h2 "GA3286190"
click at [118, 41] on link "Orders" at bounding box center [102, 49] width 49 height 30
type input "Loading..."
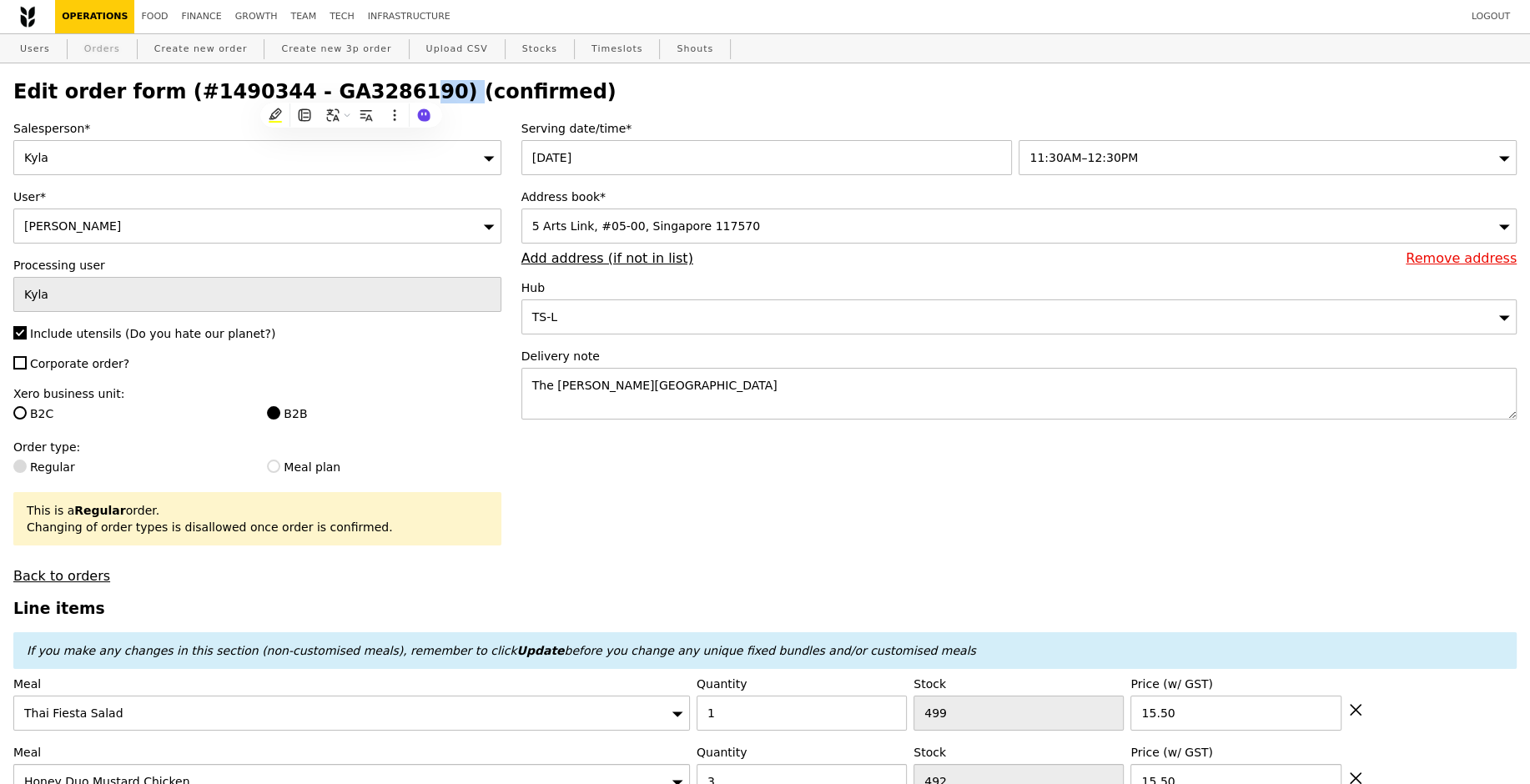
select select "100"
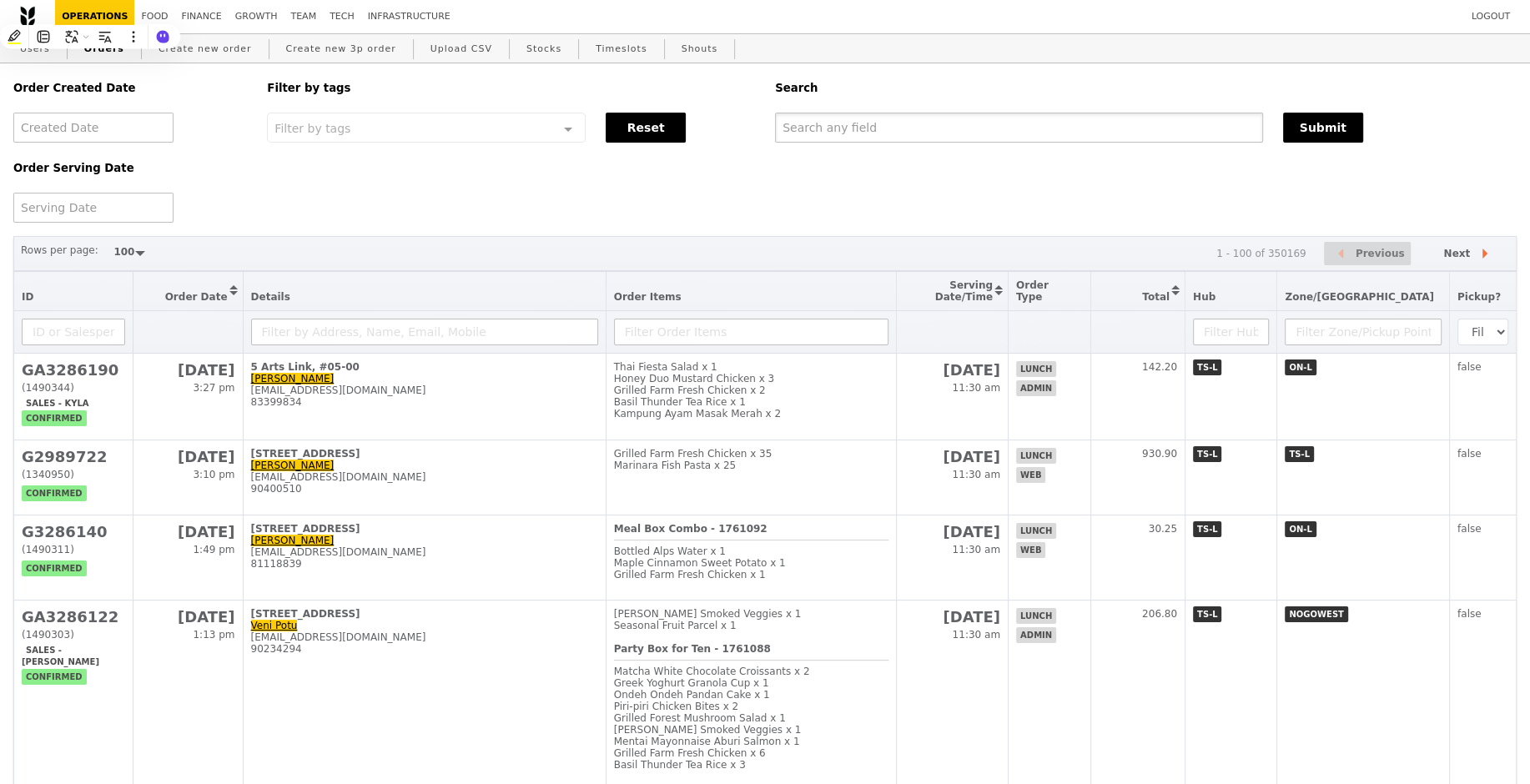
click at [884, 141] on input "text" at bounding box center [1019, 128] width 488 height 30
paste input "GA3286190"
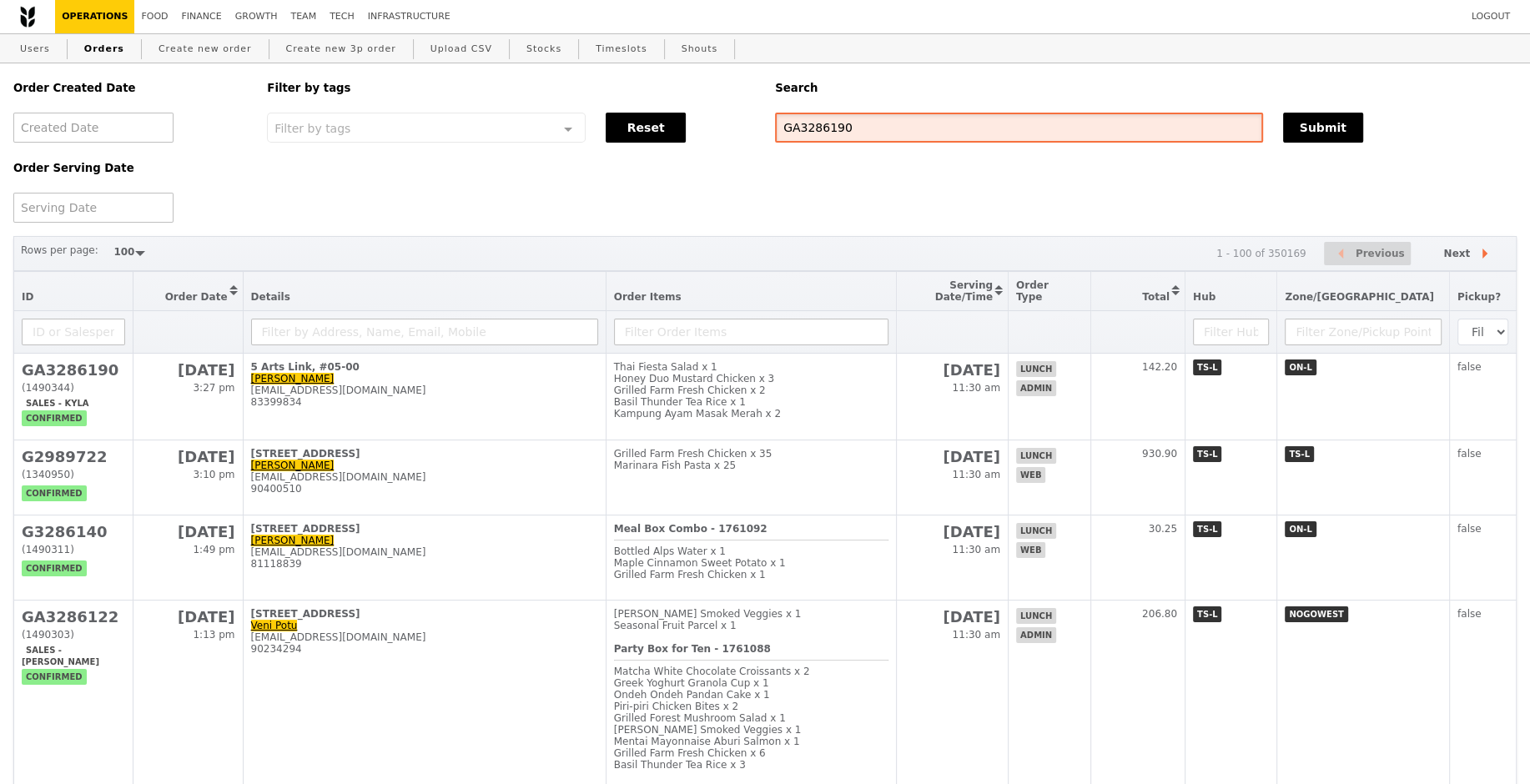
type input "GA3286190"
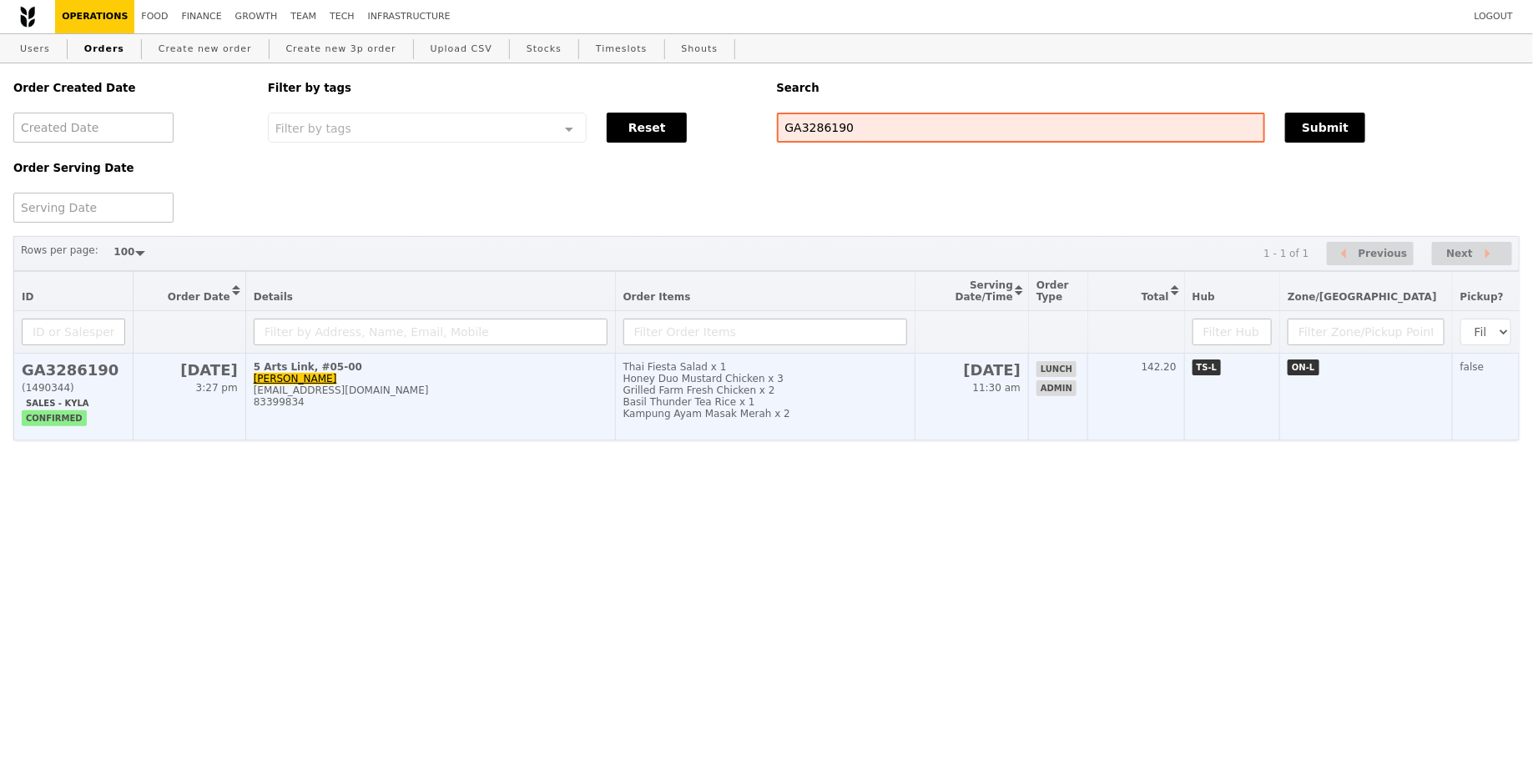
click at [556, 357] on td "5 Arts Link, #05-00 Hannah Lim faslimh@nus.edu.sg 83399834" at bounding box center [430, 397] width 370 height 87
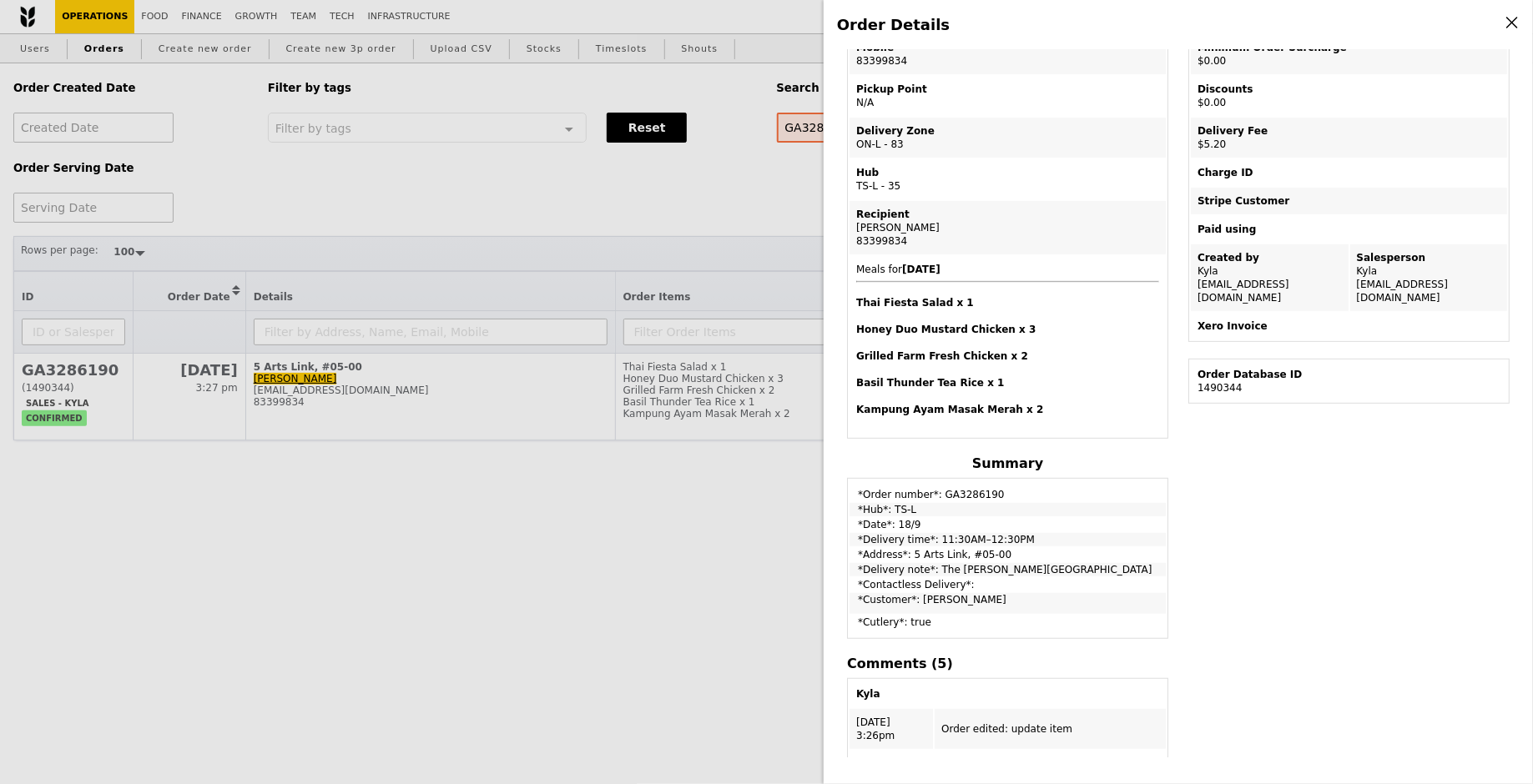
scroll to position [242, 0]
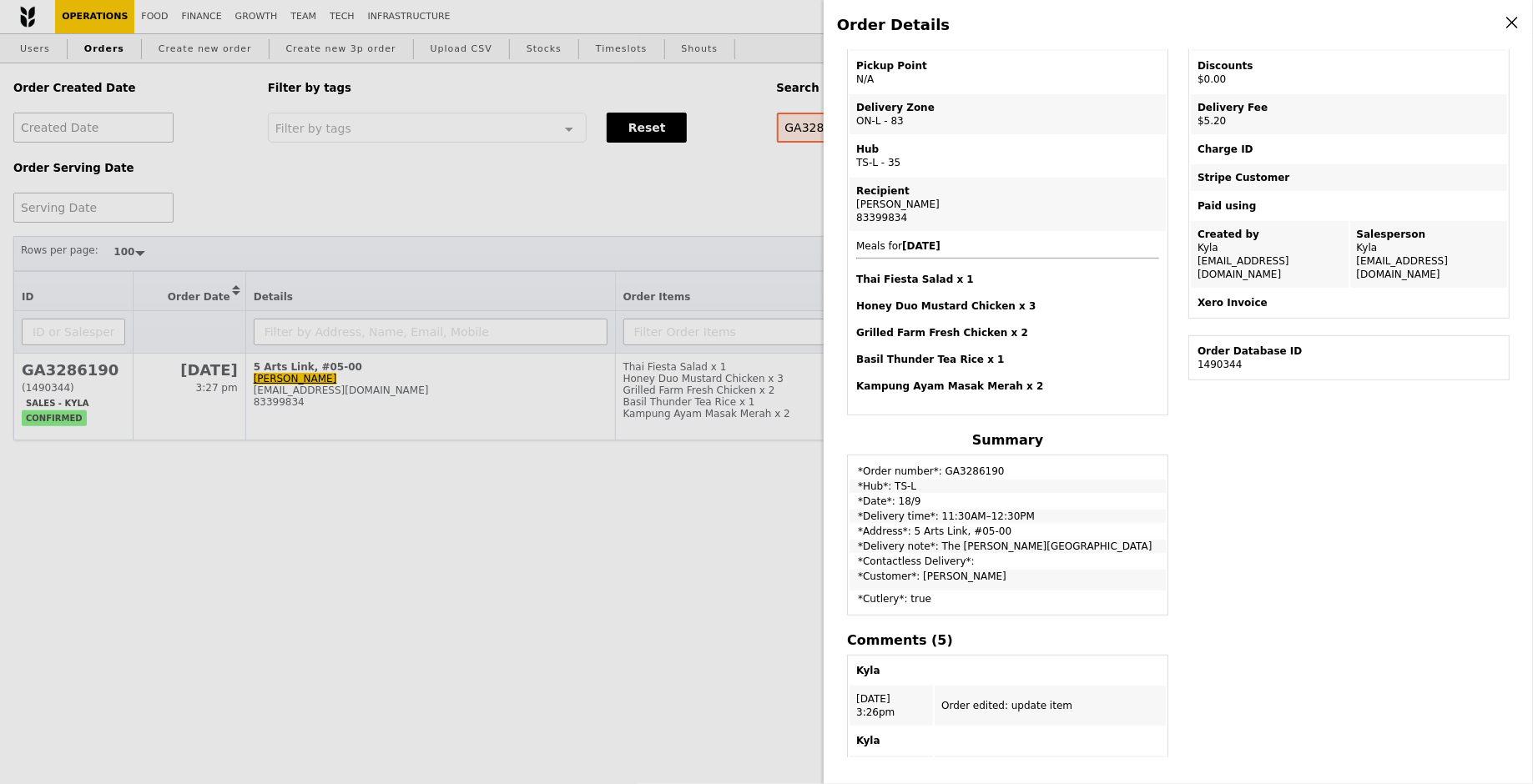
click at [936, 241] on b "2025-9-18" at bounding box center [921, 246] width 38 height 12
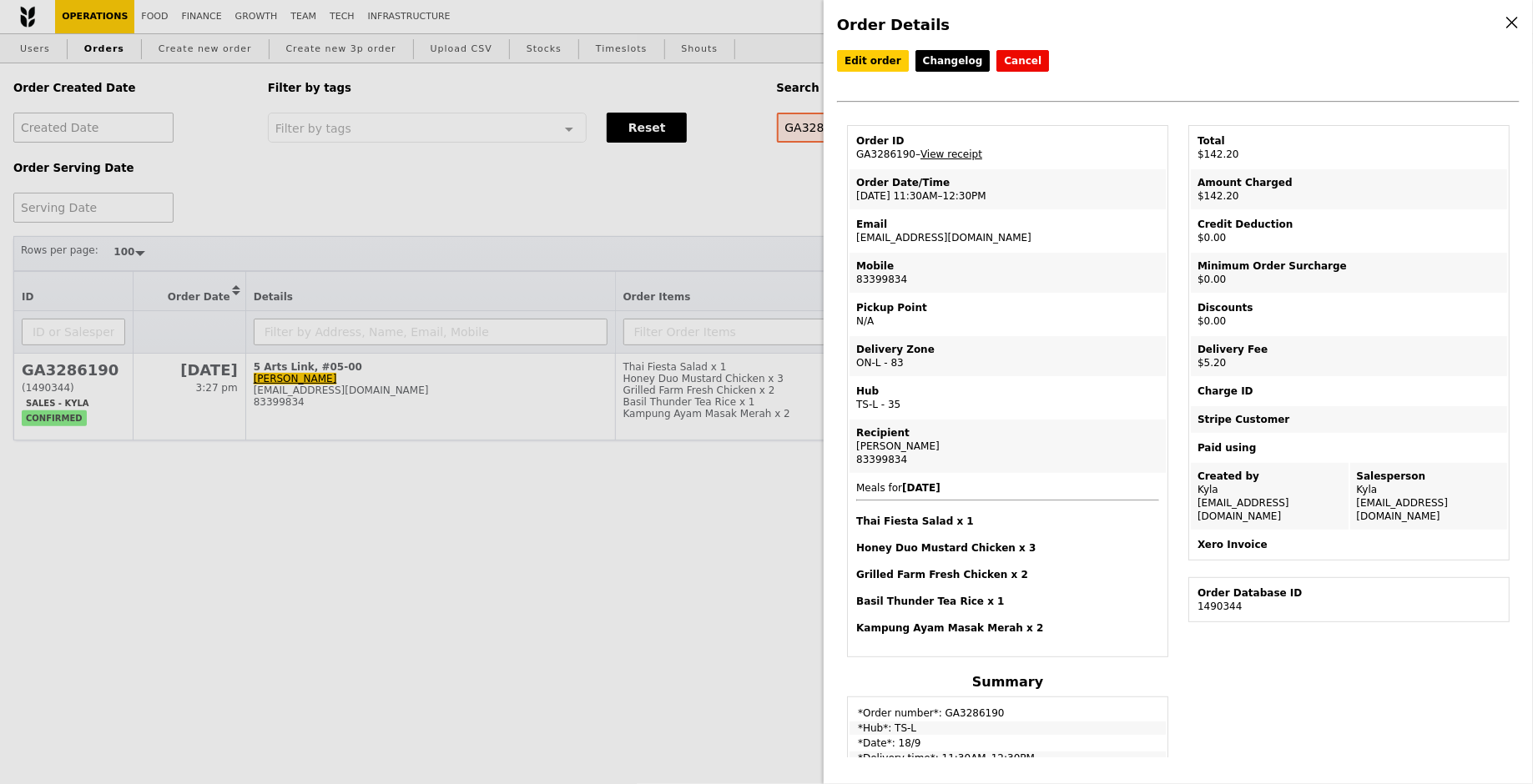
click at [900, 230] on td "Email faslimh@nus.edu.sg" at bounding box center [1008, 231] width 317 height 40
copy td "[EMAIL_ADDRESS][DOMAIN_NAME]"
click at [329, 128] on div "Order Details Edit order Changelog Cancel Order ID GA3286190 – View receipt Ord…" at bounding box center [766, 392] width 1533 height 784
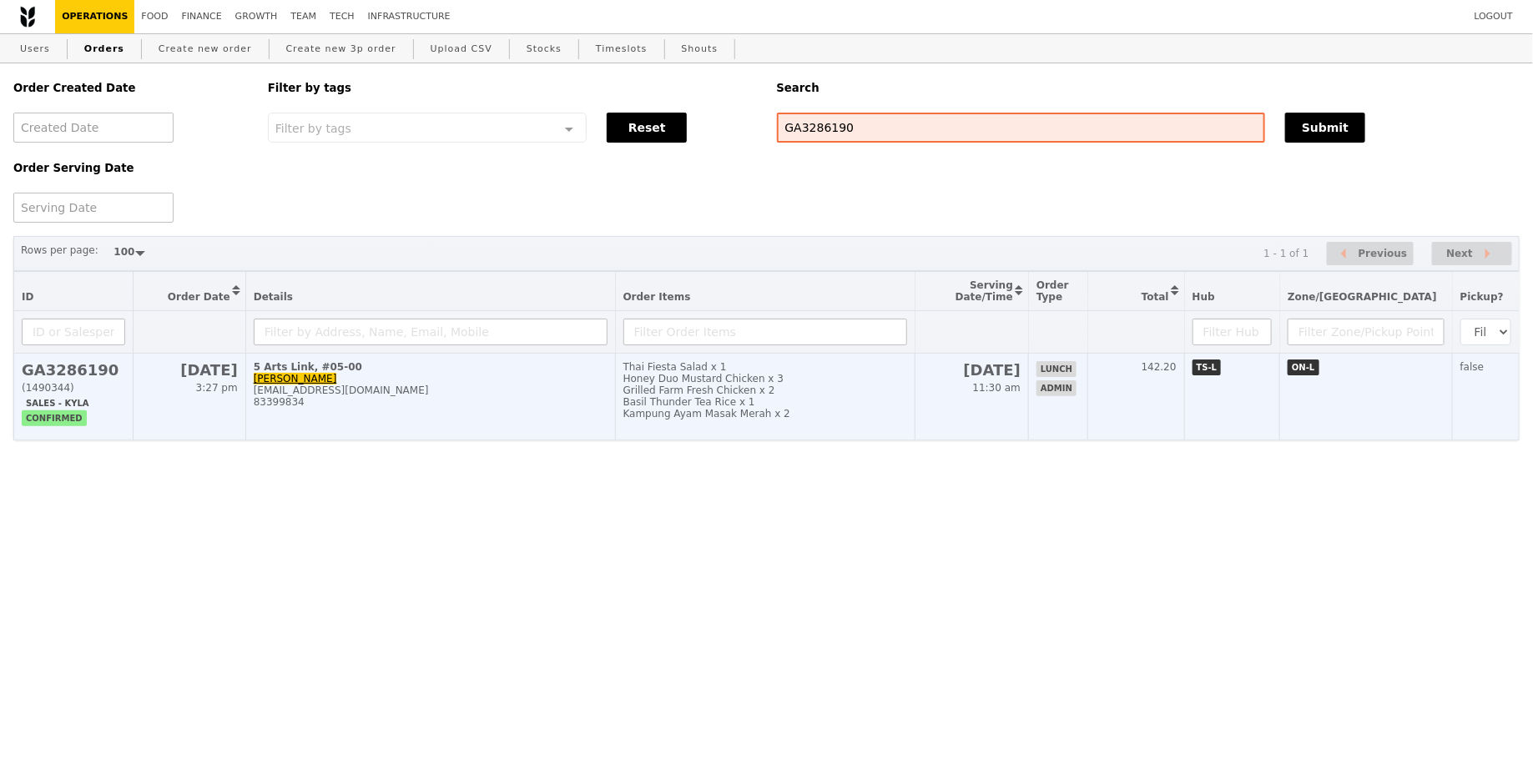
click at [684, 417] on div "Kampung Ayam Masak Merah x 2" at bounding box center [765, 413] width 284 height 12
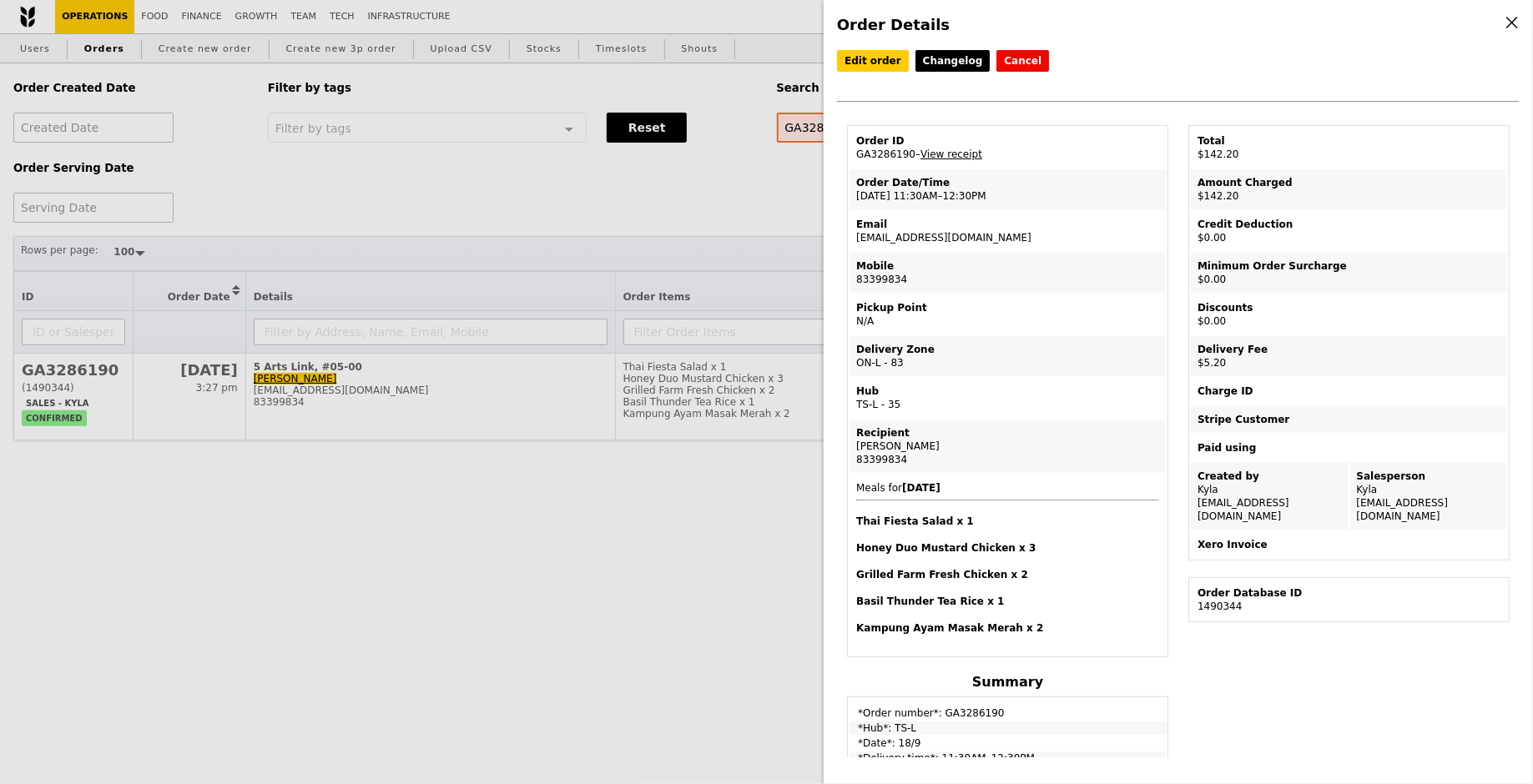
click at [614, 169] on div "Order Details Edit order Changelog Cancel Order ID GA3286190 – View receipt Ord…" at bounding box center [766, 392] width 1533 height 784
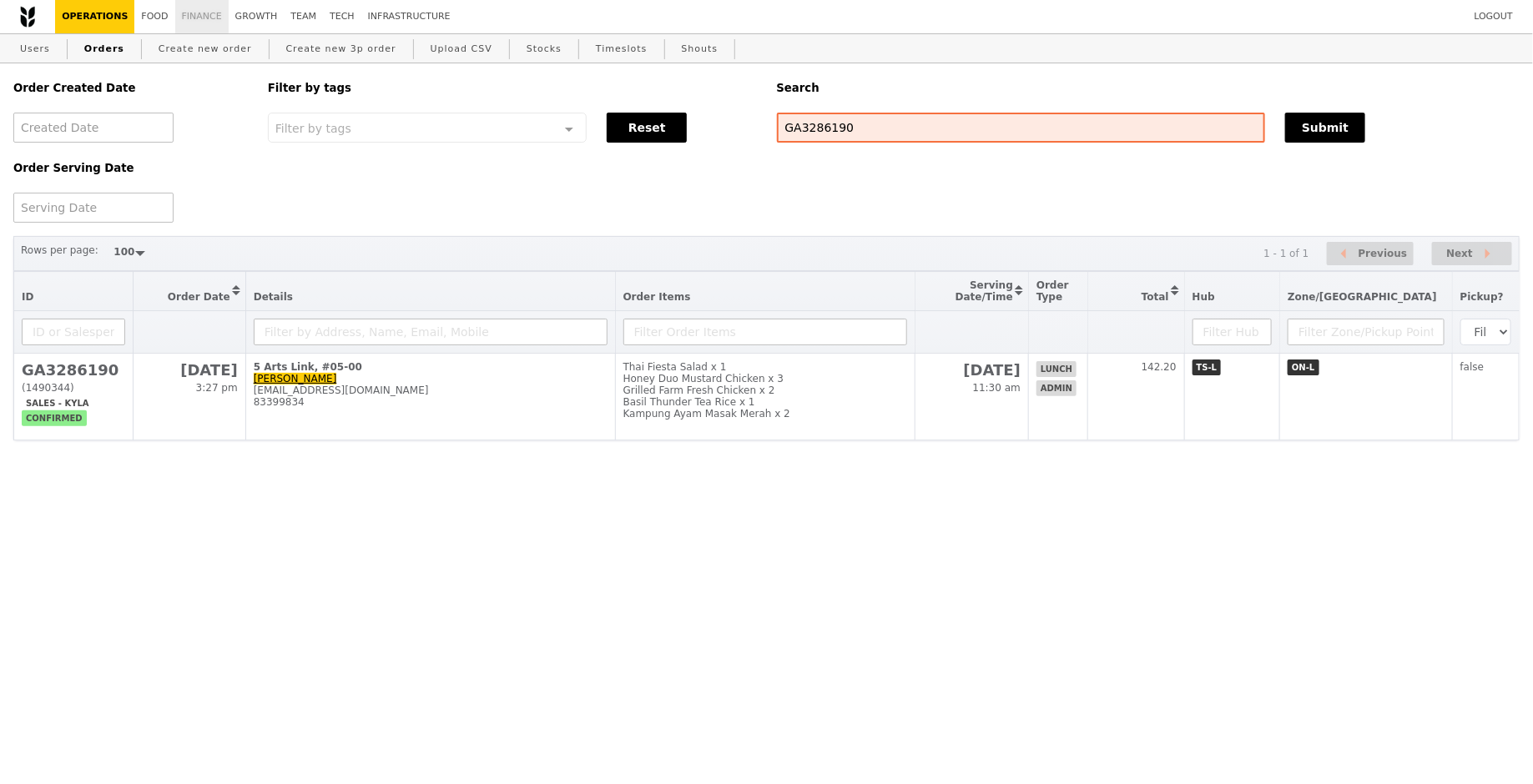
click at [201, 9] on link "Finance" at bounding box center [202, 16] width 53 height 33
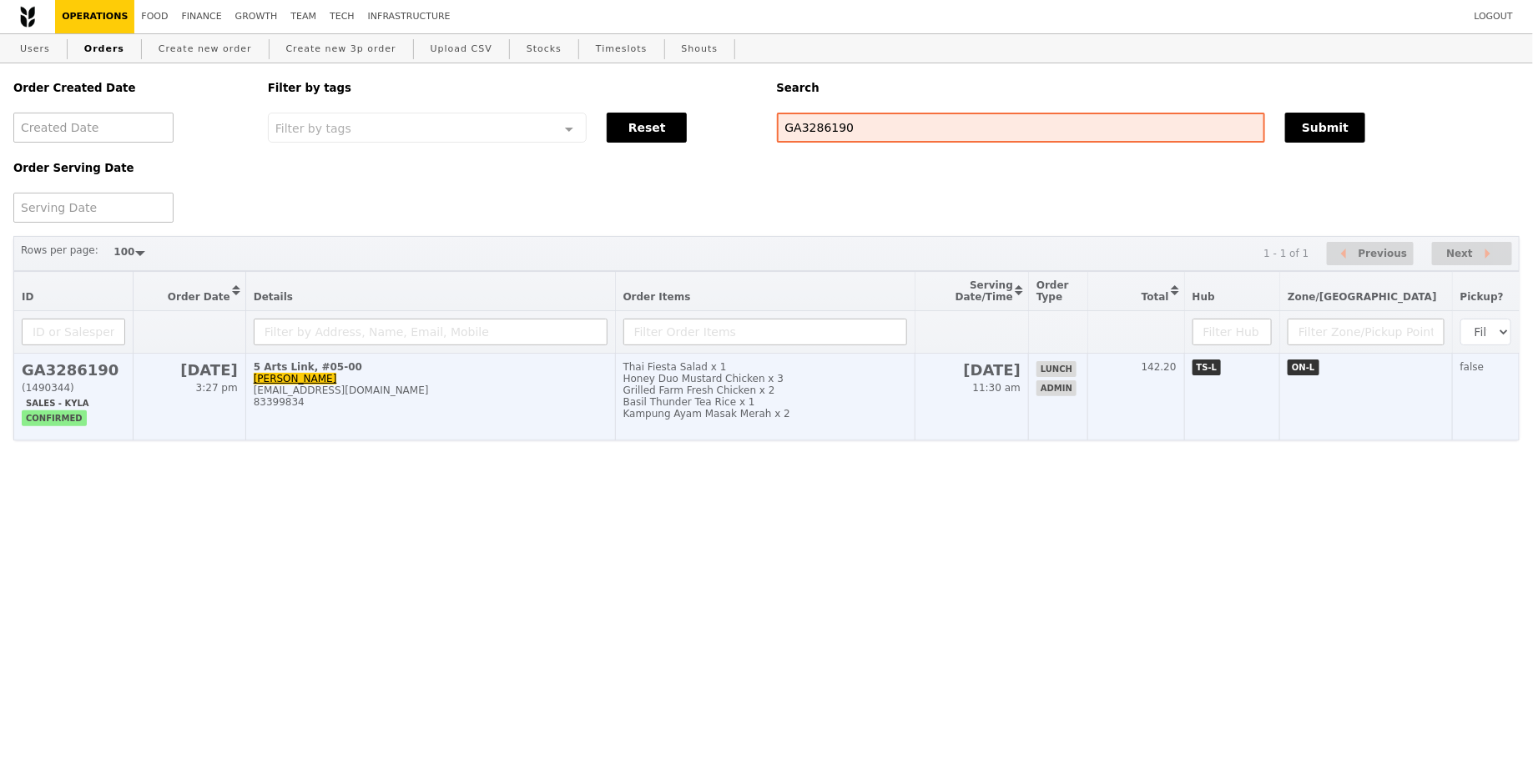
click at [553, 405] on div "83399834" at bounding box center [431, 401] width 354 height 12
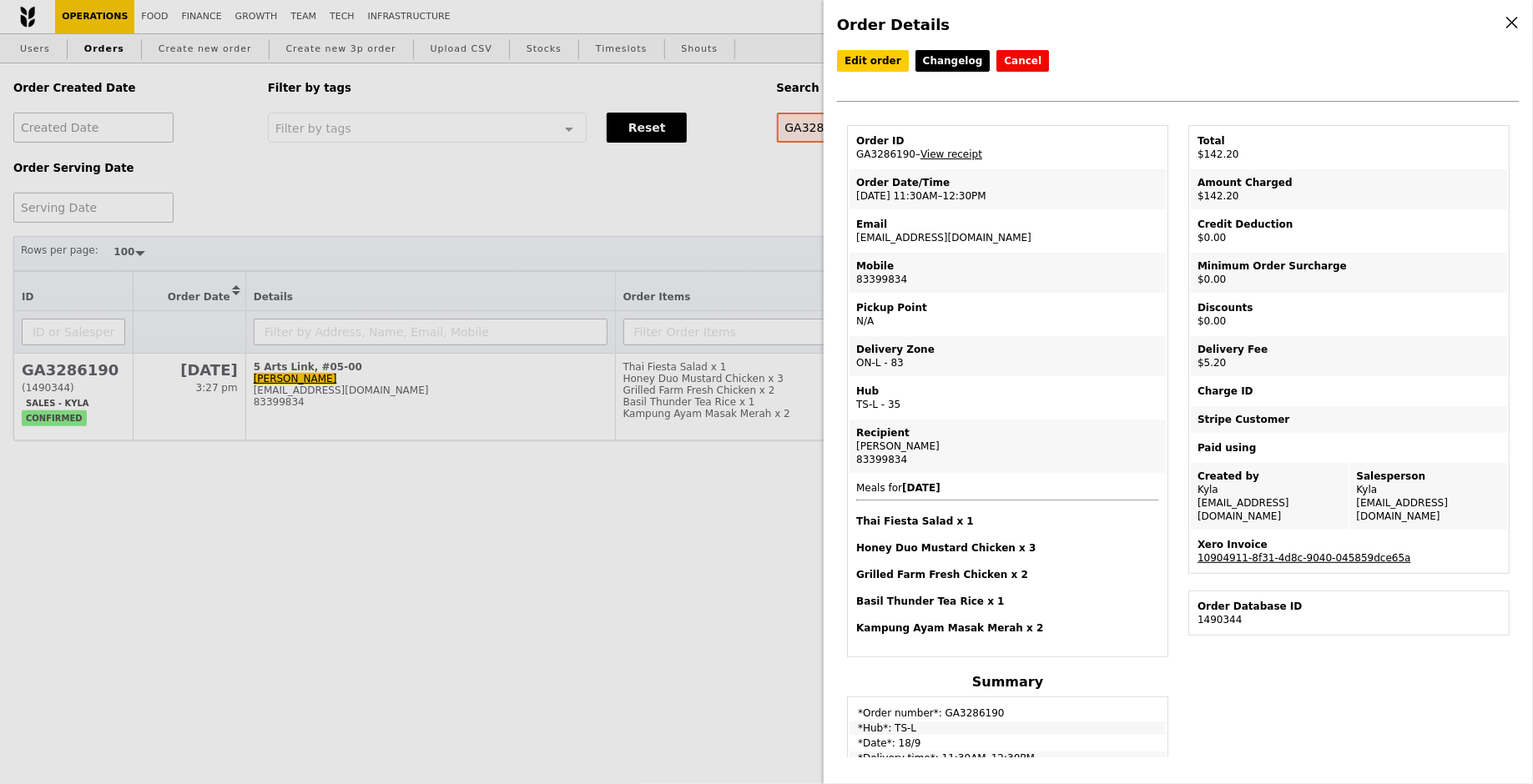
click at [1295, 553] on link "10904911-8f31-4d8c-9040-045859dce65a" at bounding box center [1304, 558] width 213 height 12
